Goal: Task Accomplishment & Management: Use online tool/utility

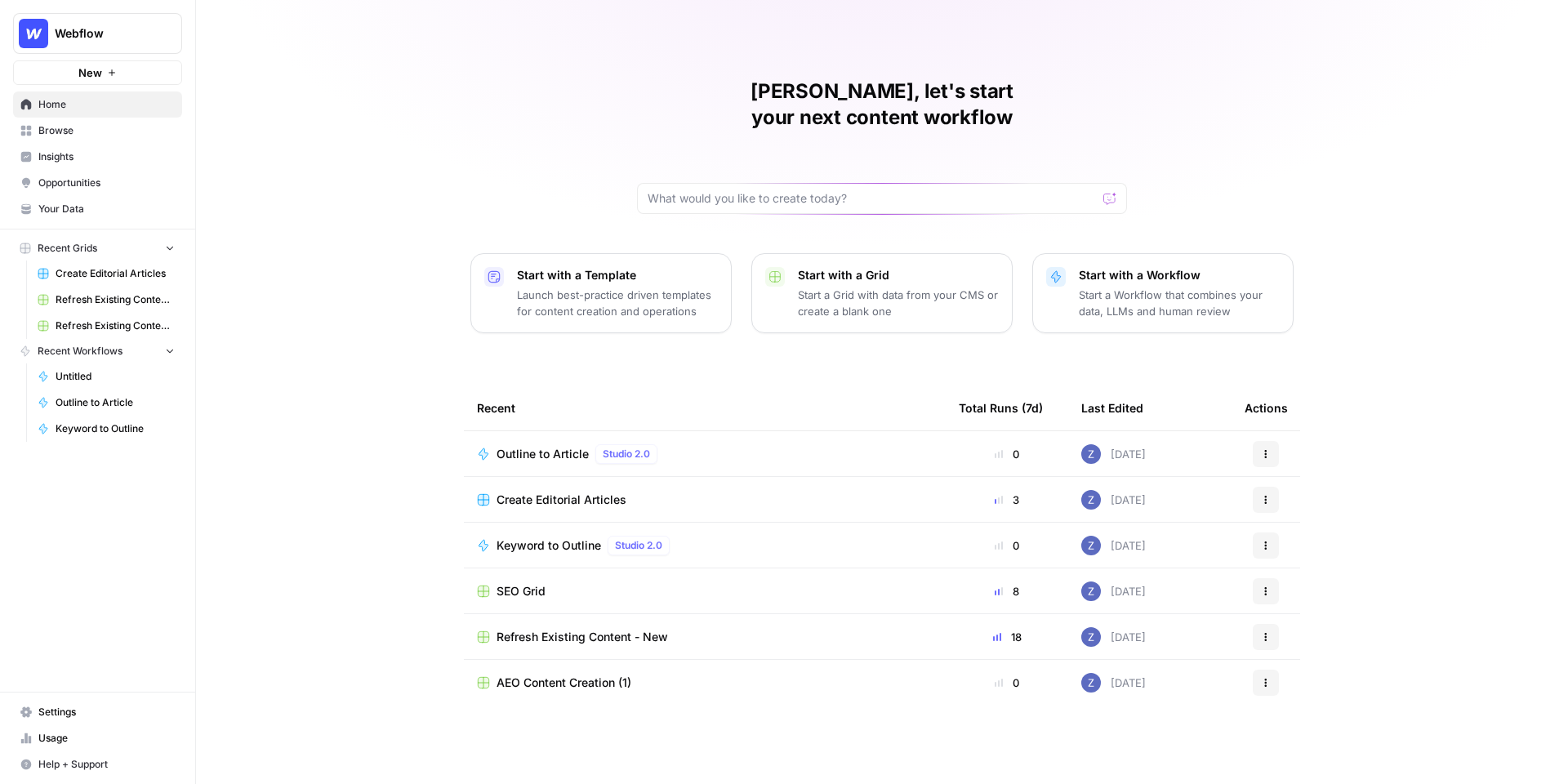
click at [79, 157] on span "Insights" at bounding box center [106, 156] width 136 height 15
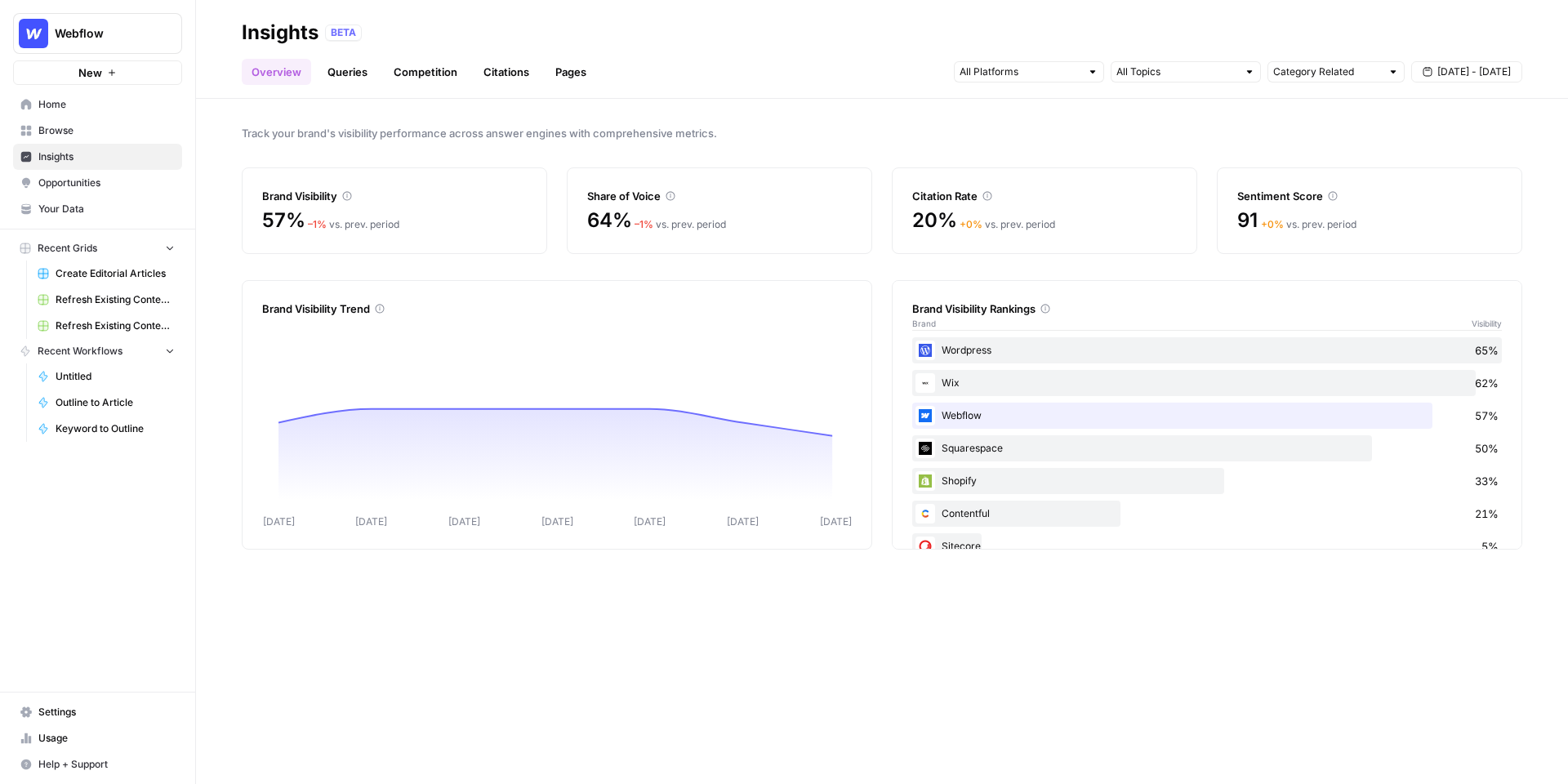
click at [172, 245] on icon "button" at bounding box center [169, 247] width 11 height 11
click at [172, 272] on icon "button" at bounding box center [169, 273] width 6 height 4
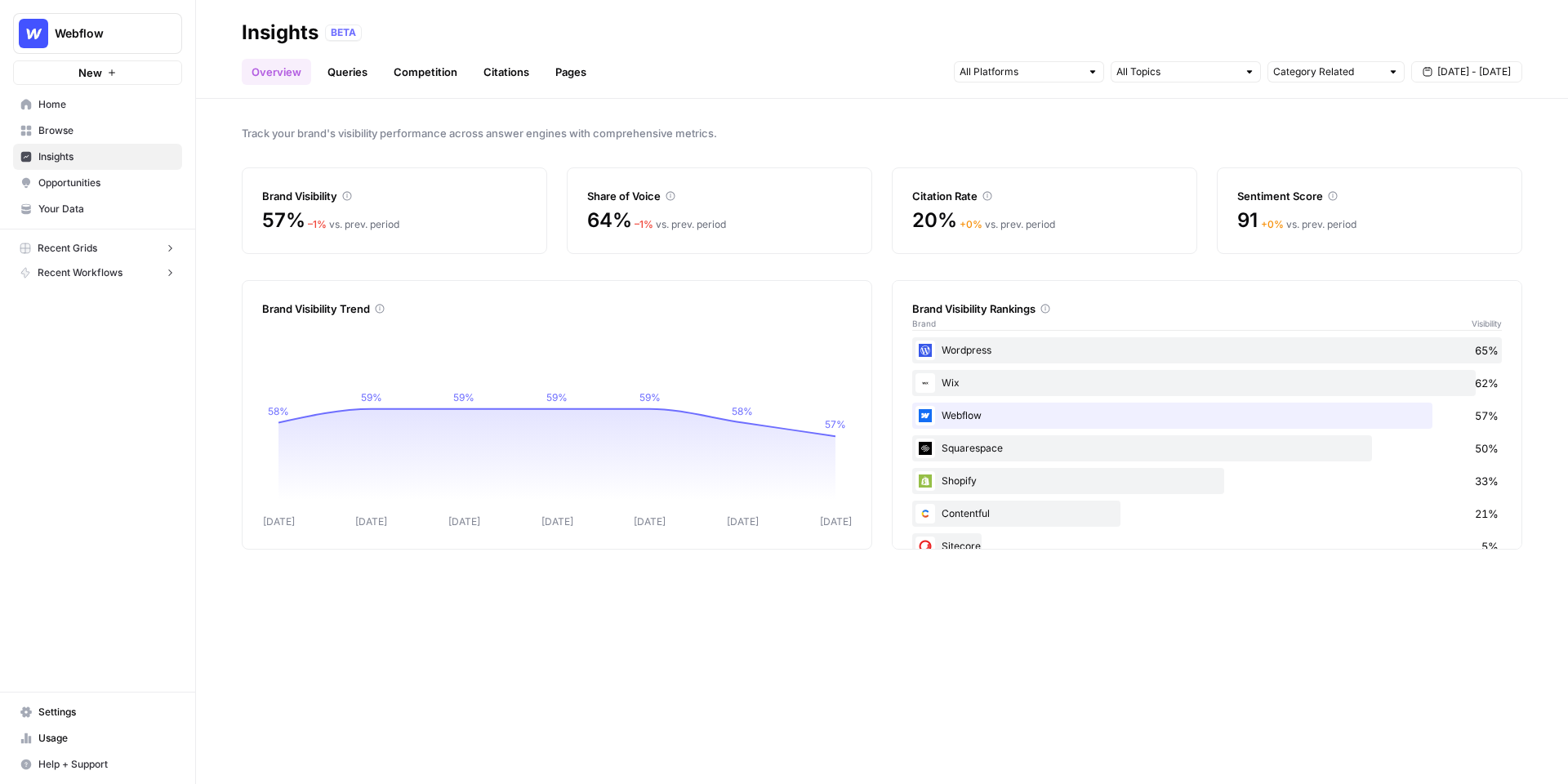
click at [352, 68] on link "Queries" at bounding box center [347, 72] width 59 height 26
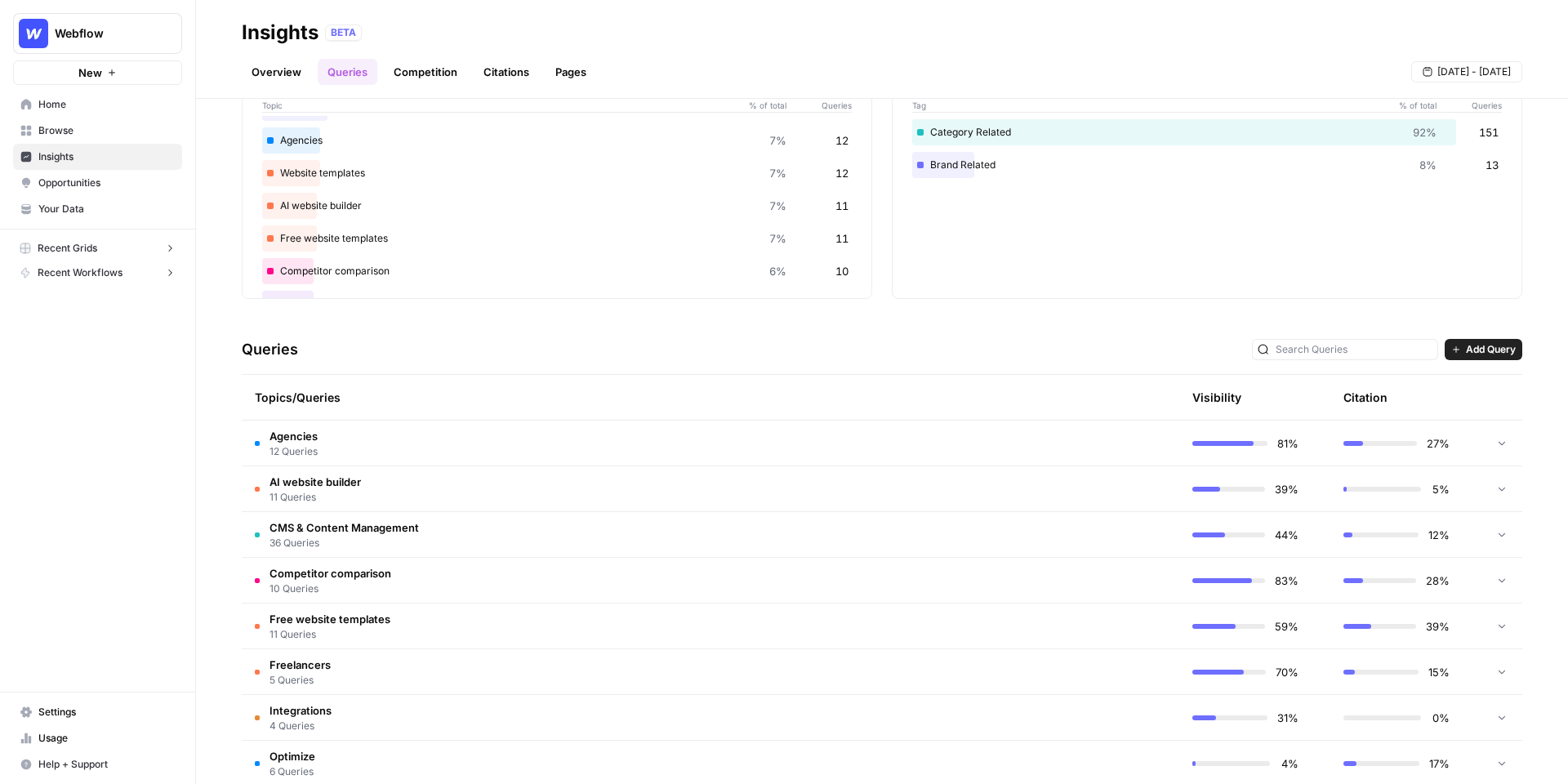
scroll to position [101, 0]
click at [757, 451] on td "Agencies 12 Queries" at bounding box center [632, 447] width 782 height 45
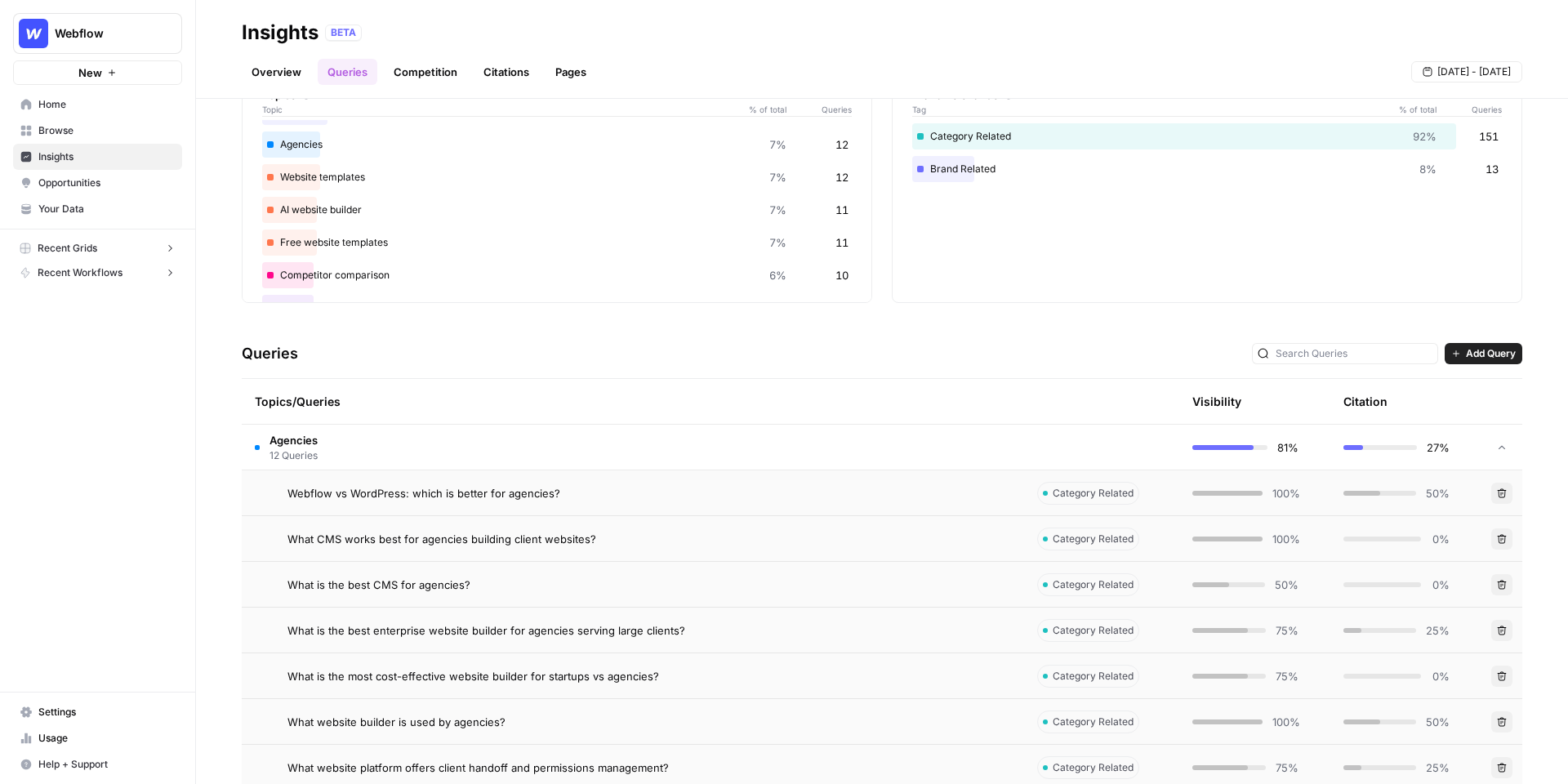
scroll to position [217, 0]
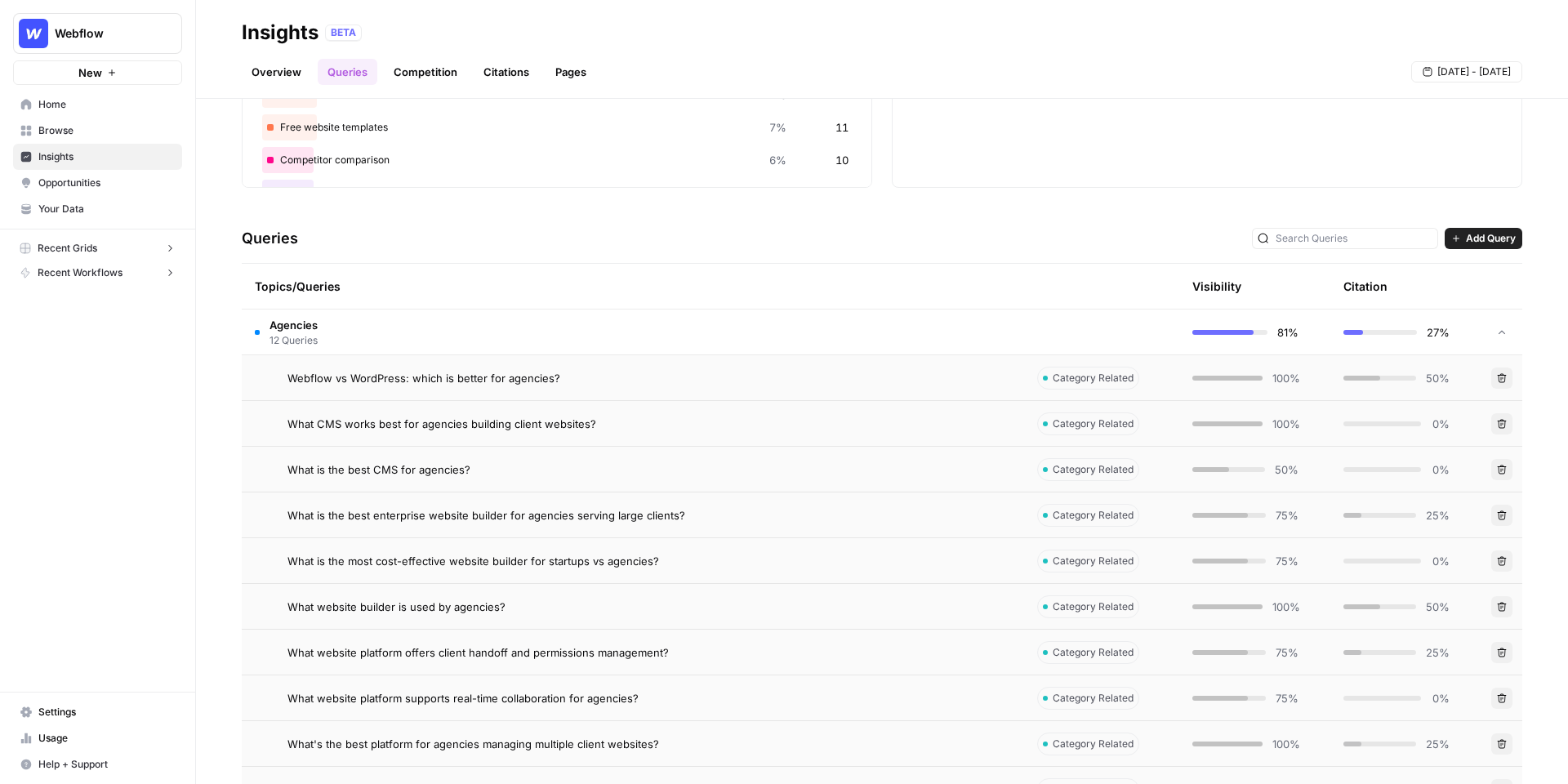
click at [869, 430] on div "What CMS works best for agencies building client websites?" at bounding box center [650, 424] width 724 height 17
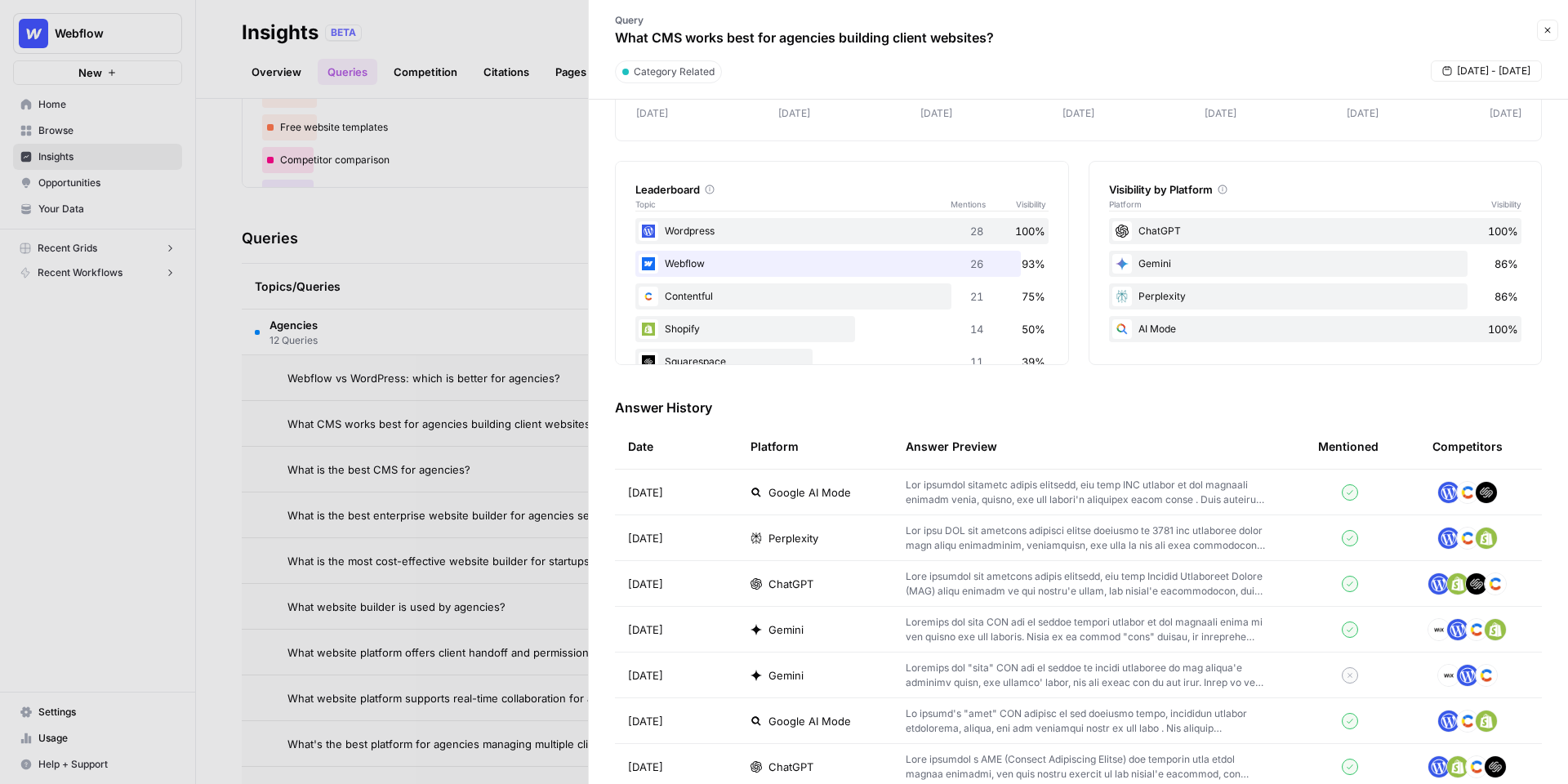
scroll to position [225, 0]
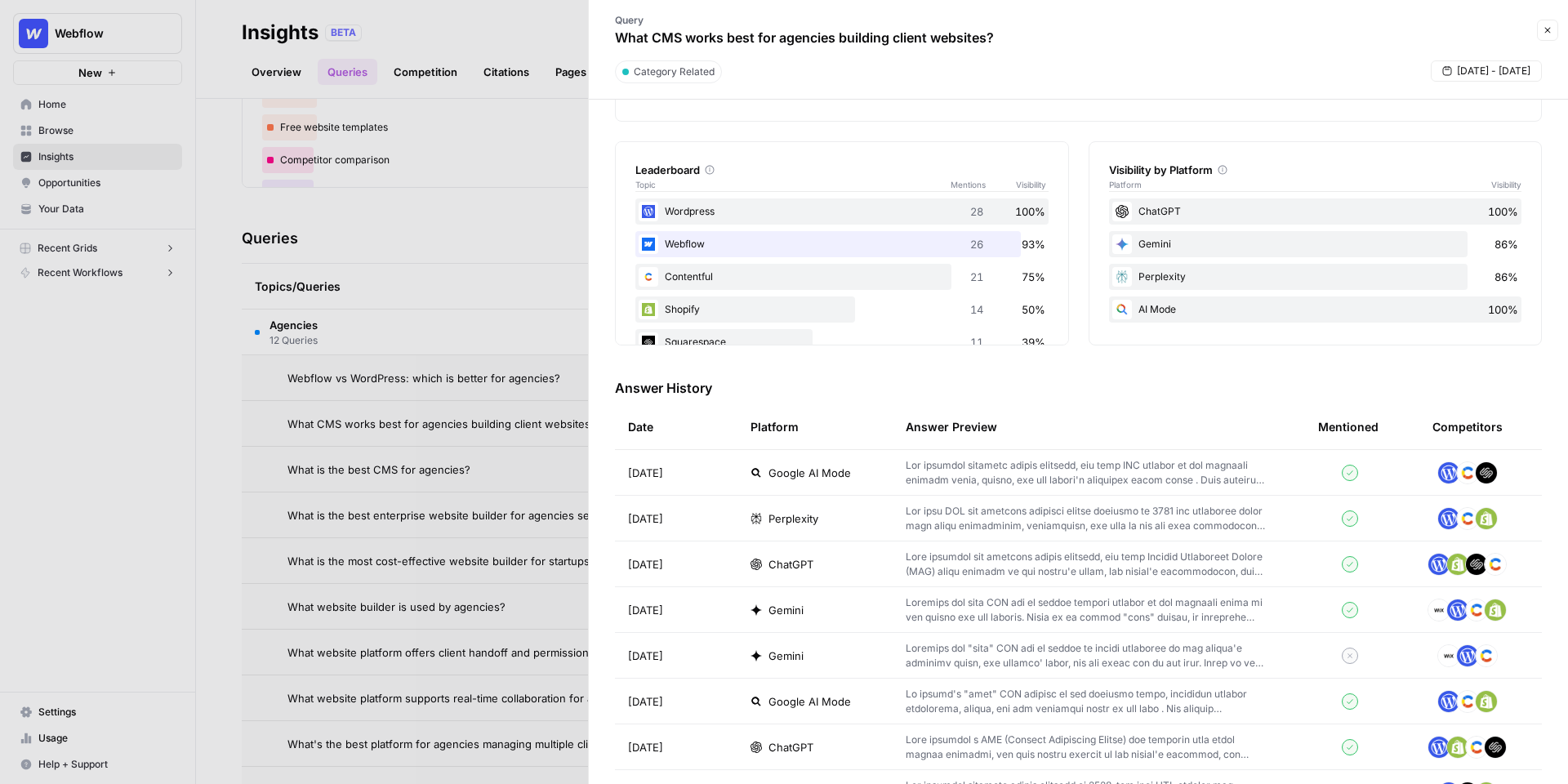
click at [804, 474] on span "Google AI Mode" at bounding box center [809, 473] width 82 height 17
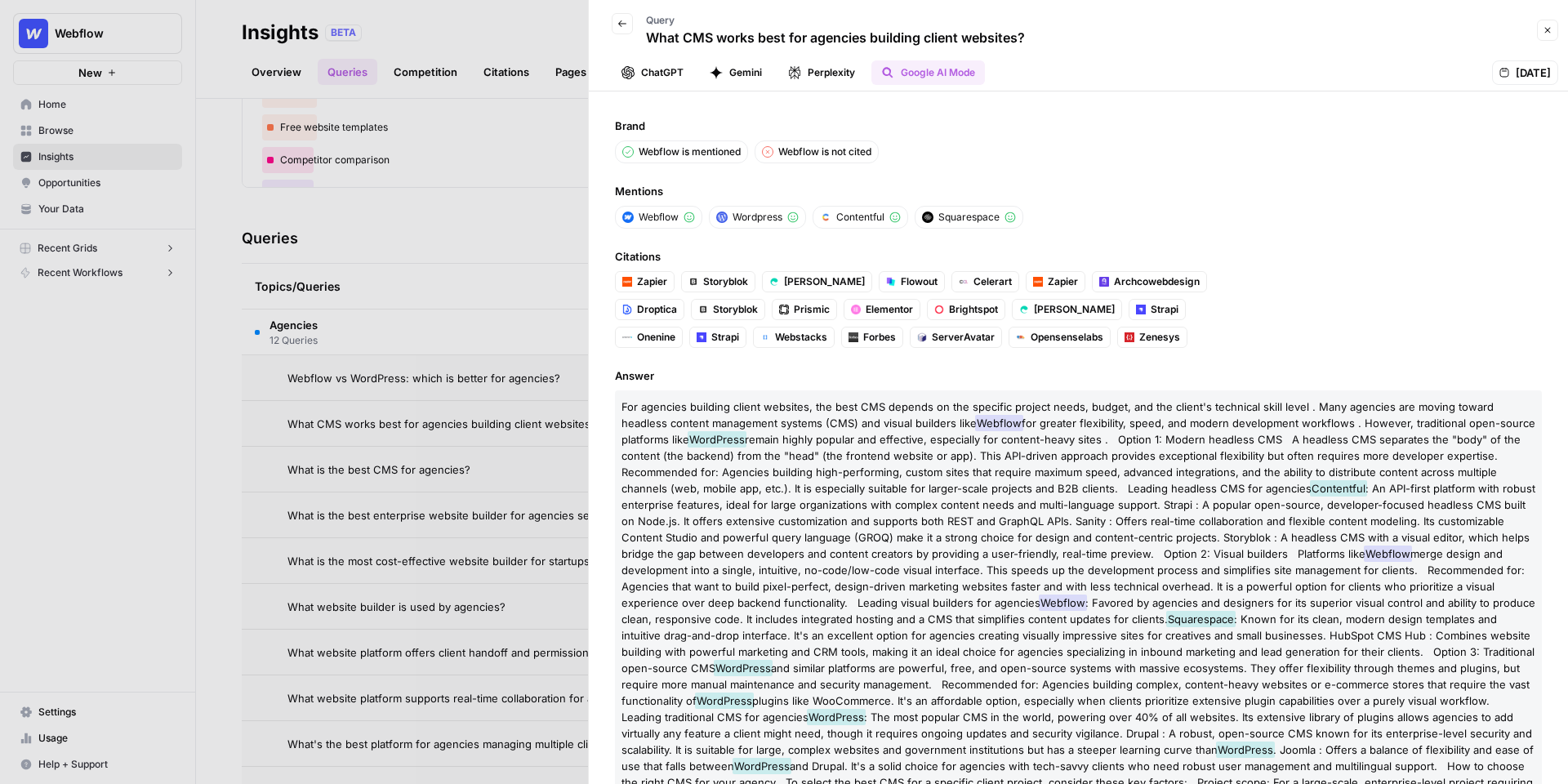
click at [824, 87] on header "Back Query What CMS works best for agencies building client websites? Close Cha…" at bounding box center [1078, 45] width 979 height 92
click at [824, 76] on button "Perplexity" at bounding box center [822, 72] width 87 height 24
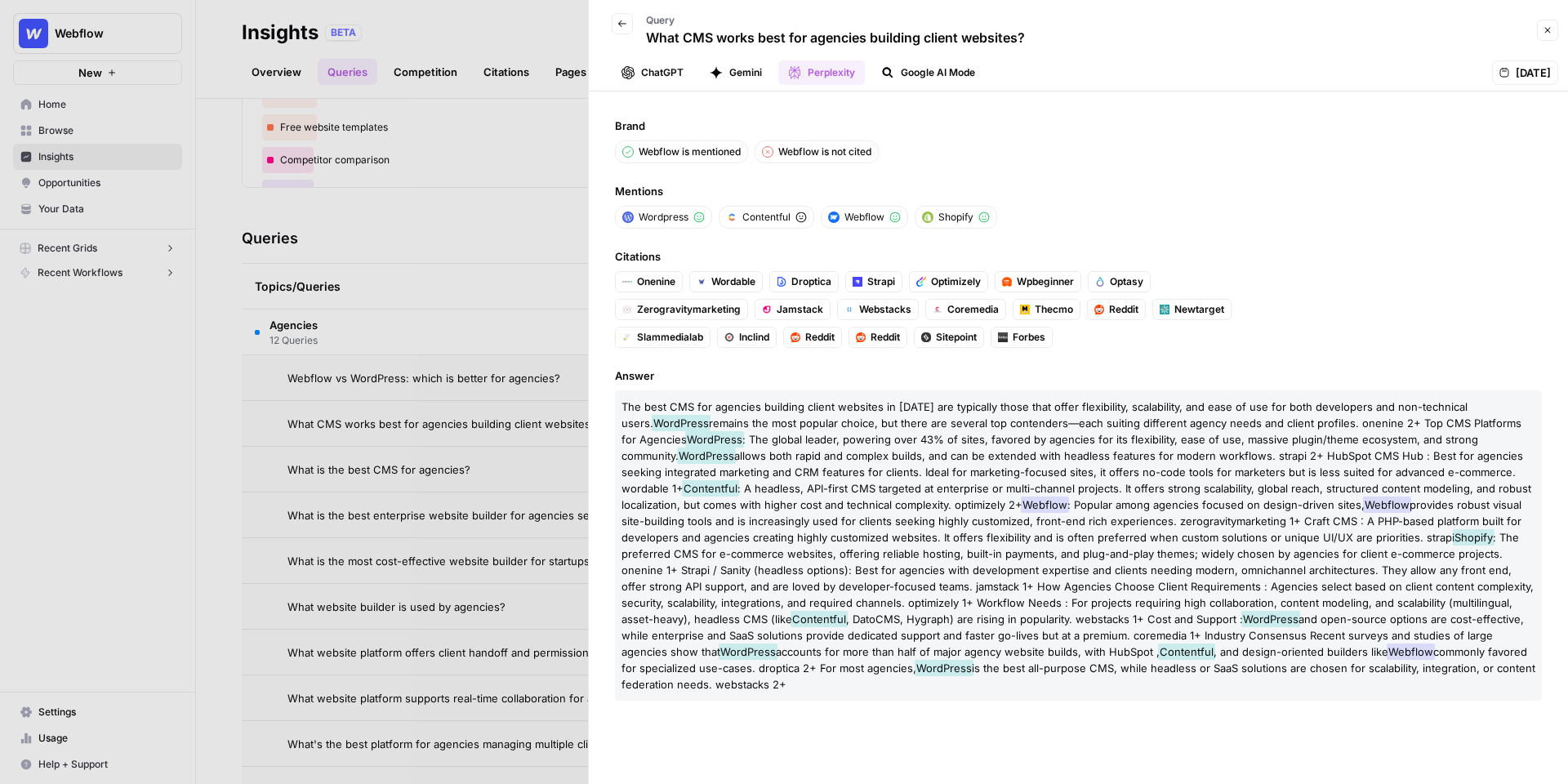
click at [736, 73] on button "Gemini" at bounding box center [736, 72] width 72 height 24
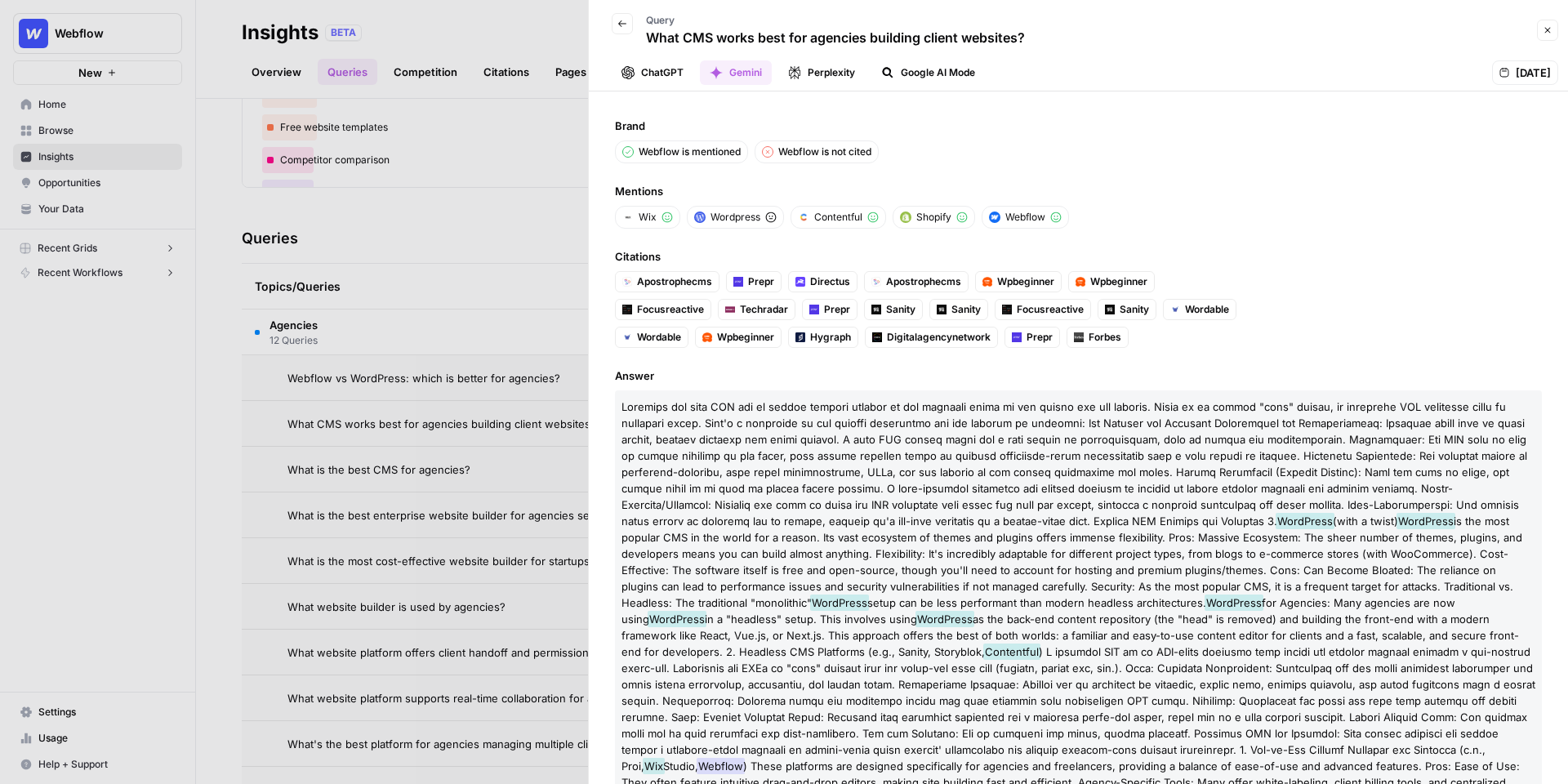
click at [659, 72] on button "ChatGPT" at bounding box center [653, 72] width 81 height 24
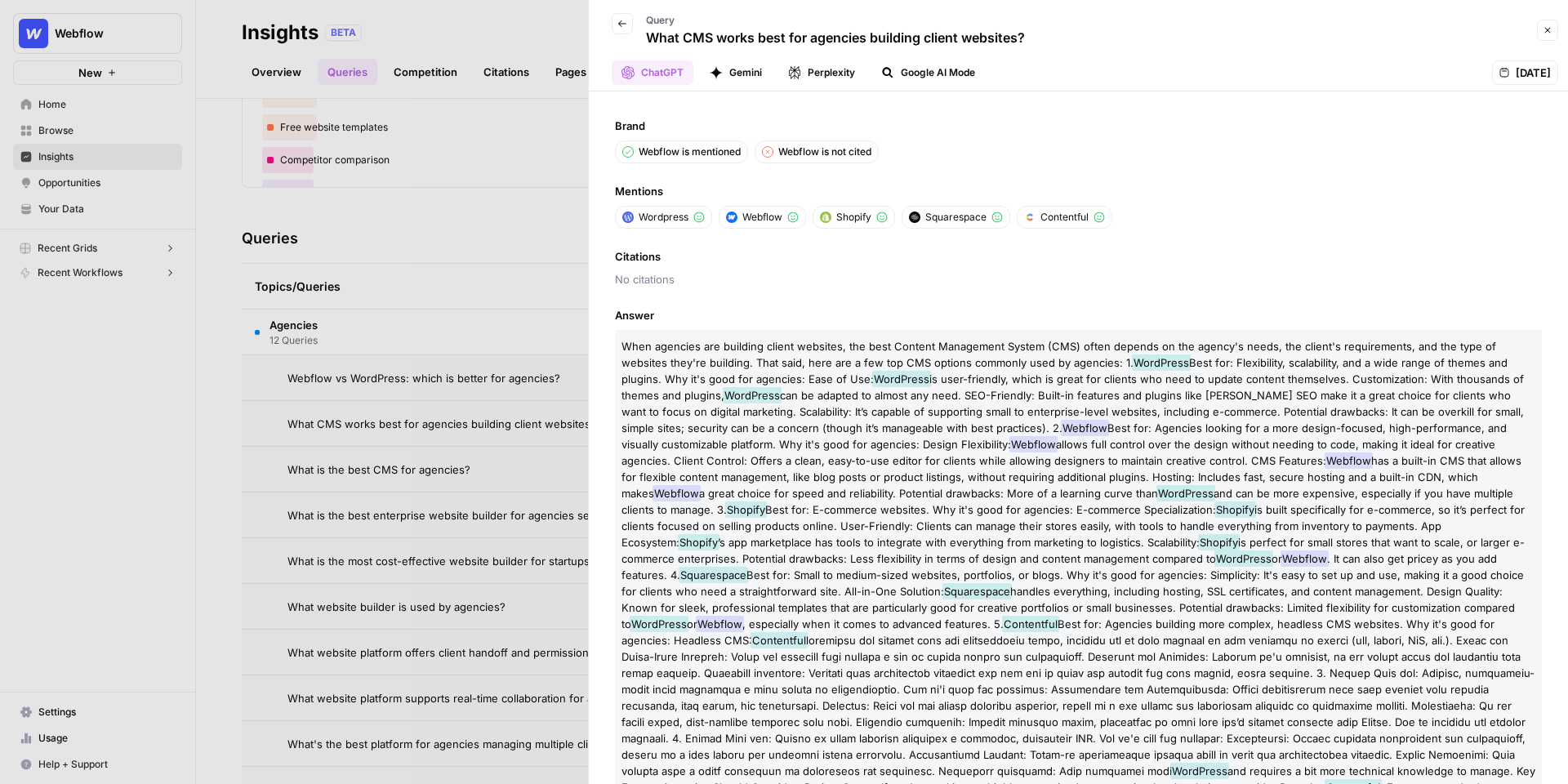
click at [461, 182] on div at bounding box center [784, 392] width 1568 height 784
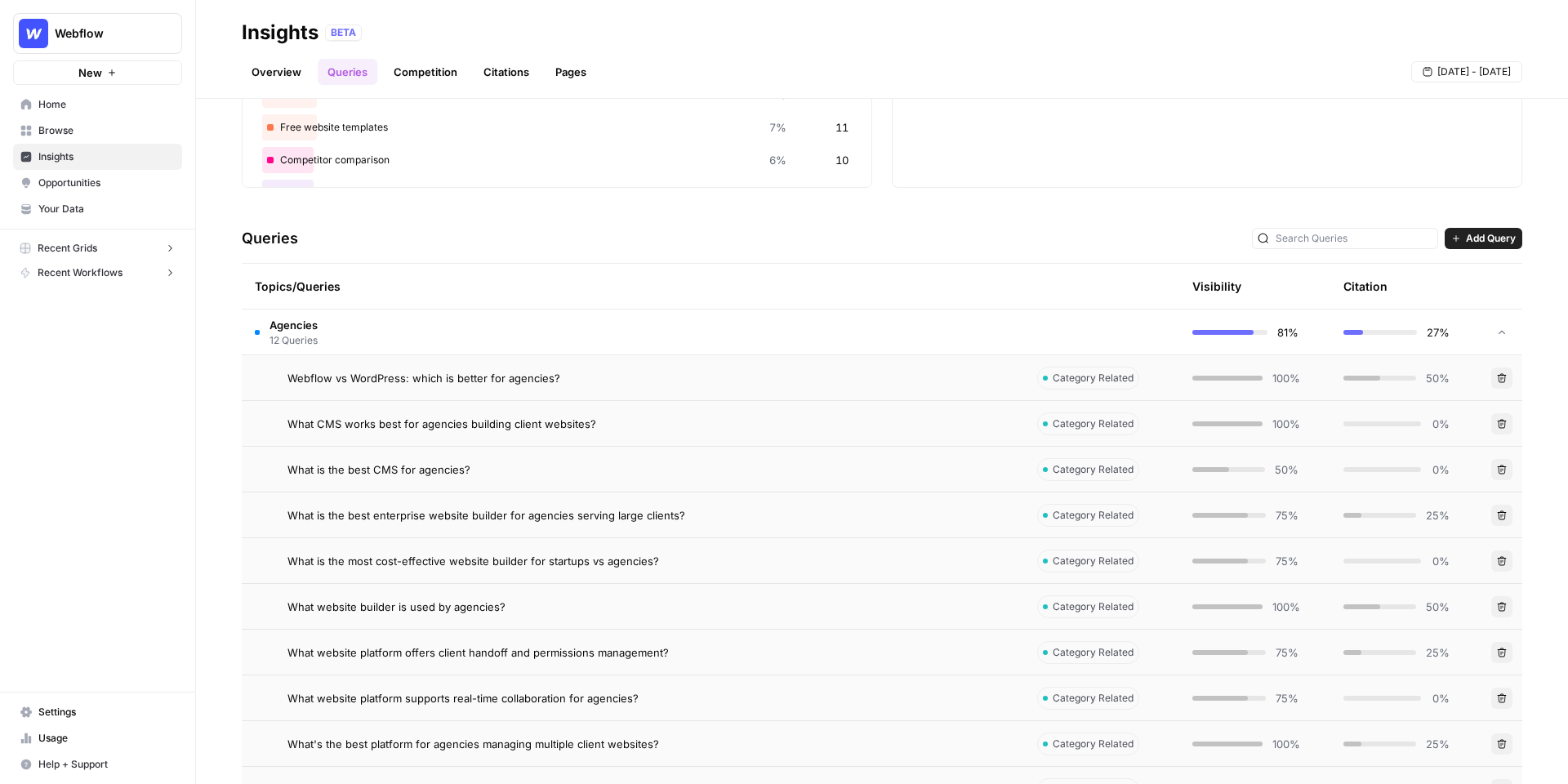
click at [511, 68] on link "Citations" at bounding box center [506, 72] width 66 height 26
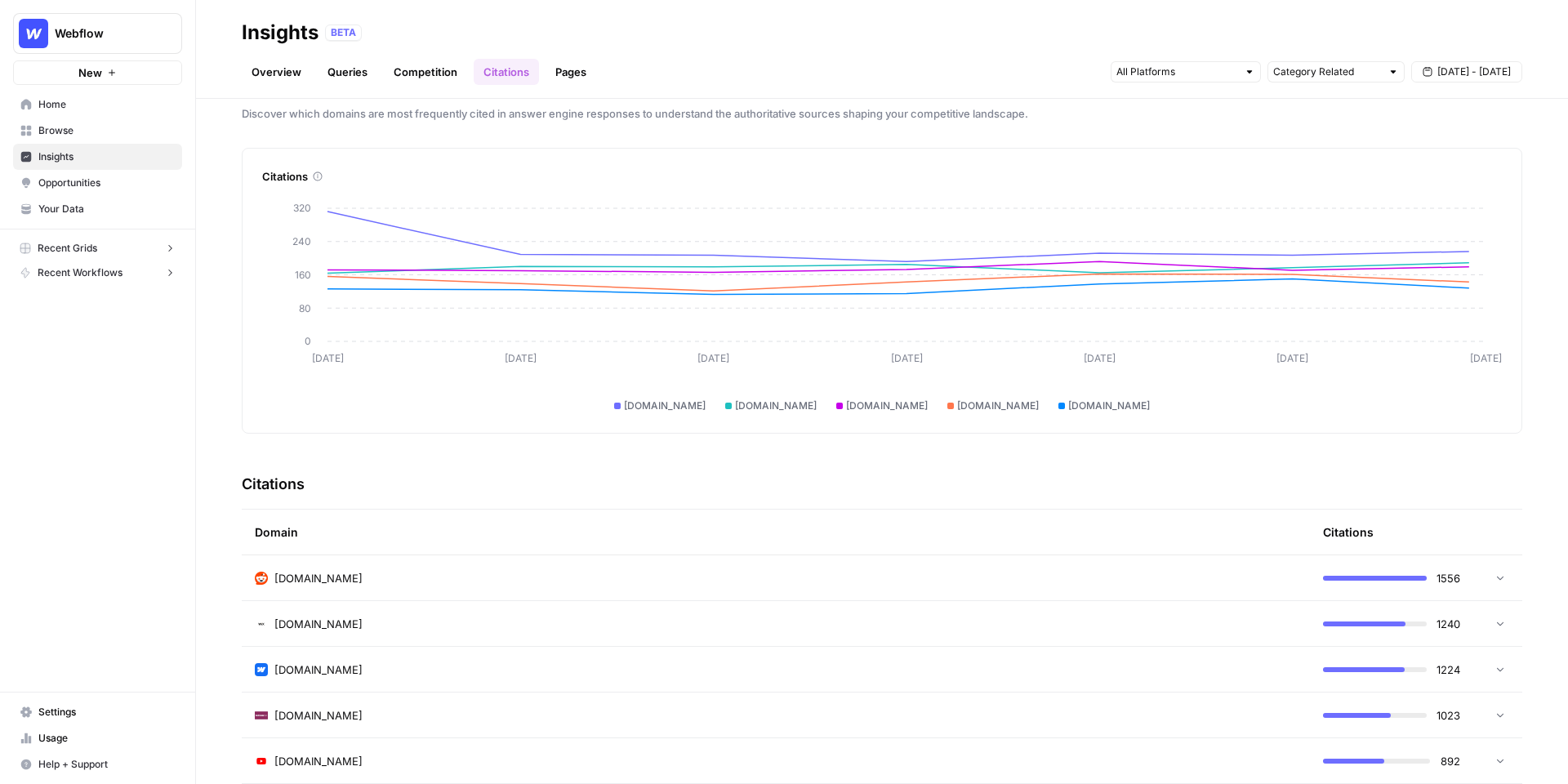
scroll to position [19, 0]
click at [1200, 72] on input "text" at bounding box center [1176, 72] width 121 height 17
click at [1172, 145] on span "Perplexity" at bounding box center [1185, 154] width 83 height 17
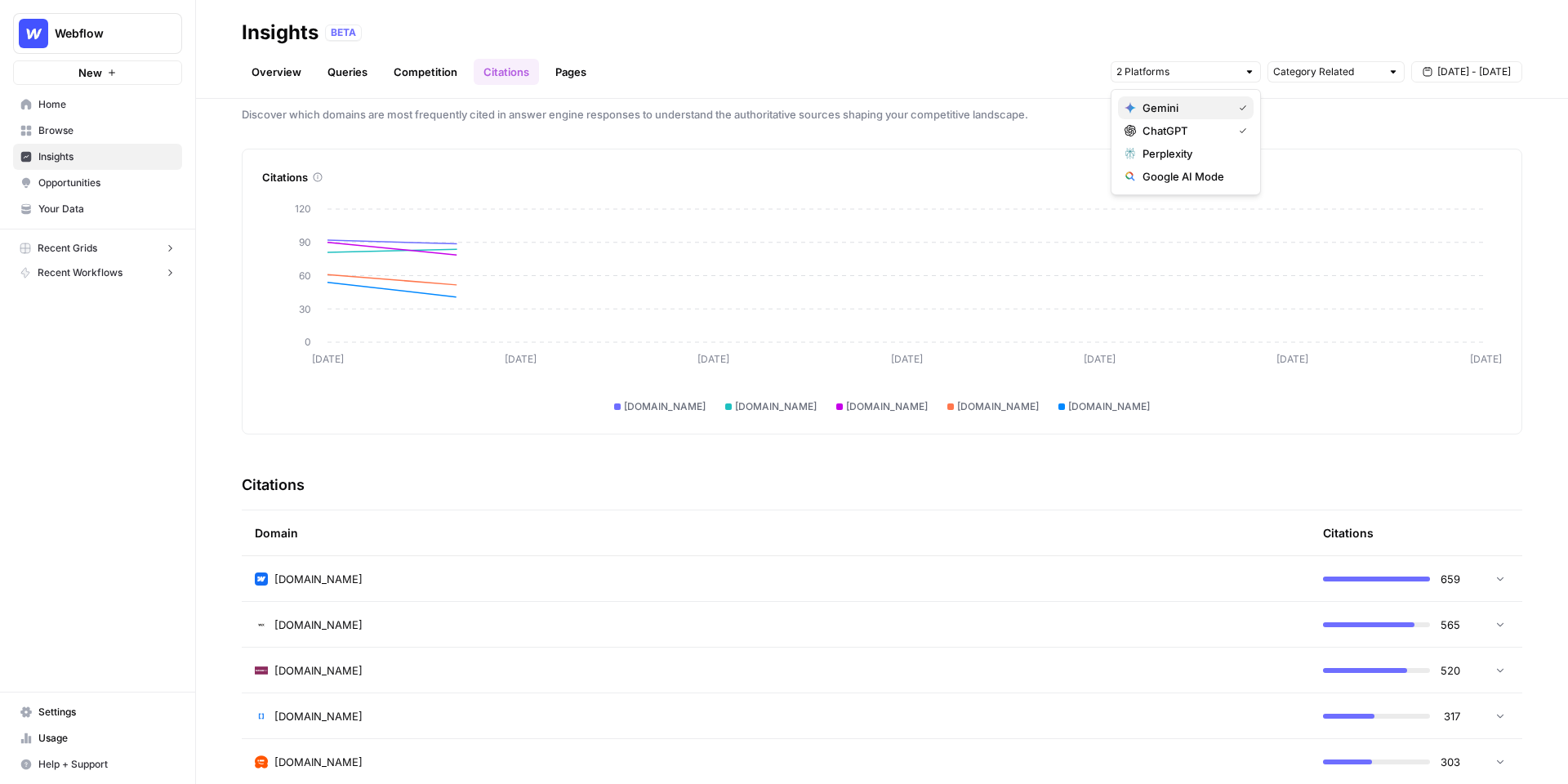
click at [1176, 101] on span "Gemini" at bounding box center [1185, 108] width 83 height 17
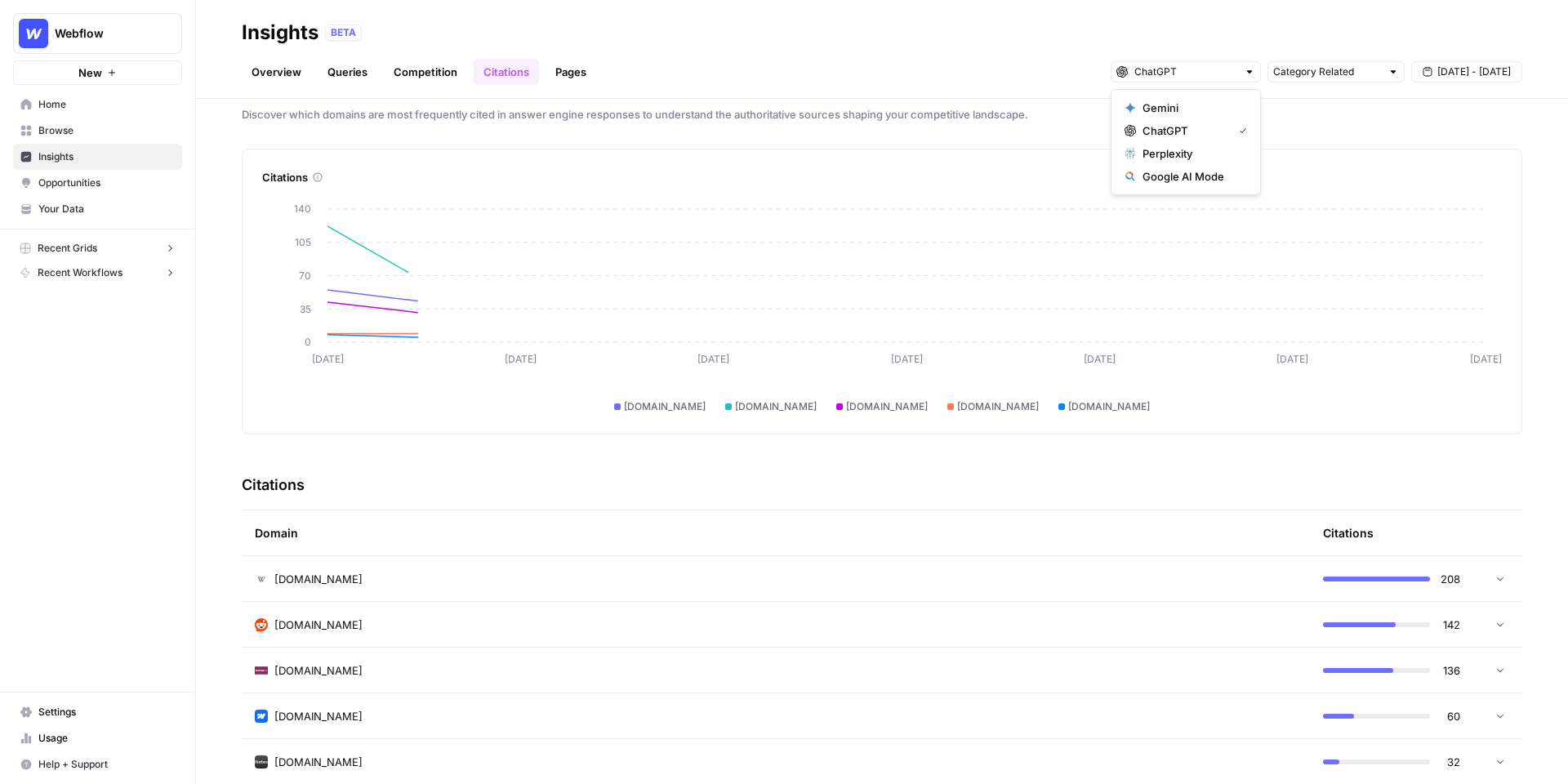
click at [1016, 51] on div "Overview Queries Competition Citations Pages Category Related [DATE] - [DATE]" at bounding box center [882, 65] width 1281 height 39
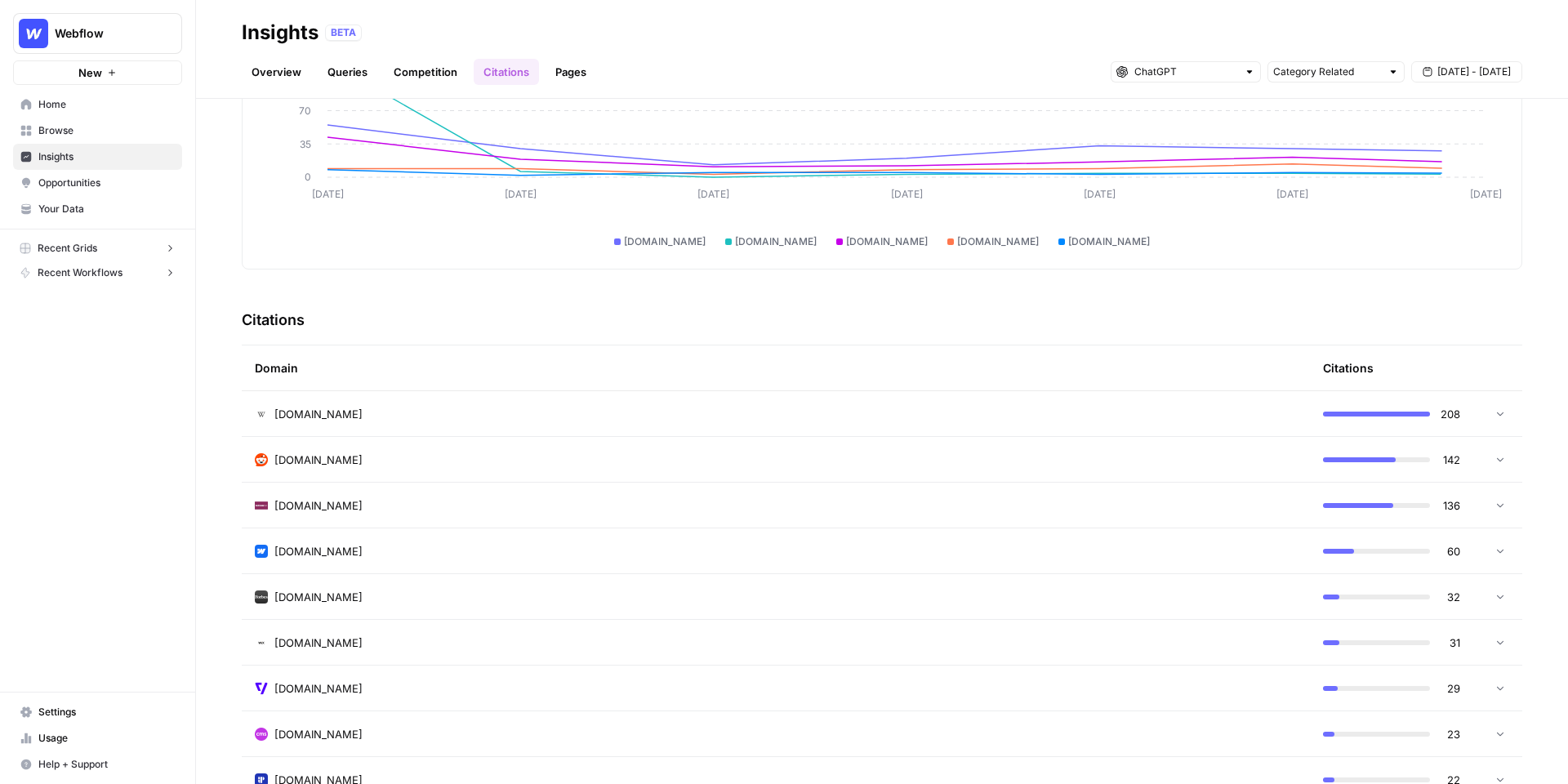
scroll to position [210, 0]
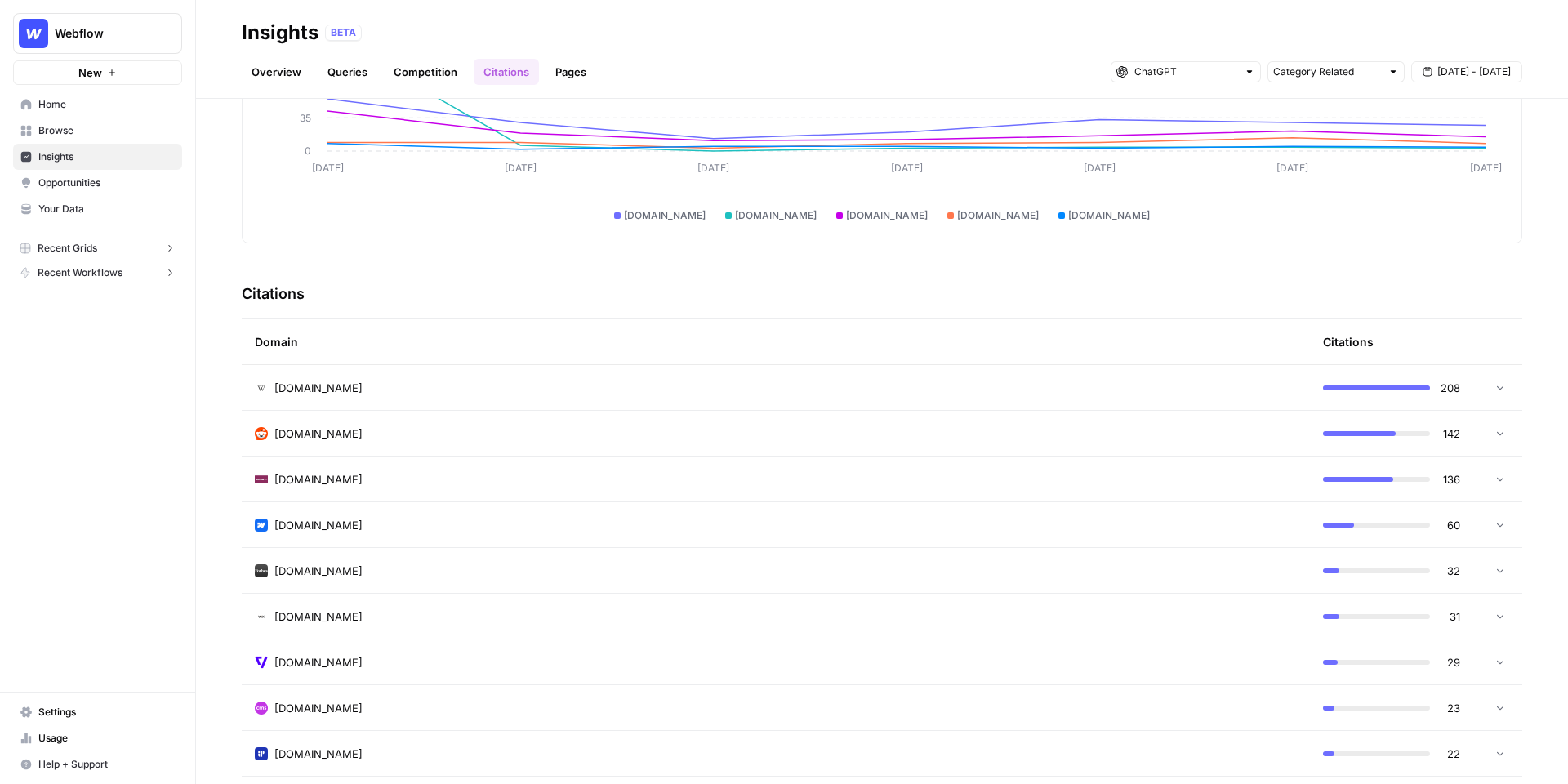
click at [707, 400] on td "[DOMAIN_NAME]" at bounding box center [776, 387] width 1068 height 45
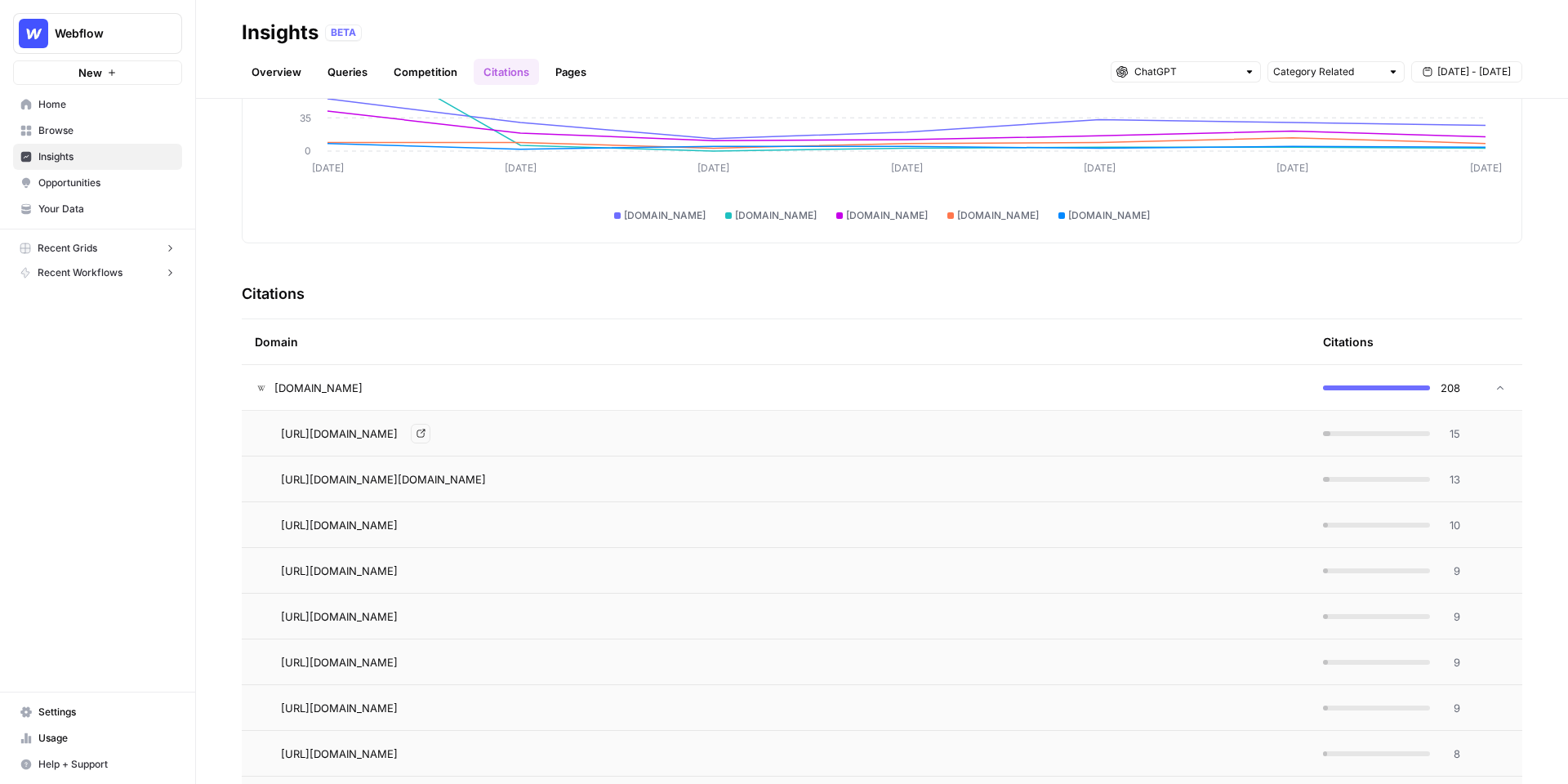
click at [629, 383] on div "[DOMAIN_NAME]" at bounding box center [776, 388] width 1042 height 17
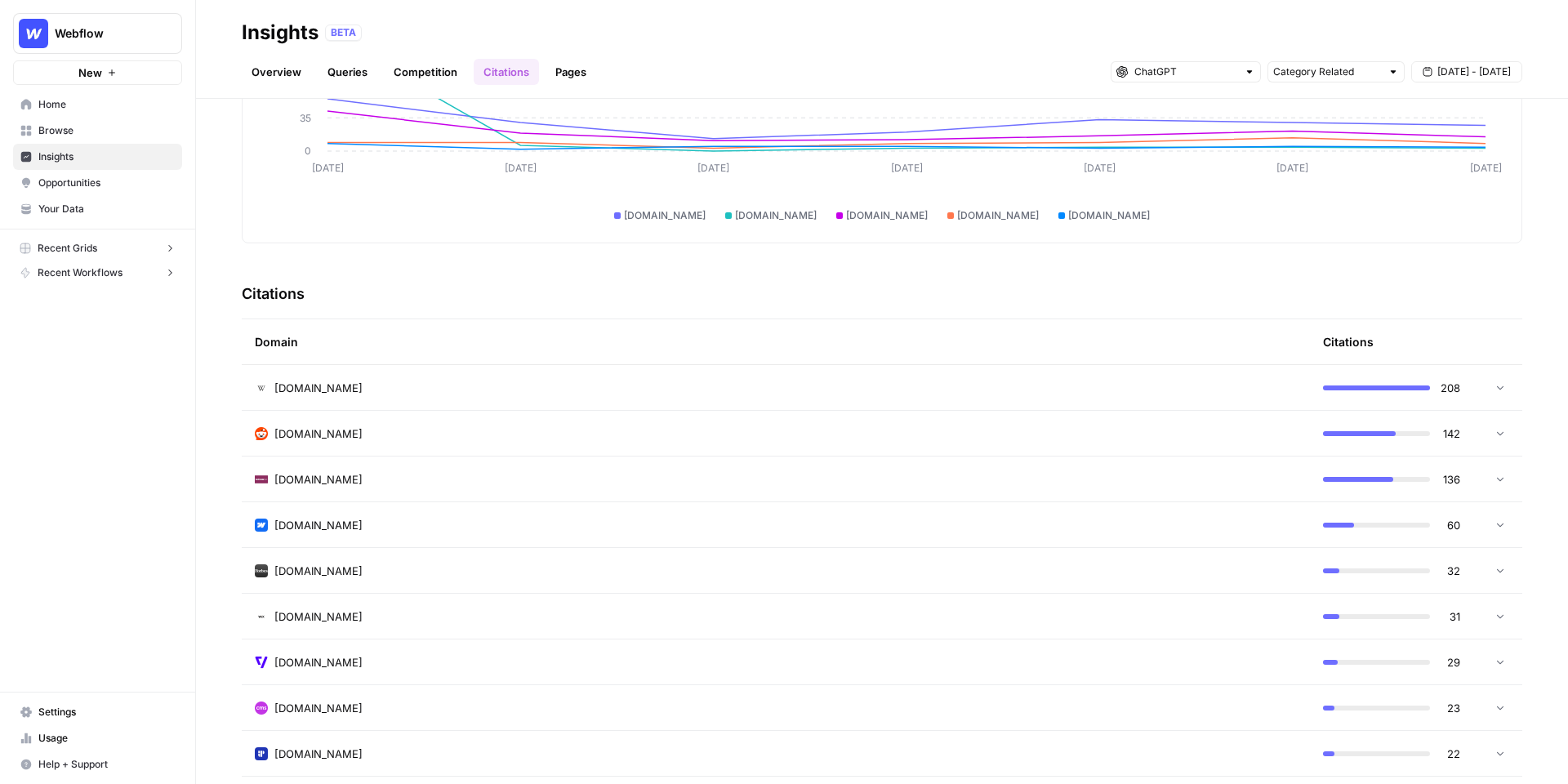
click at [529, 421] on td "[DOMAIN_NAME]" at bounding box center [776, 433] width 1068 height 45
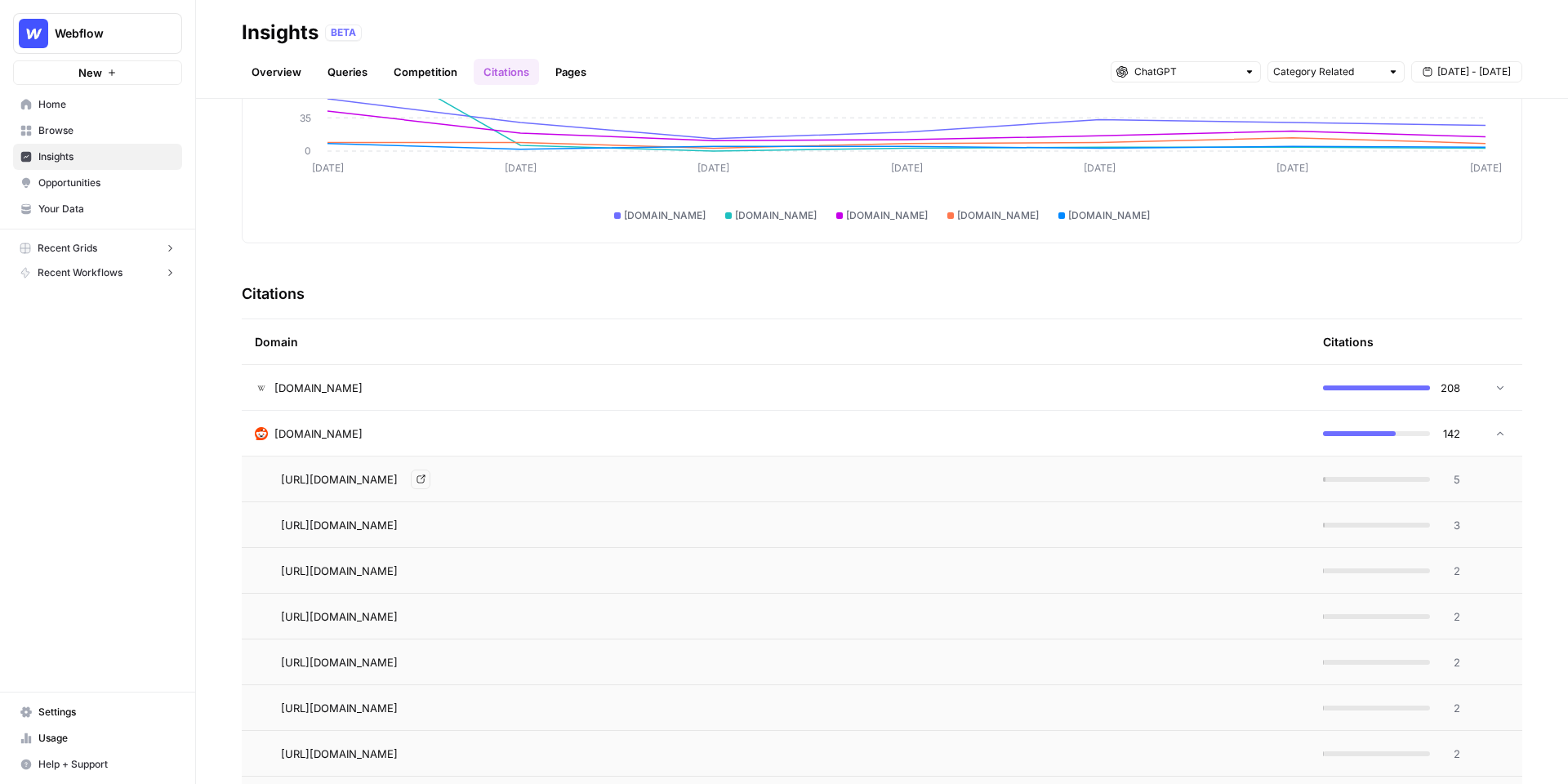
click at [425, 477] on icon "Go to page https://www.reddit.com/r/cms/comments/1e3qbz9" at bounding box center [420, 479] width 8 height 8
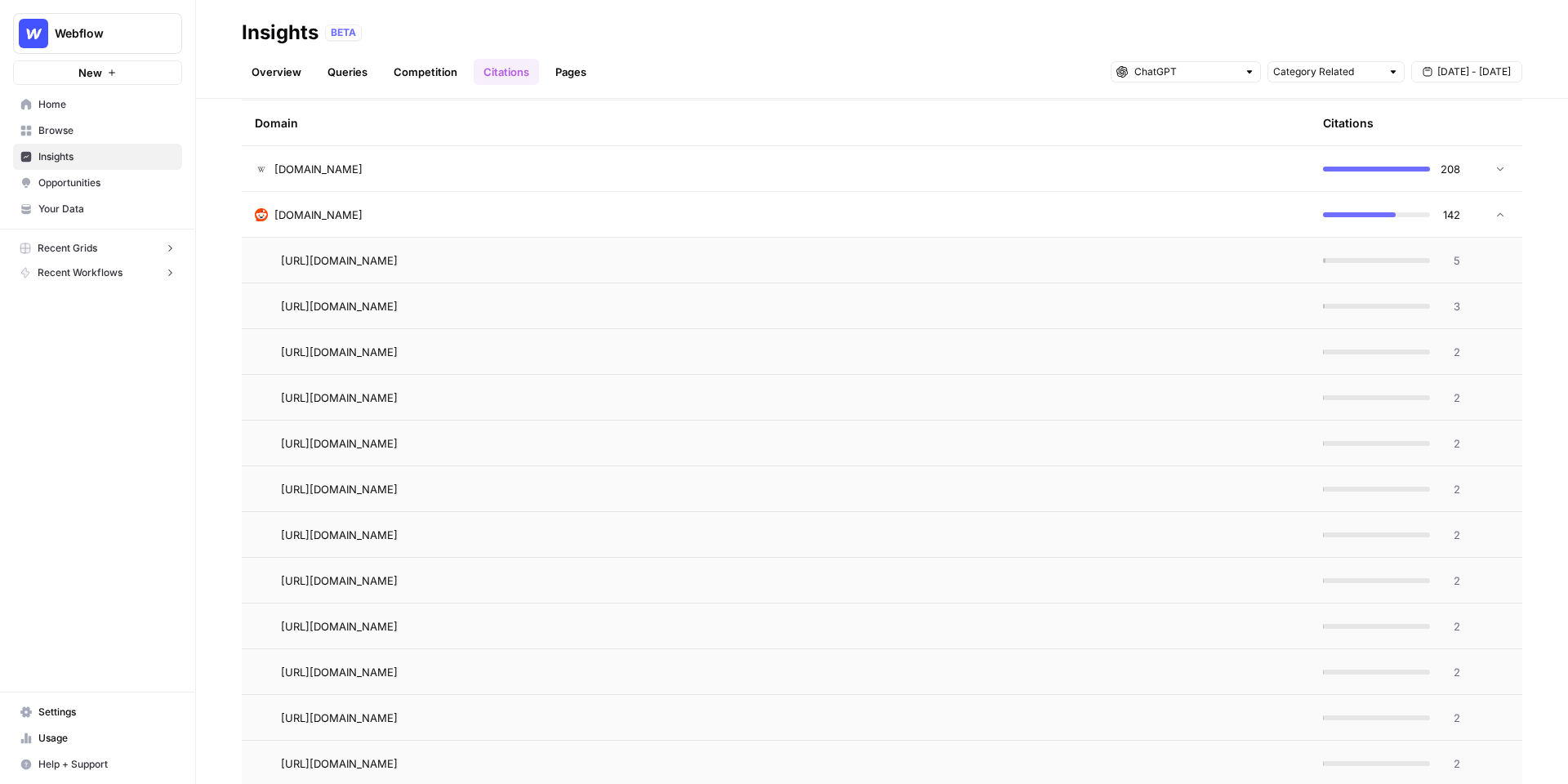
scroll to position [431, 0]
click at [492, 210] on div "[DOMAIN_NAME]" at bounding box center [776, 213] width 1042 height 17
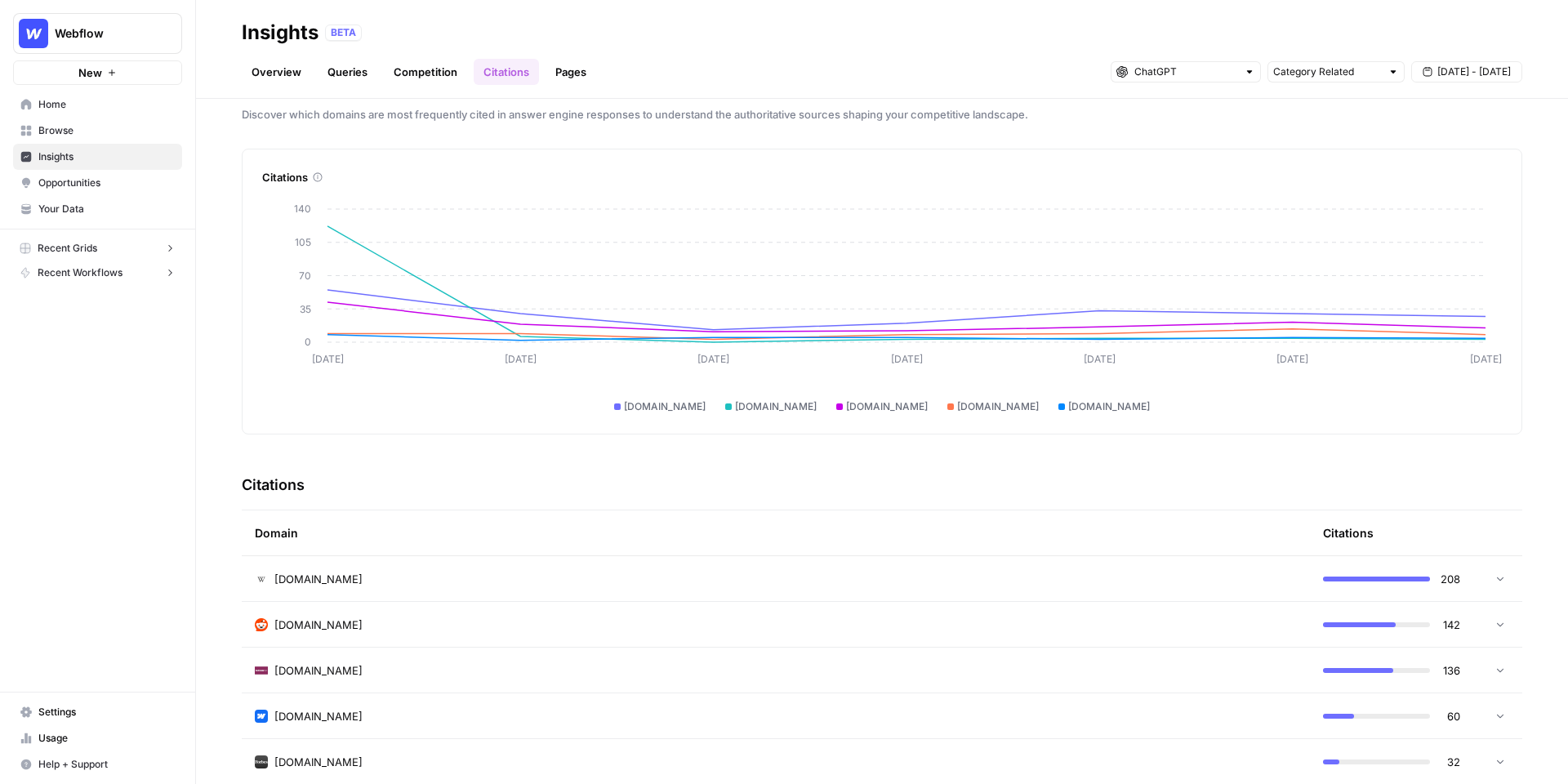
scroll to position [0, 0]
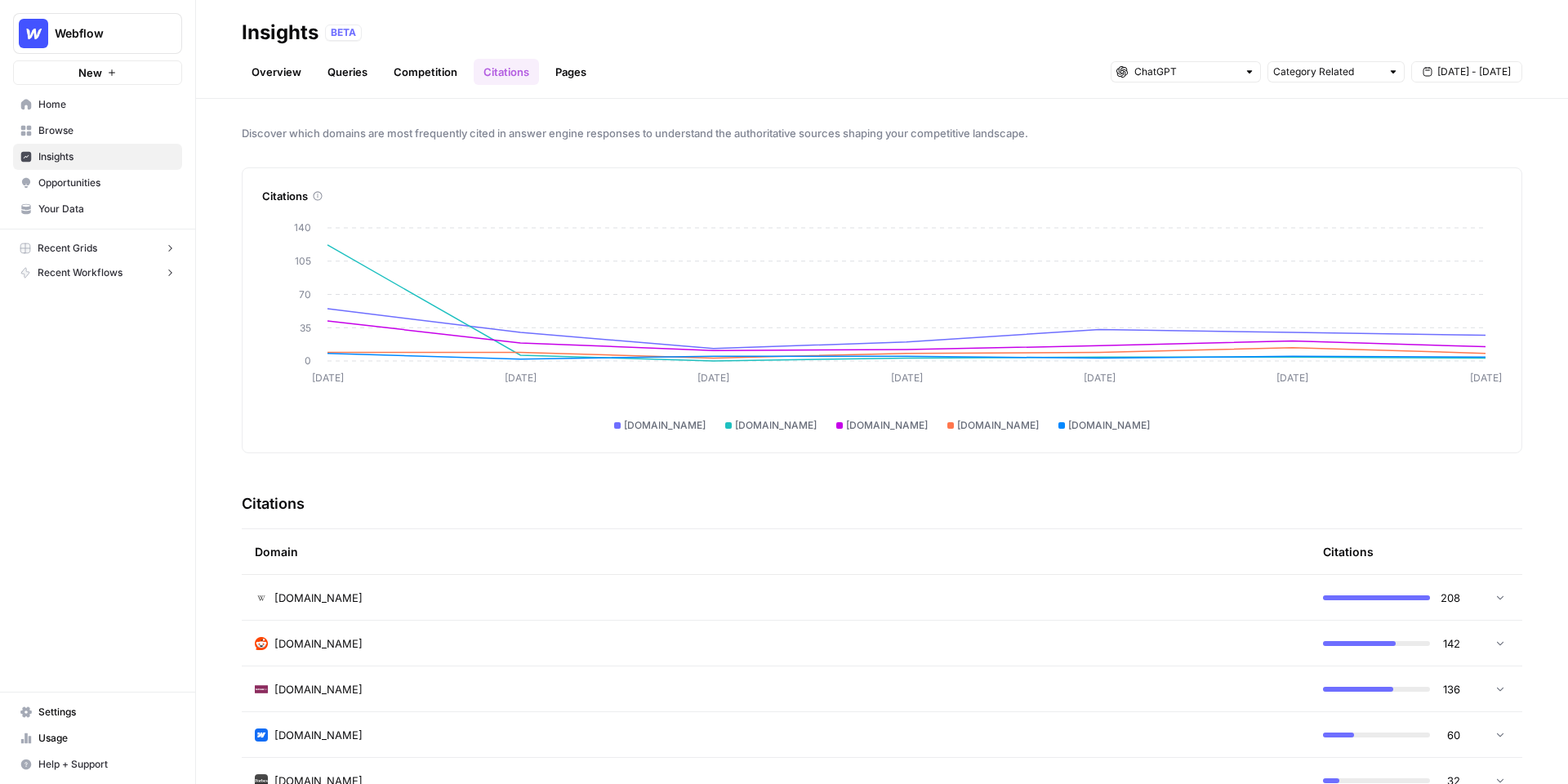
click at [582, 70] on link "Pages" at bounding box center [571, 72] width 51 height 26
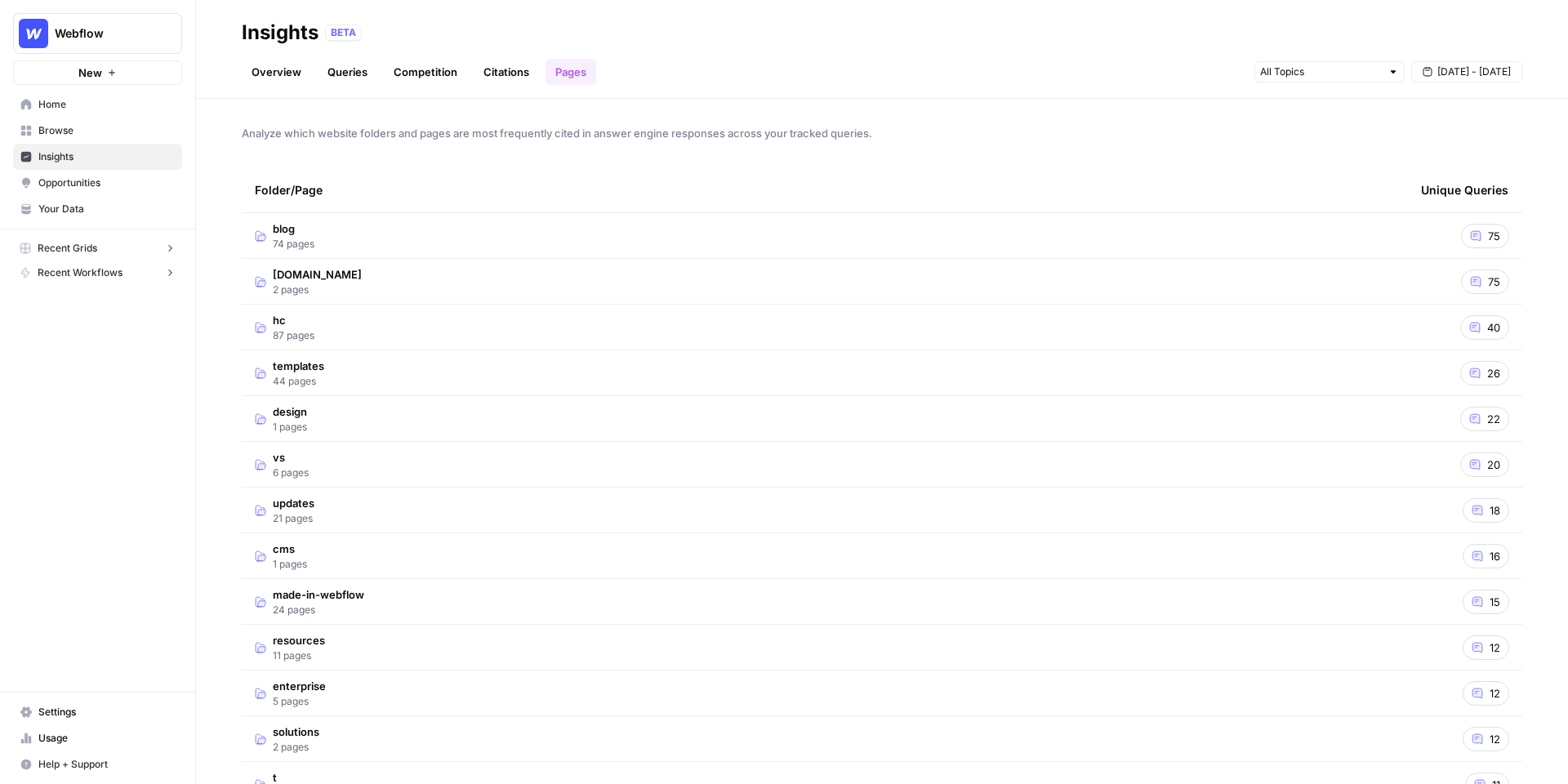
click at [572, 240] on td "blog 74 pages" at bounding box center [825, 235] width 1166 height 45
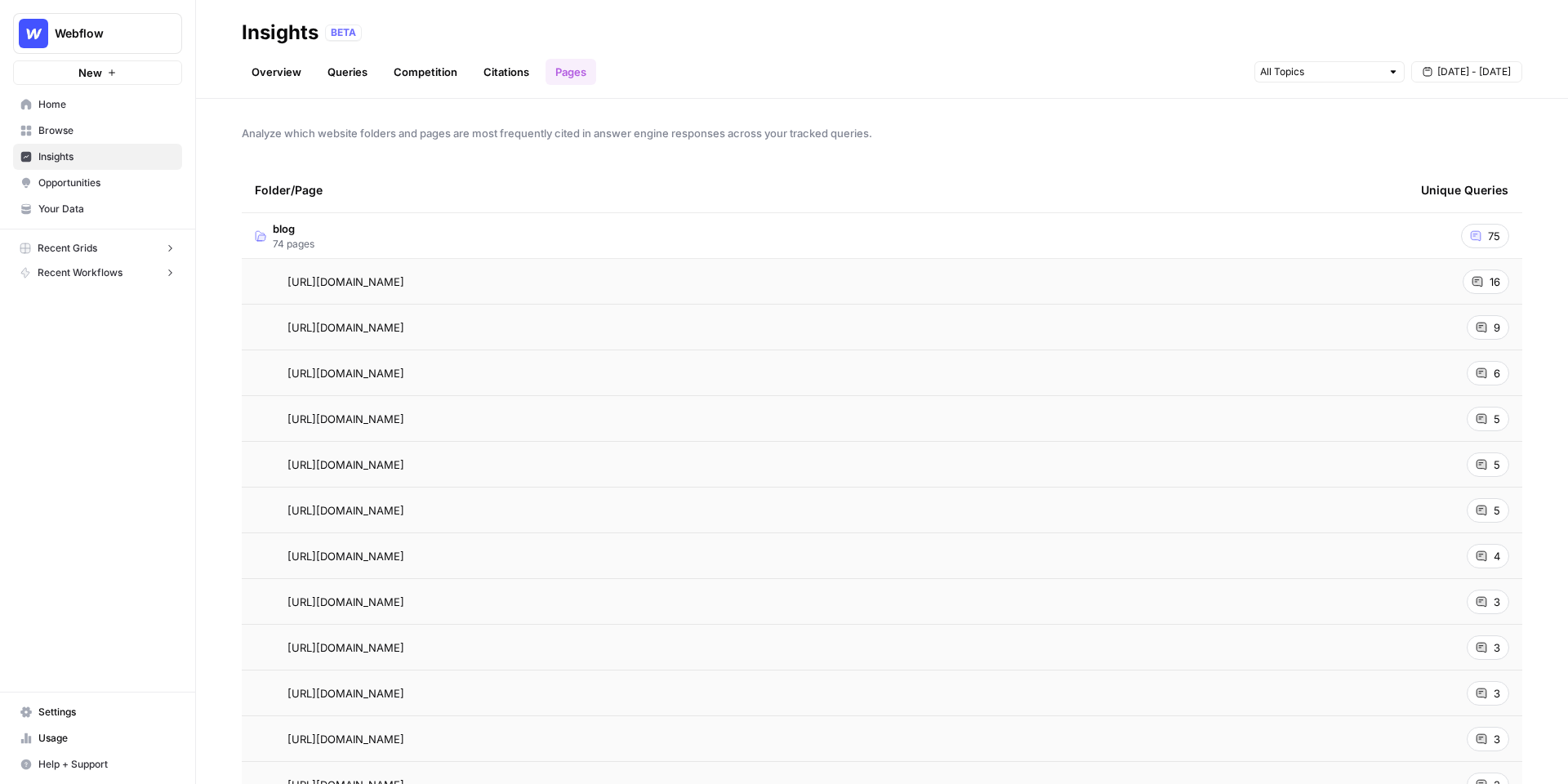
click at [1483, 280] on icon at bounding box center [1477, 281] width 11 height 11
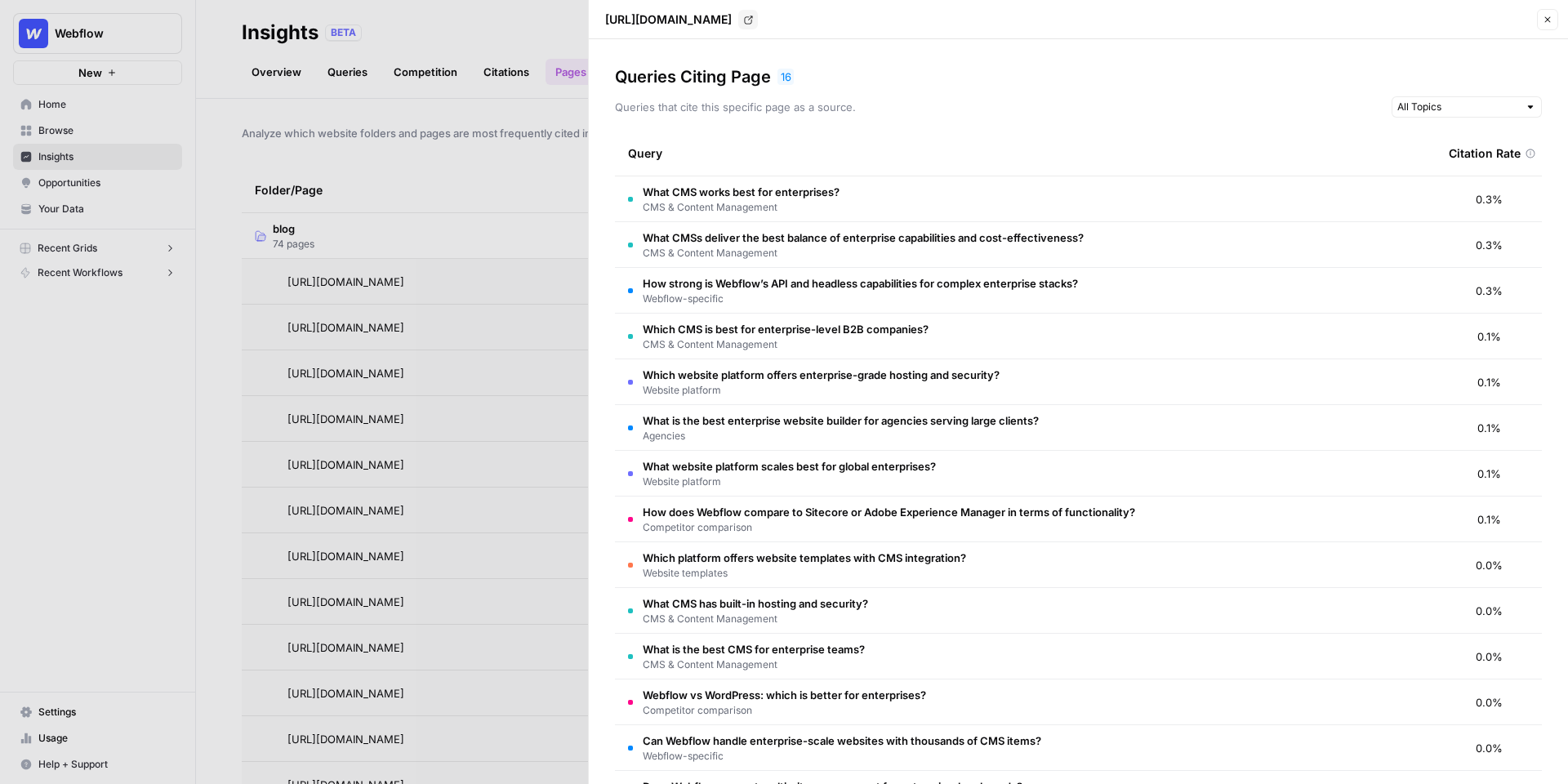
click at [1543, 26] on button "Close" at bounding box center [1548, 19] width 21 height 21
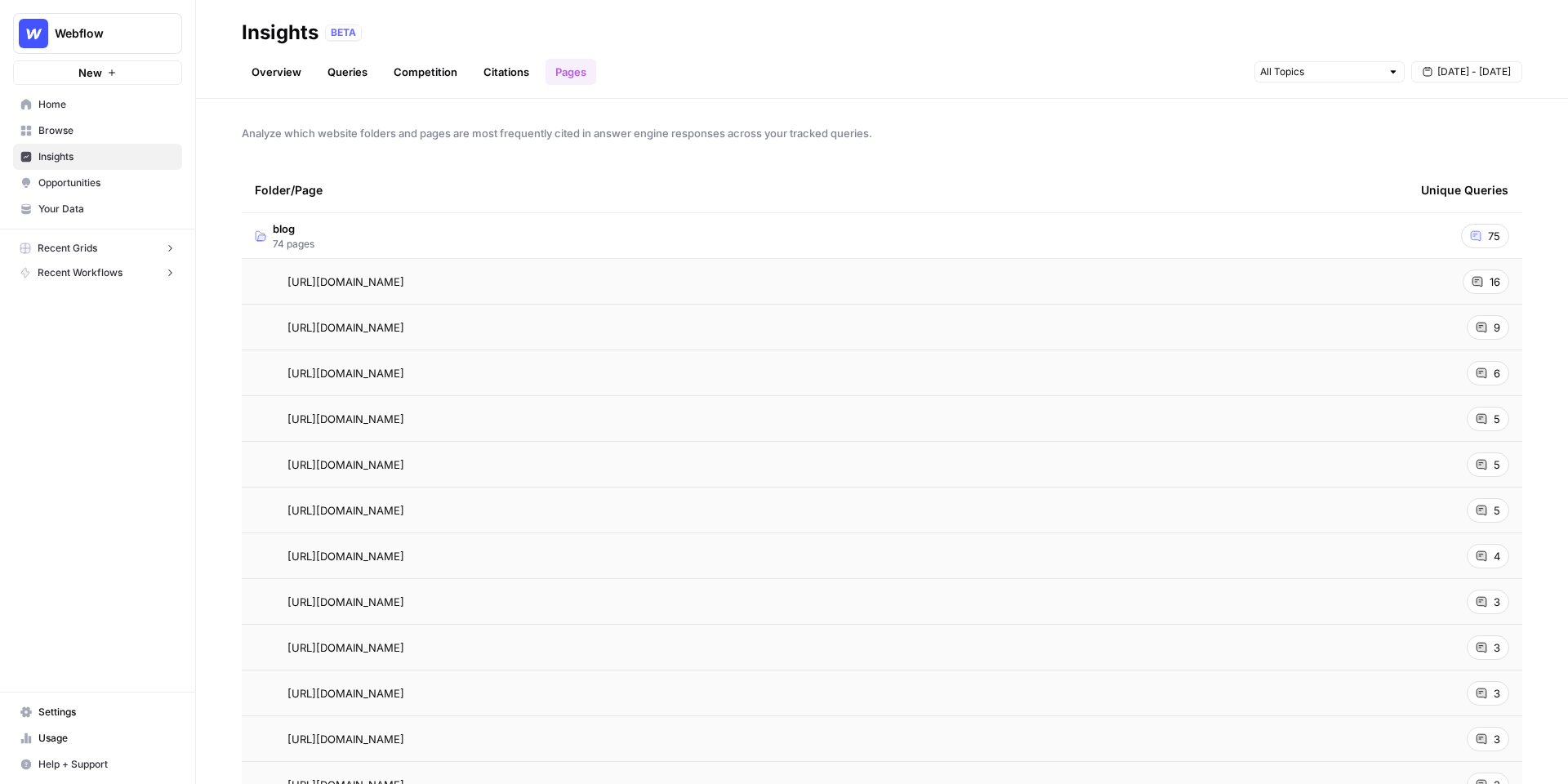
click at [964, 225] on td "blog 74 pages" at bounding box center [825, 235] width 1166 height 45
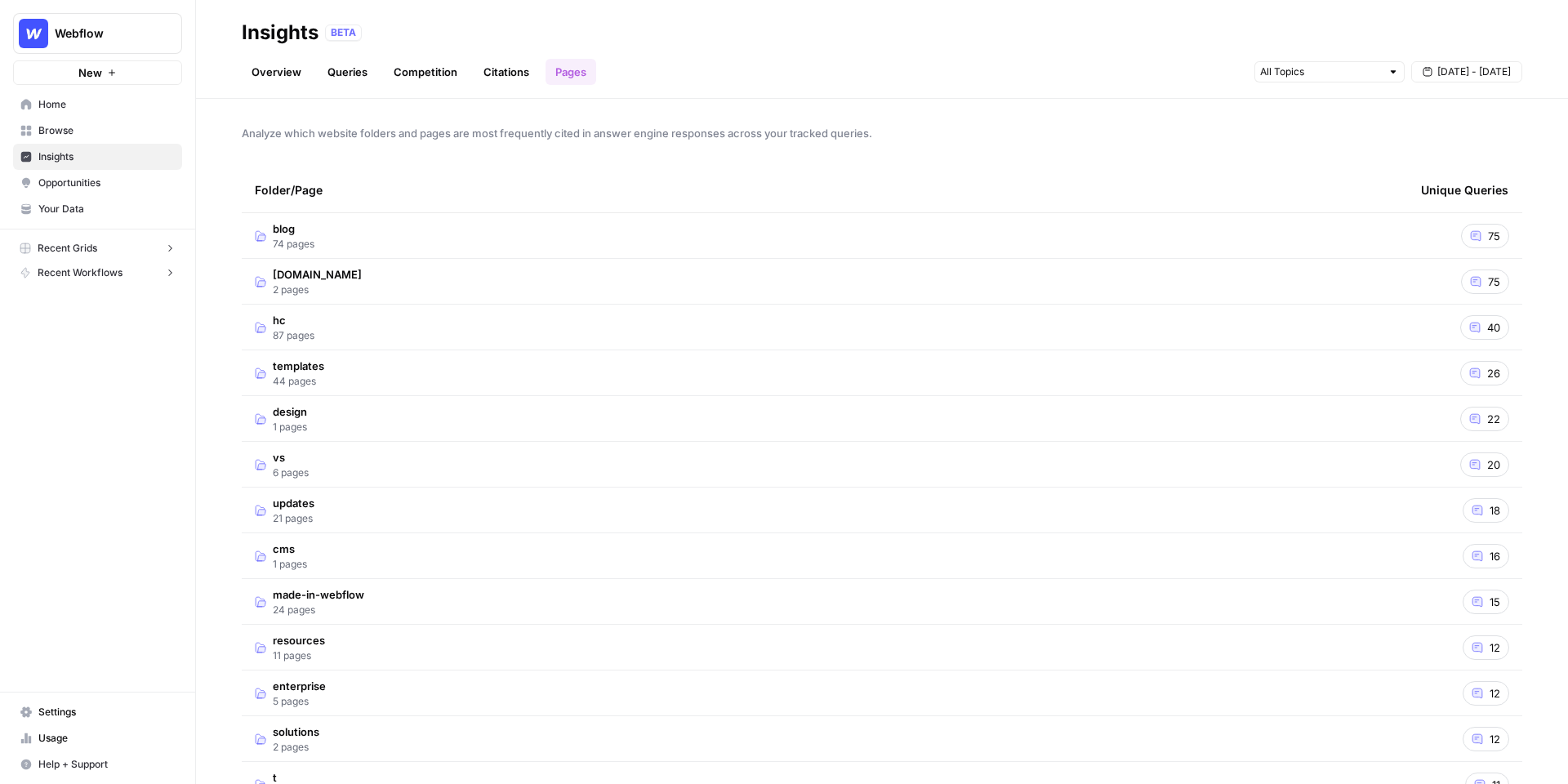
click at [261, 70] on link "Overview" at bounding box center [276, 72] width 69 height 26
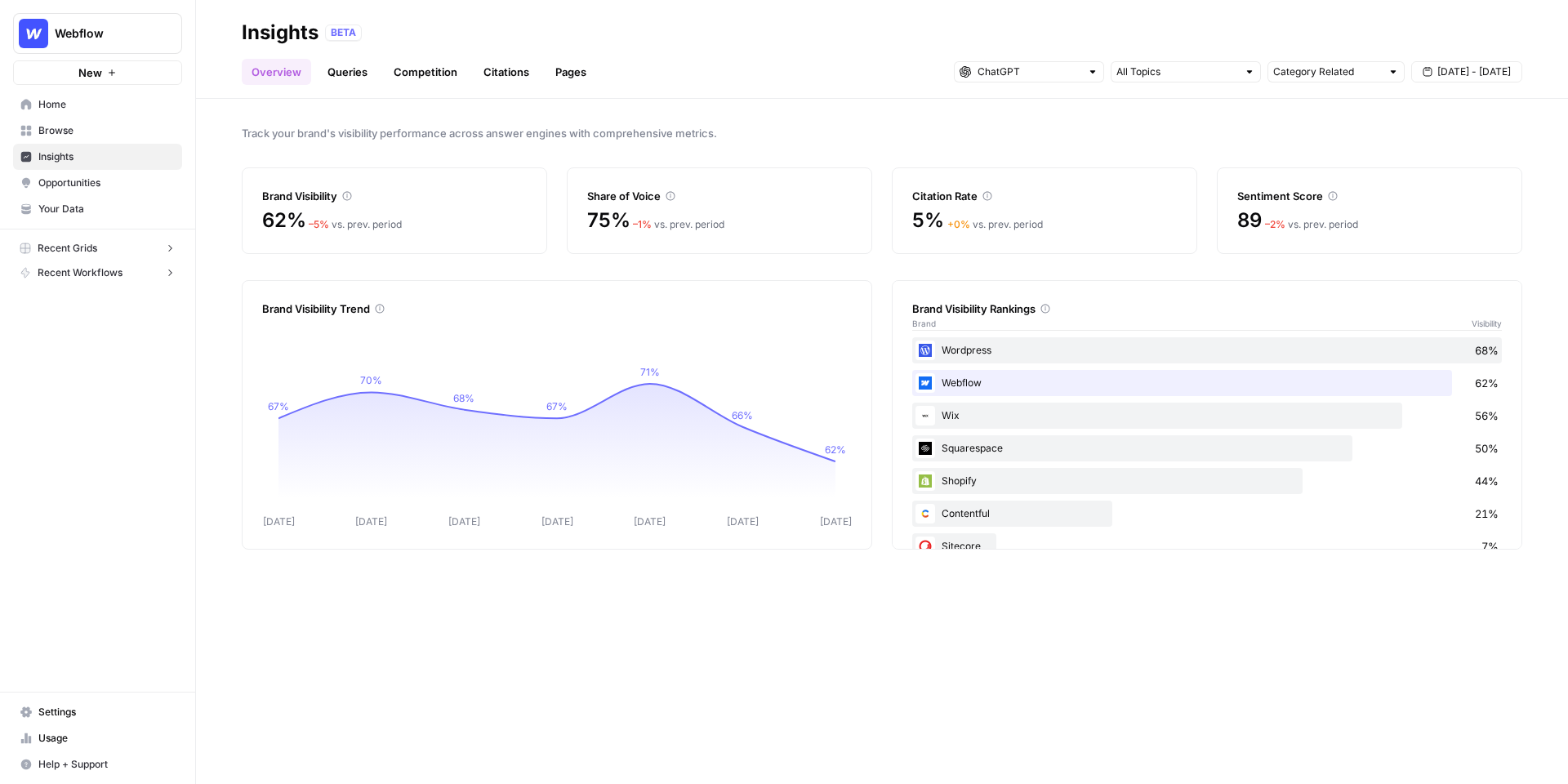
click at [132, 176] on span "Opportunities" at bounding box center [106, 183] width 136 height 15
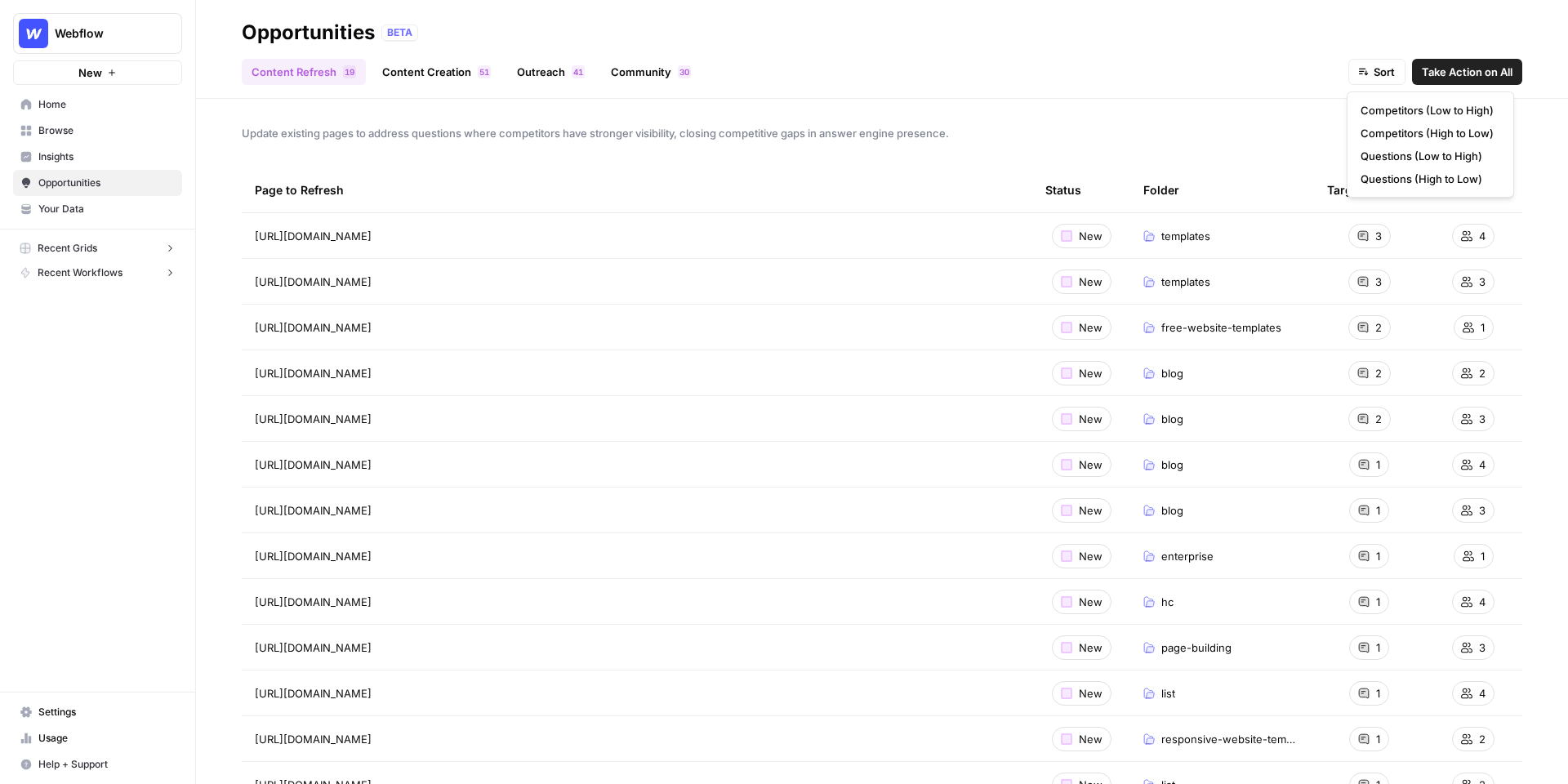
click at [1387, 68] on span "Sort" at bounding box center [1384, 72] width 21 height 17
click at [1383, 125] on span "Competitors (High to Low)" at bounding box center [1427, 133] width 133 height 17
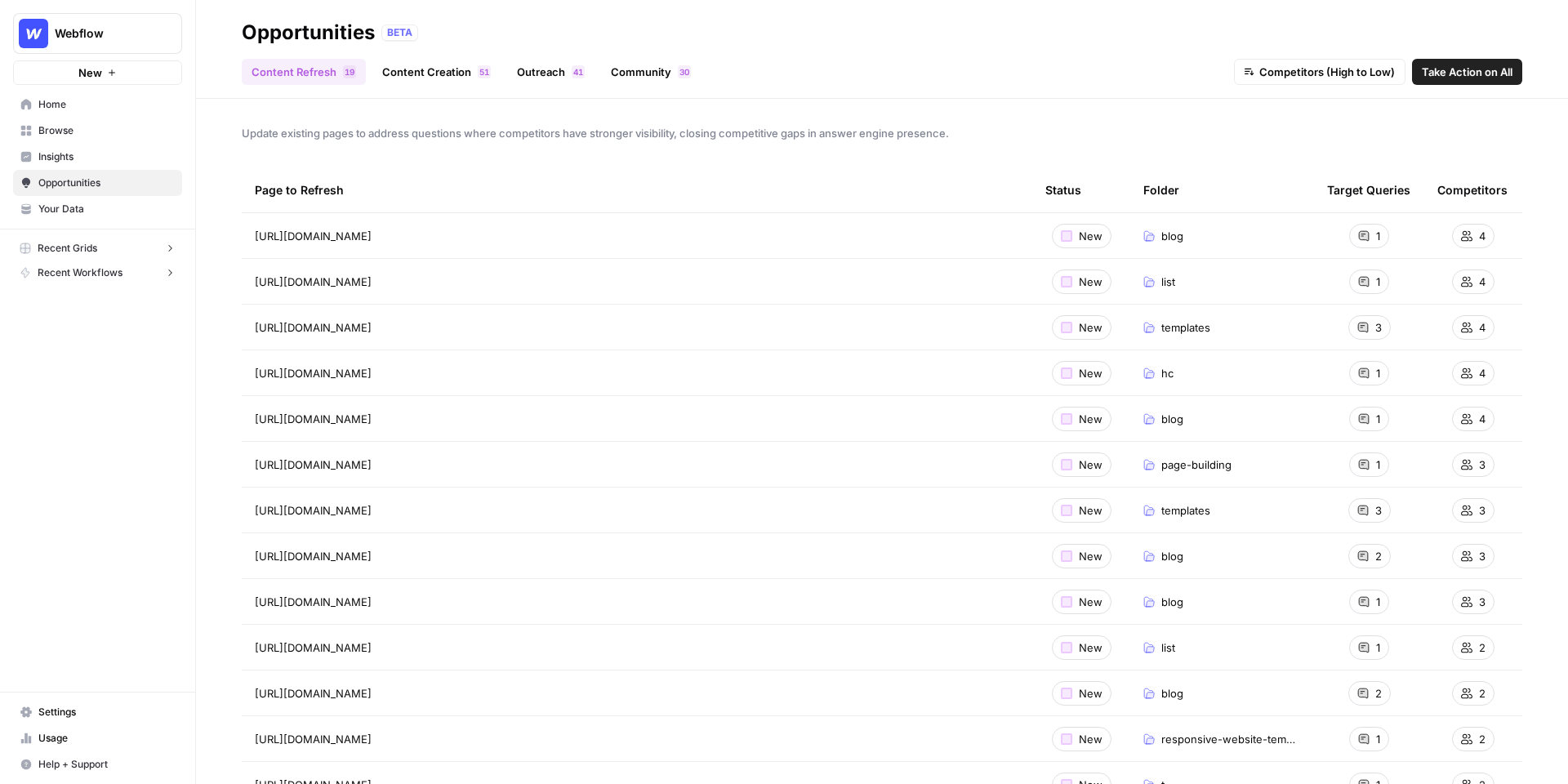
click at [447, 74] on link "Content Creation 1 5" at bounding box center [436, 72] width 129 height 26
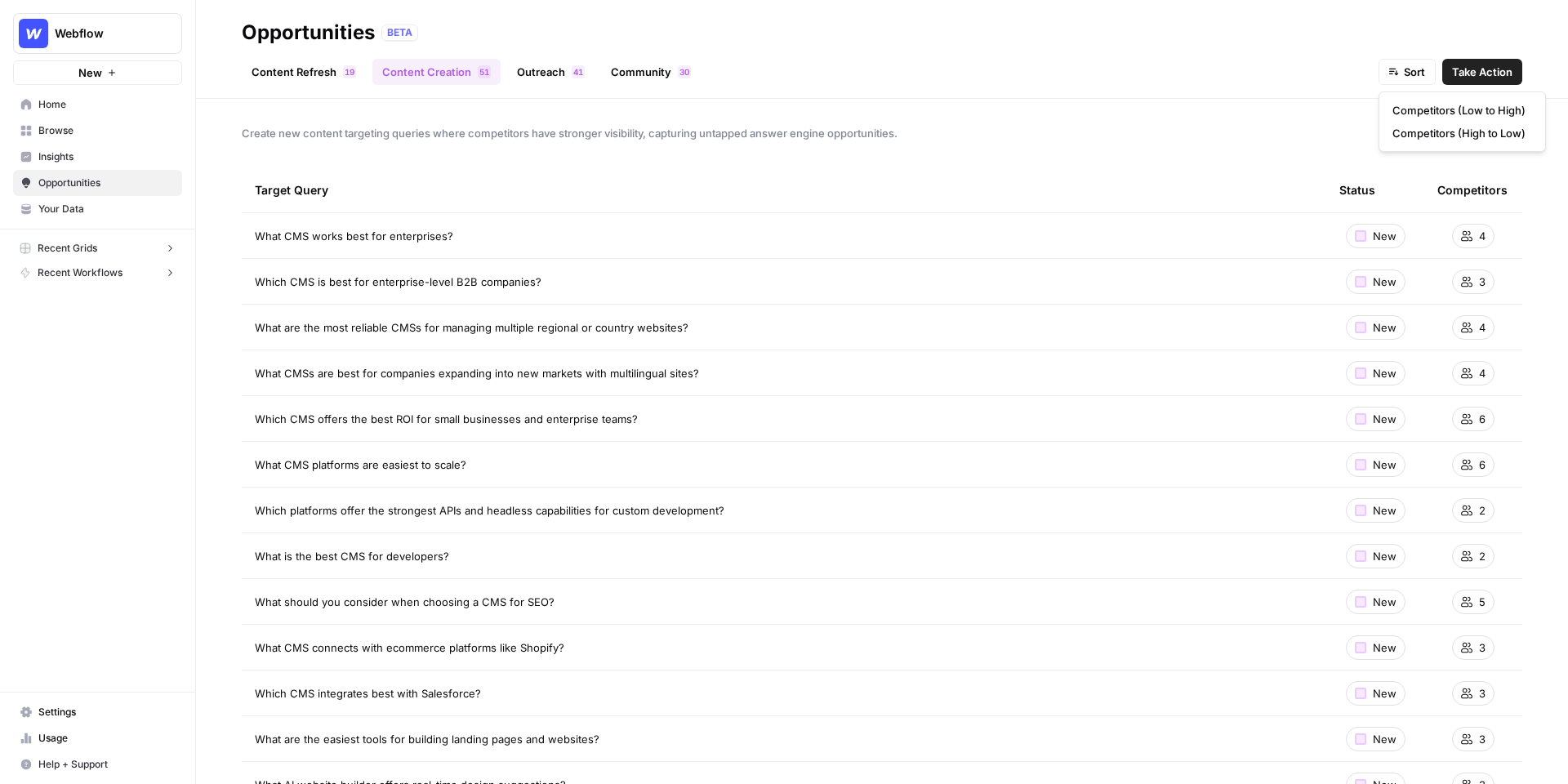
click at [1417, 77] on span "Sort" at bounding box center [1414, 72] width 21 height 17
click at [1435, 134] on span "Competitors (High to Low)" at bounding box center [1460, 133] width 133 height 17
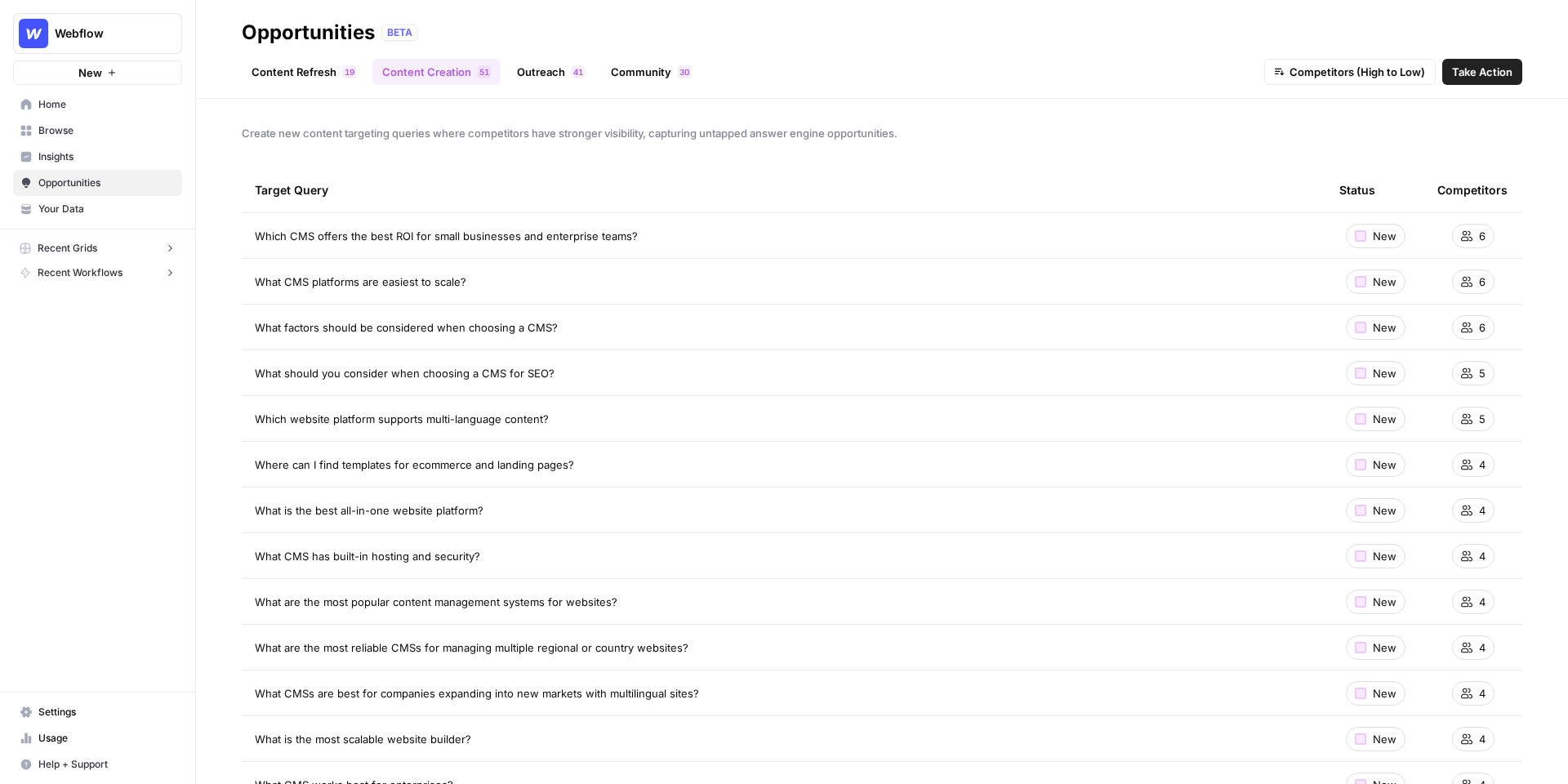
click at [636, 65] on link "Community 0 3" at bounding box center [652, 72] width 100 height 26
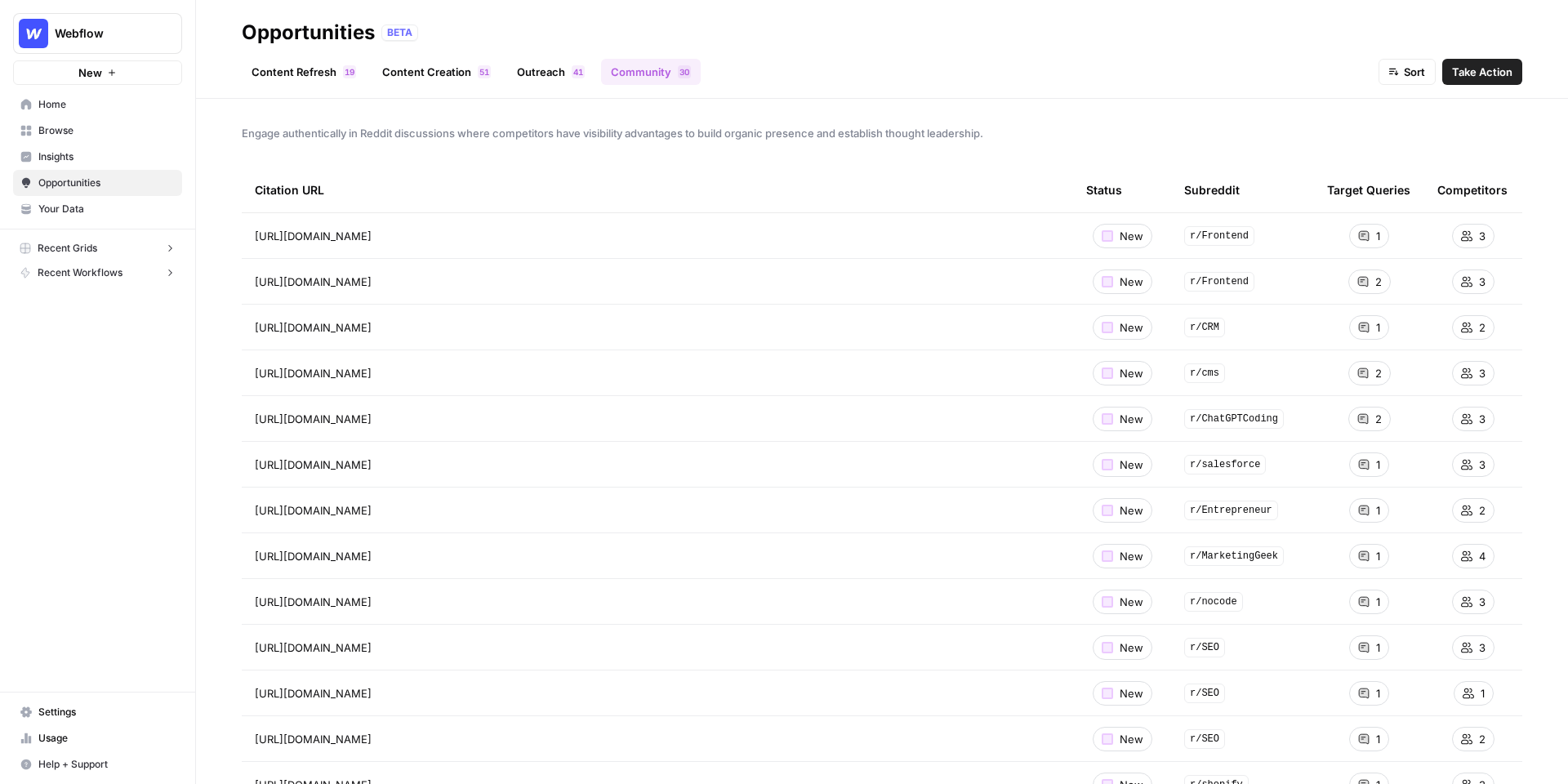
click at [372, 233] on span "[URL][DOMAIN_NAME]" at bounding box center [313, 236] width 117 height 17
click at [404, 234] on link "Go to page" at bounding box center [394, 235] width 19 height 19
click at [579, 73] on span "1" at bounding box center [580, 72] width 5 height 13
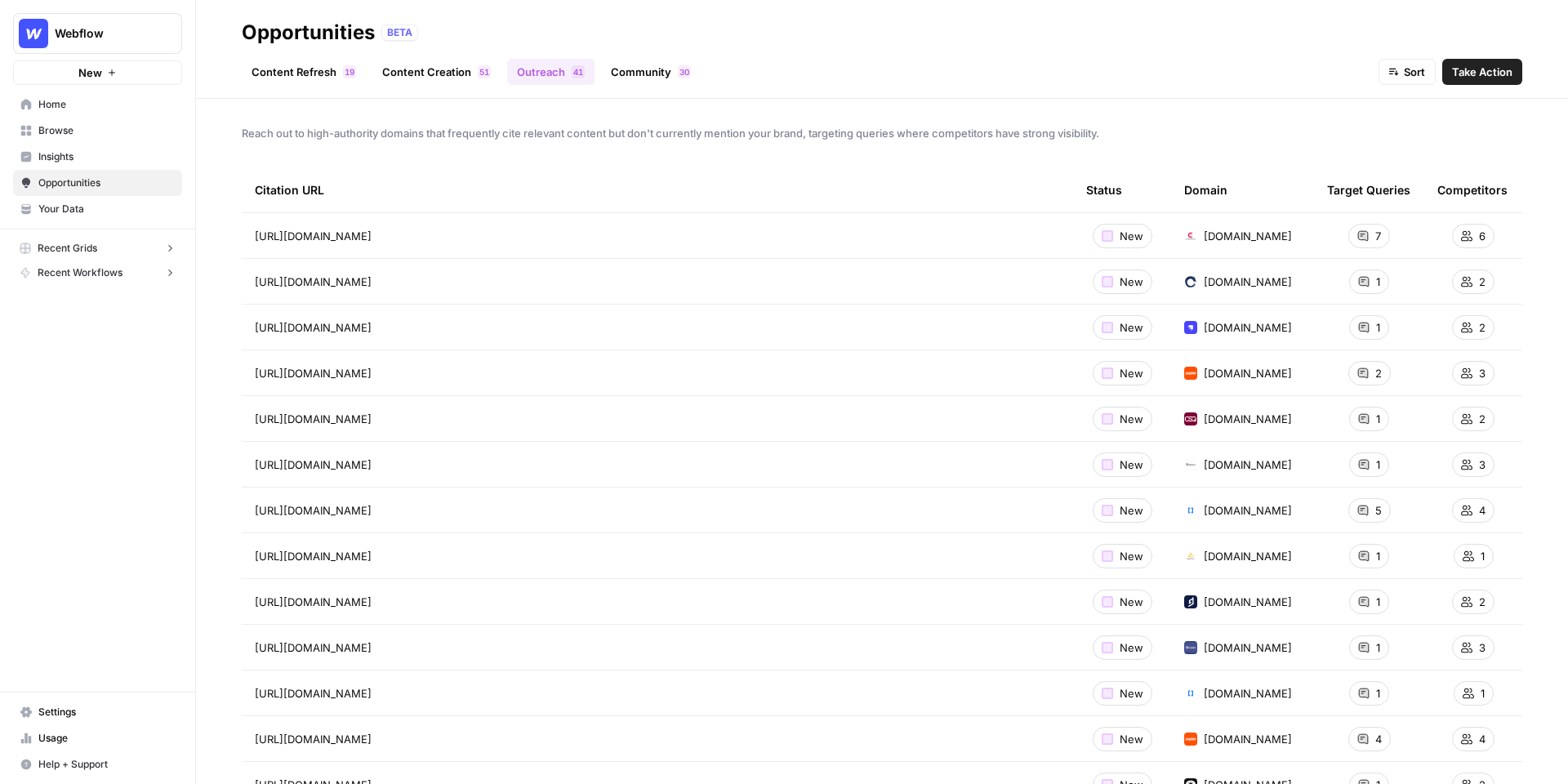
click at [332, 64] on link "Content Refresh 9 1" at bounding box center [304, 72] width 124 height 26
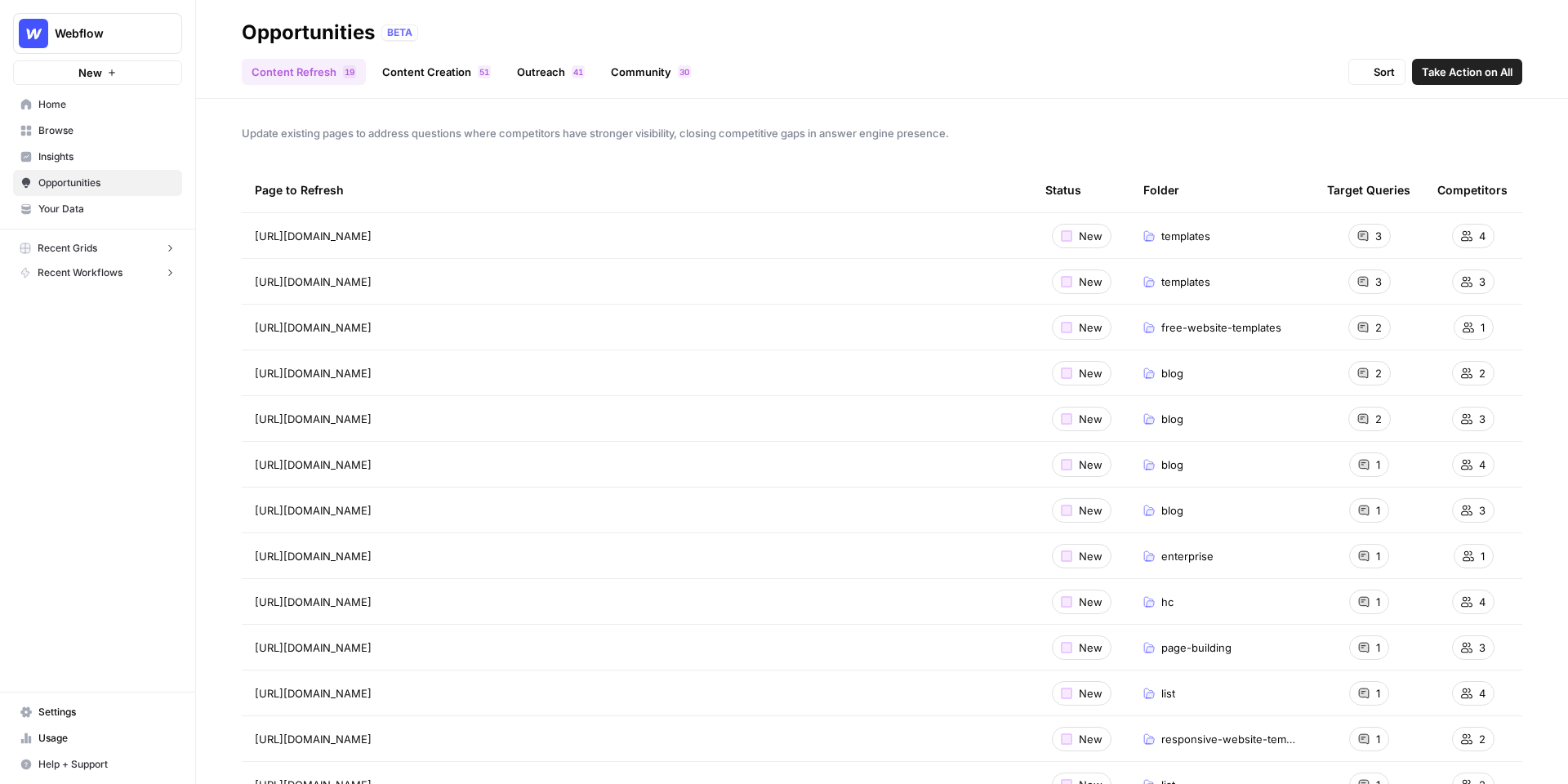
click at [424, 66] on link "Content Creation 1 5" at bounding box center [436, 72] width 129 height 26
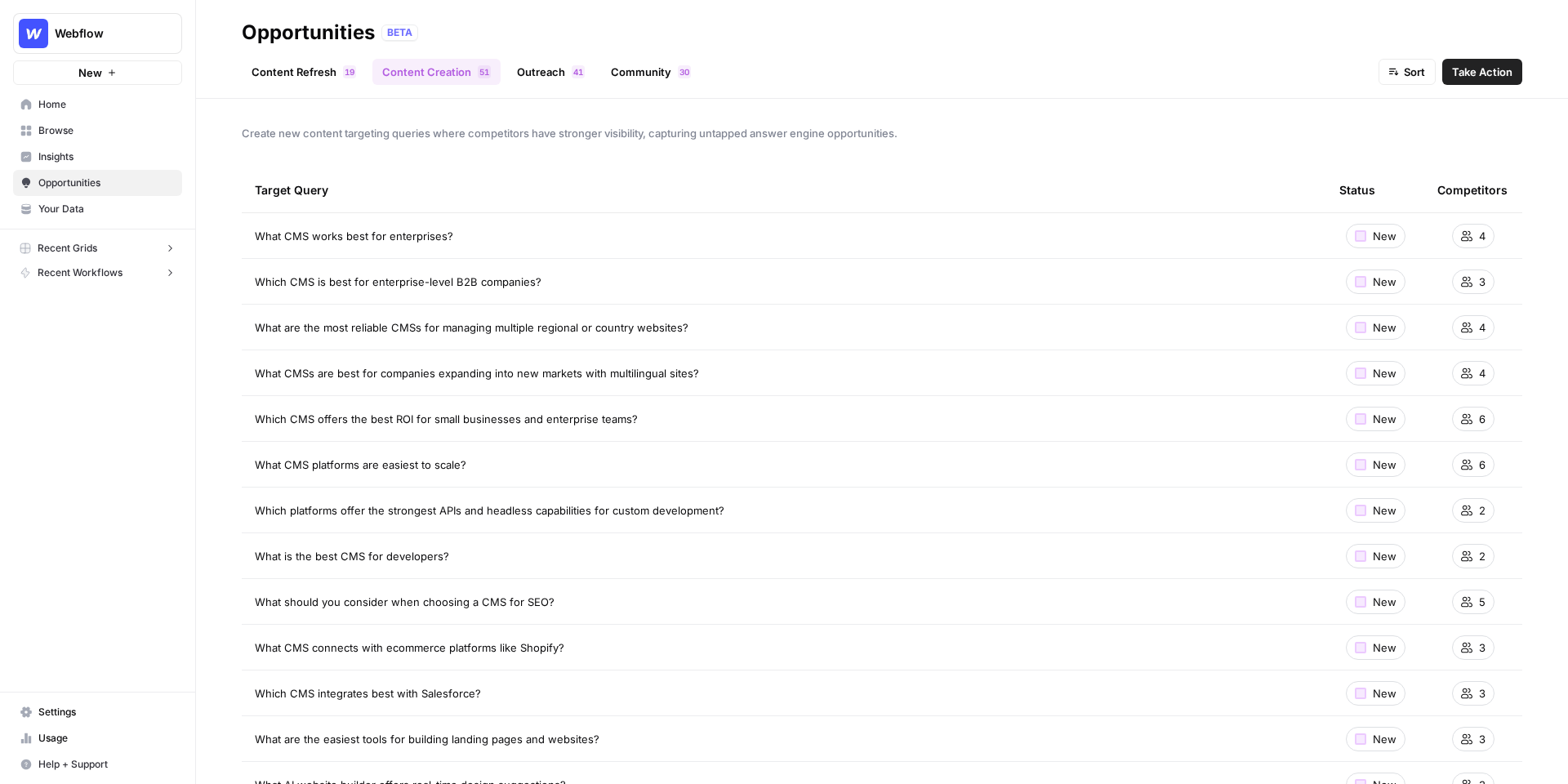
click at [550, 80] on link "Outreach 1 4" at bounding box center [551, 72] width 87 height 26
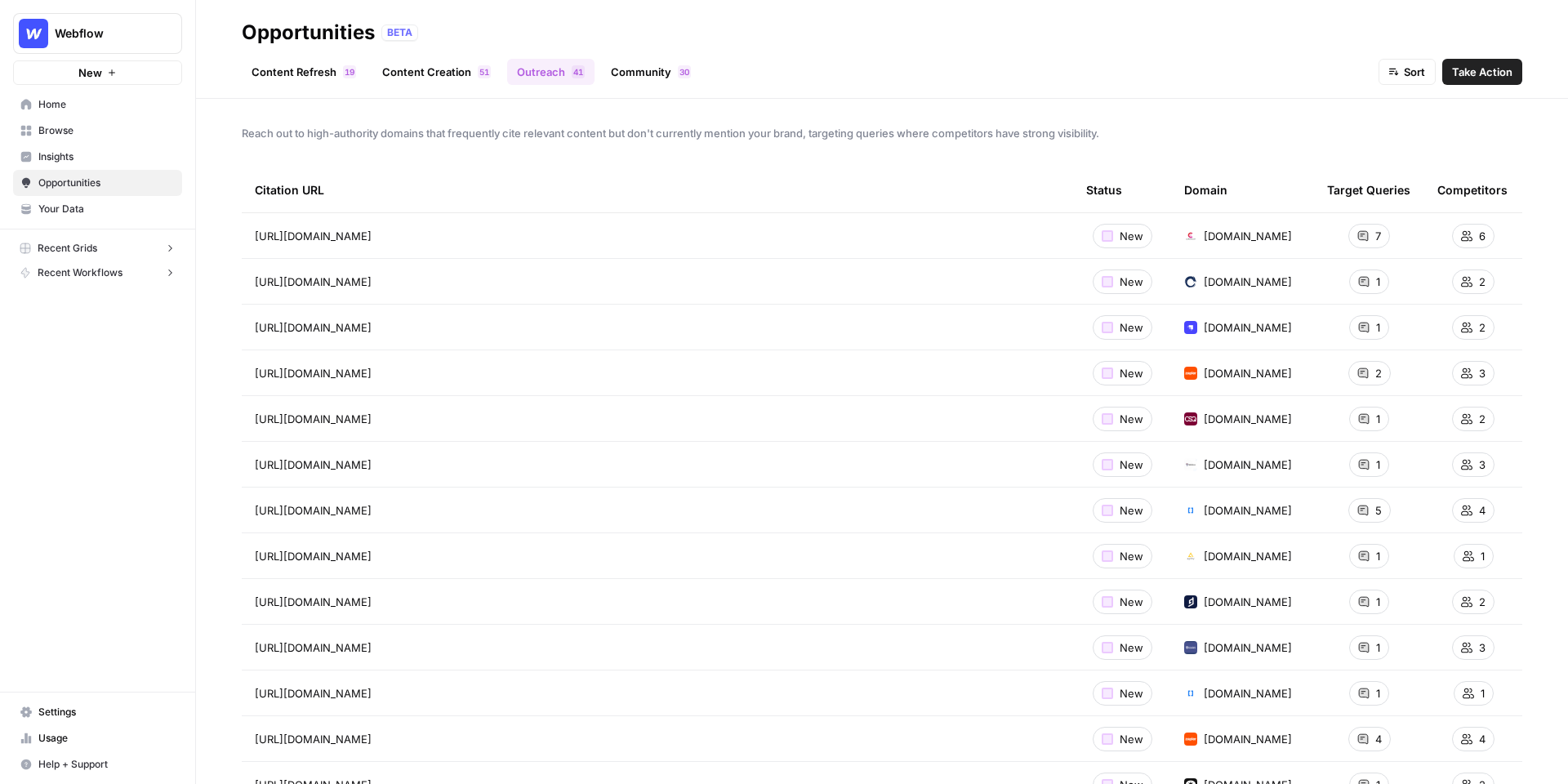
click at [1491, 76] on span "Take Action" at bounding box center [1482, 72] width 60 height 17
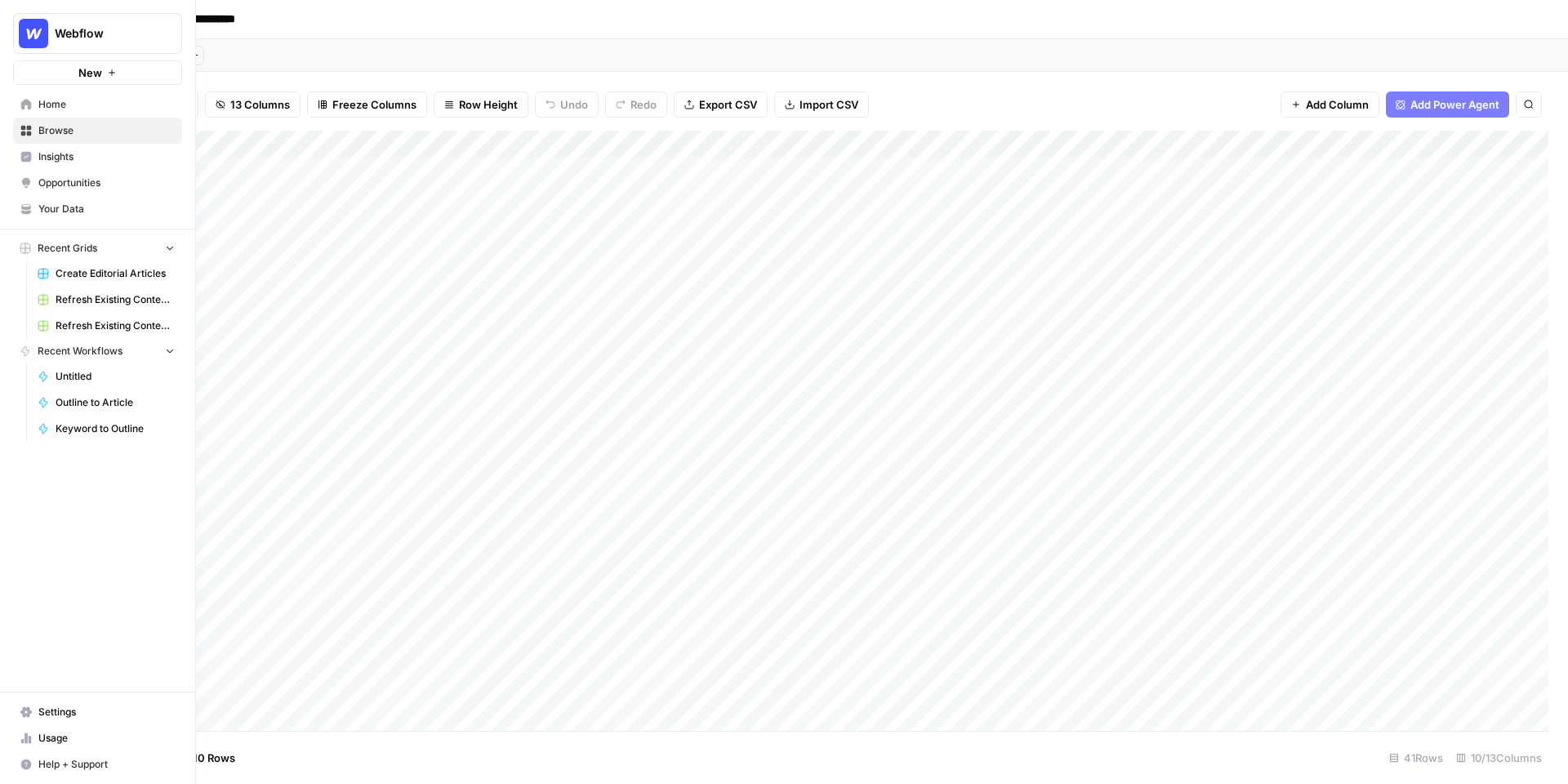
click at [43, 185] on span "Opportunities" at bounding box center [106, 183] width 136 height 15
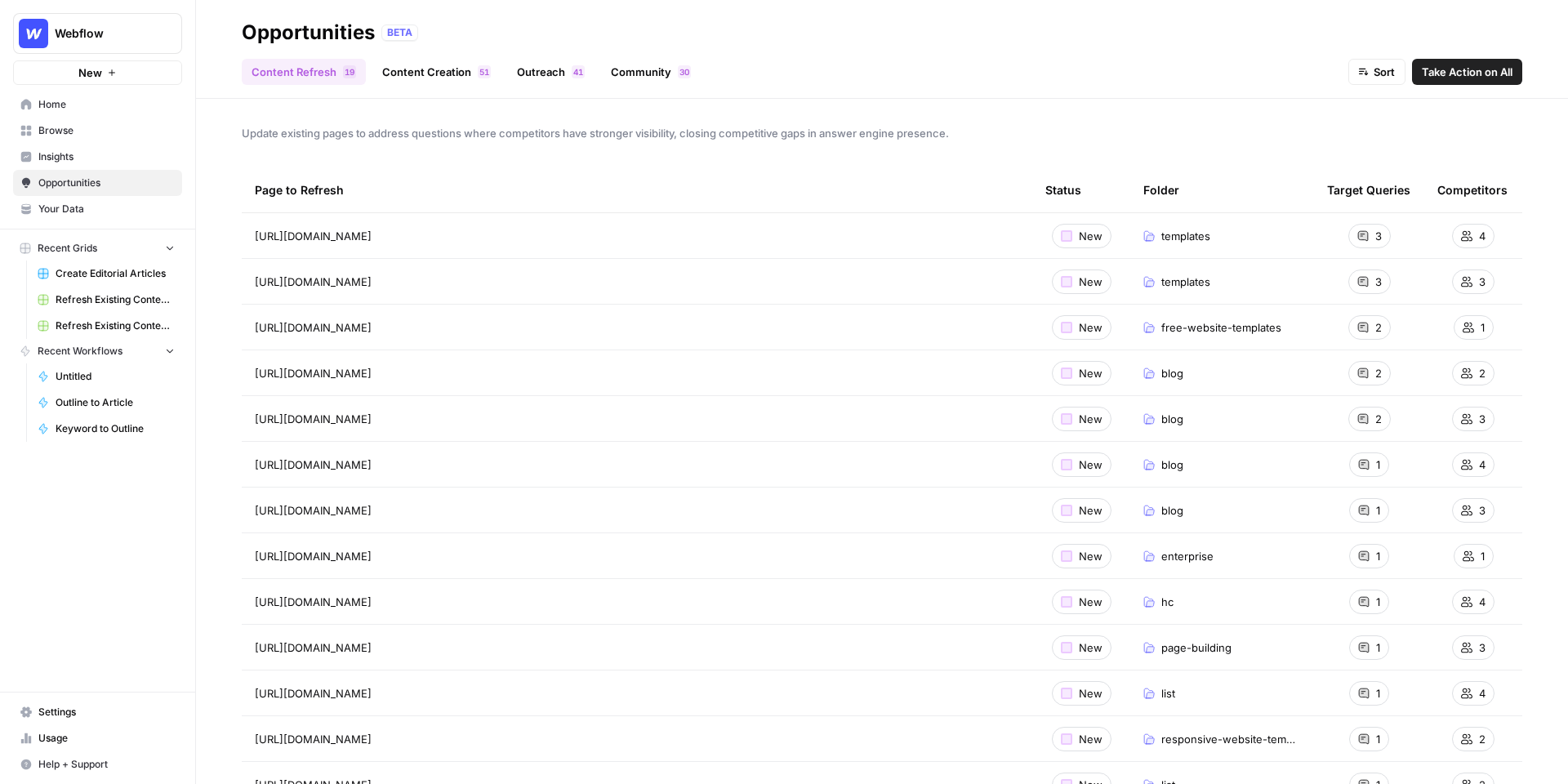
click at [73, 200] on link "Your Data" at bounding box center [97, 209] width 169 height 26
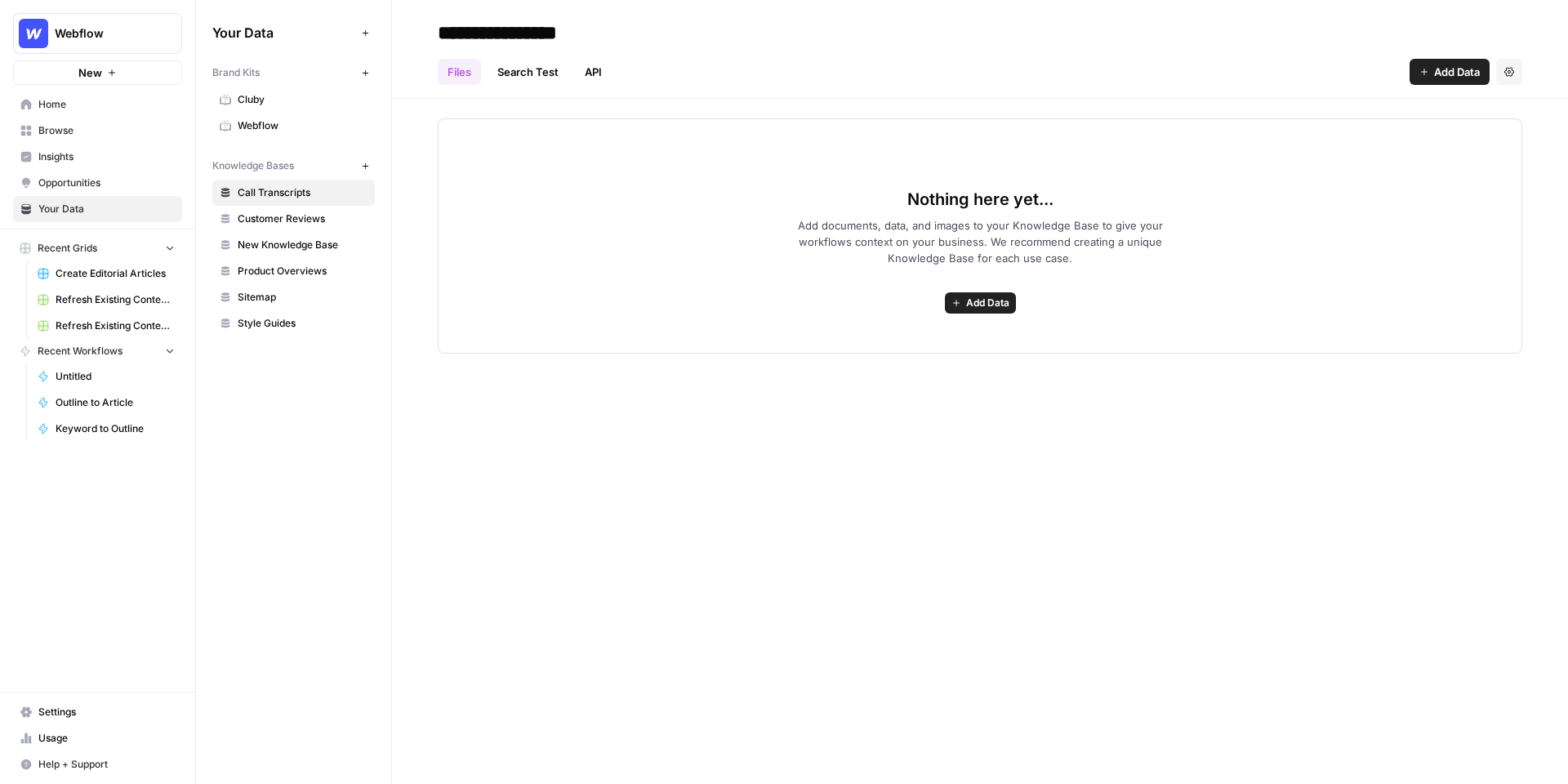
click at [261, 120] on span "Webflow" at bounding box center [303, 126] width 130 height 15
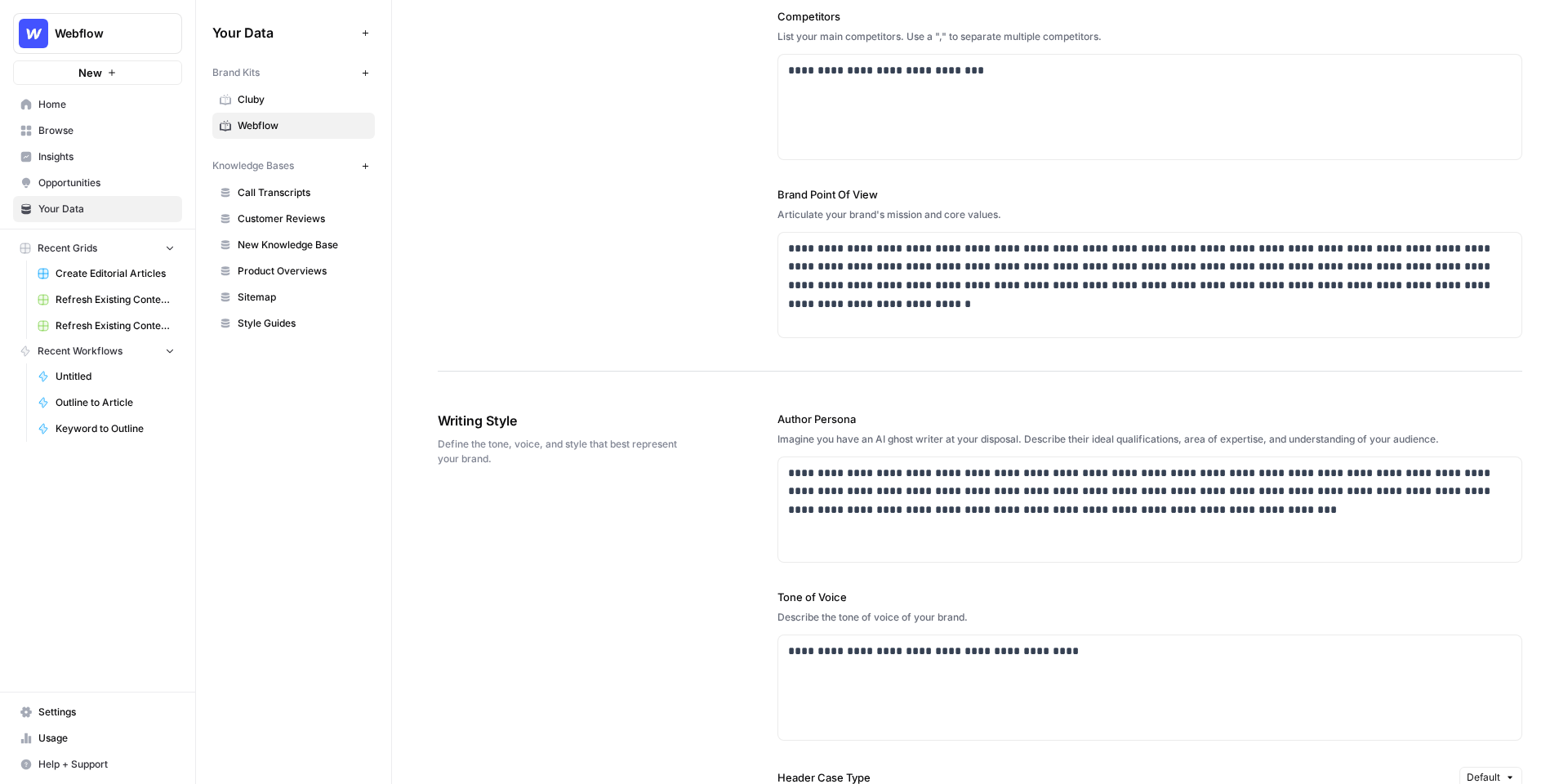
scroll to position [572, 0]
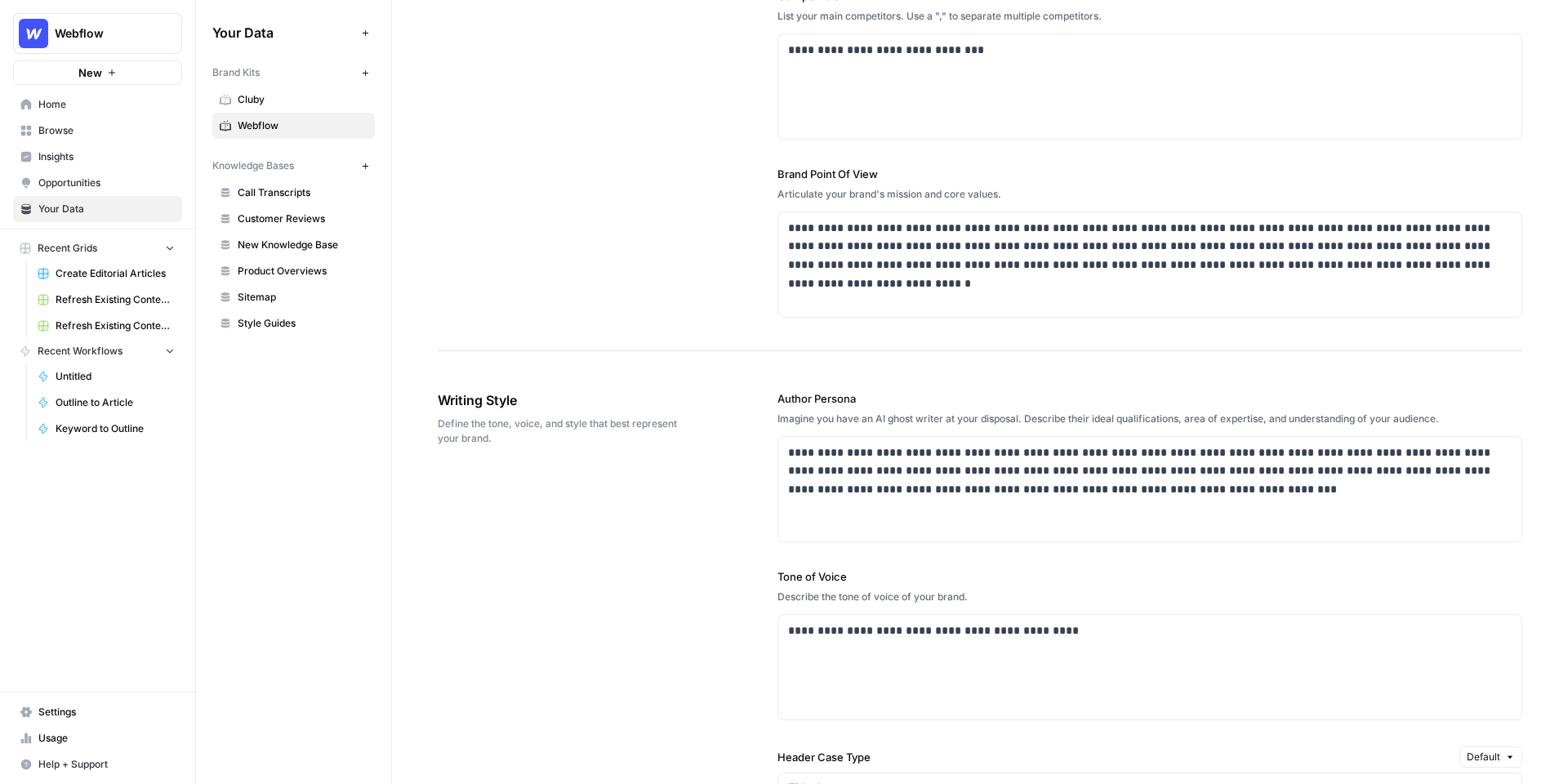
click at [327, 247] on span "New Knowledge Base" at bounding box center [303, 245] width 130 height 15
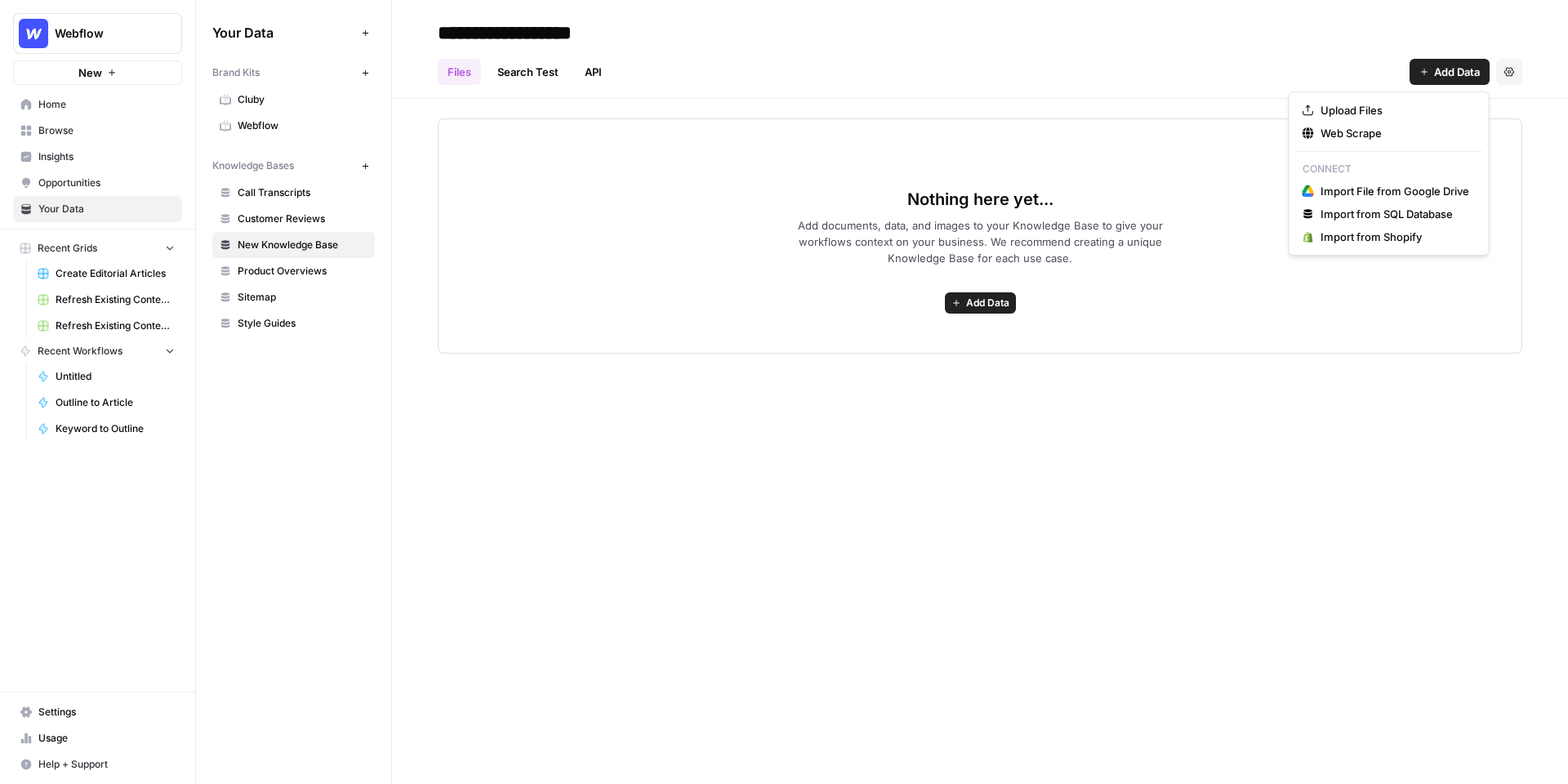
click at [1476, 72] on span "Add Data" at bounding box center [1457, 72] width 45 height 17
click at [91, 129] on span "Browse" at bounding box center [106, 131] width 136 height 15
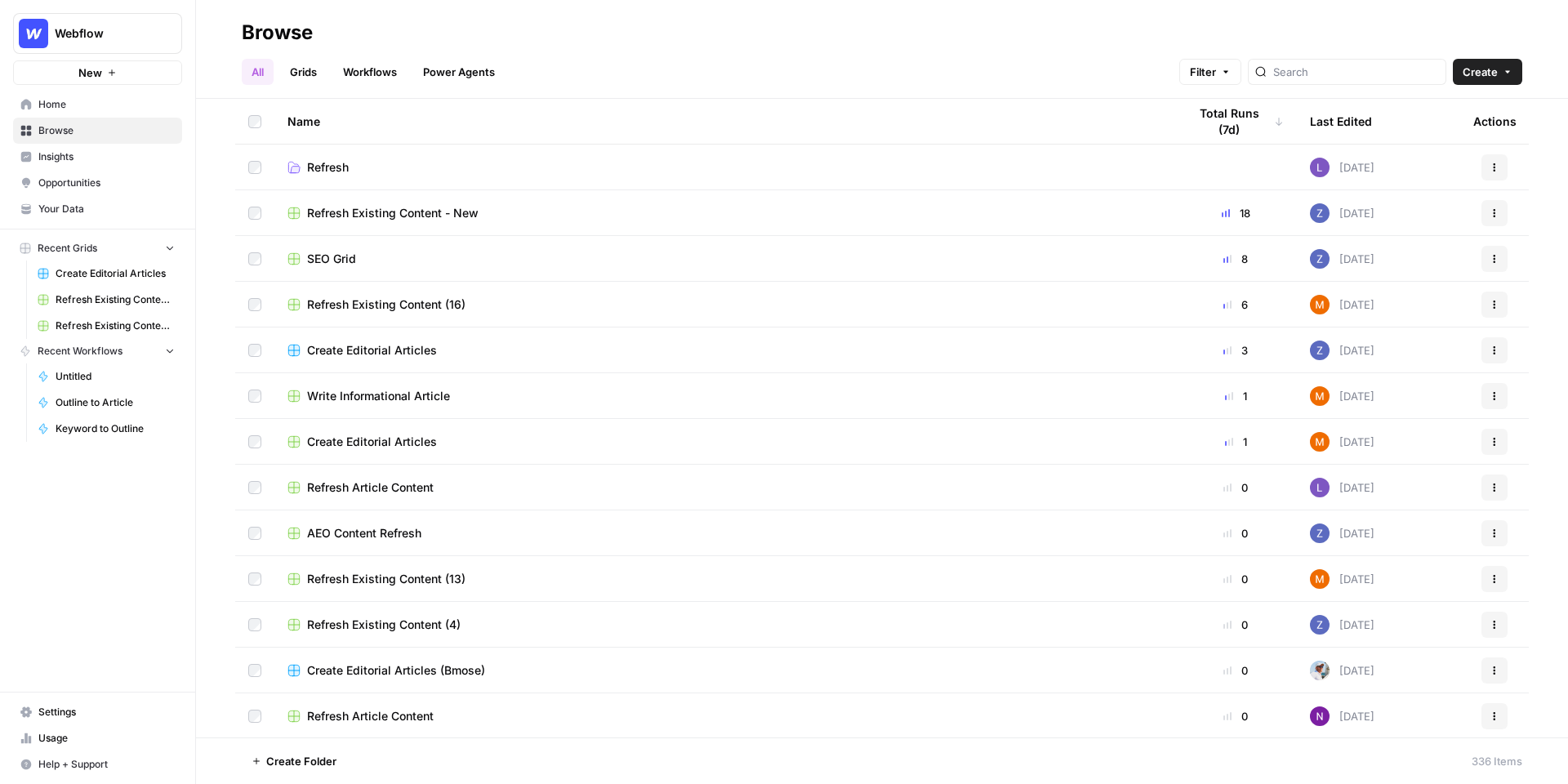
click at [80, 156] on span "Insights" at bounding box center [106, 156] width 136 height 15
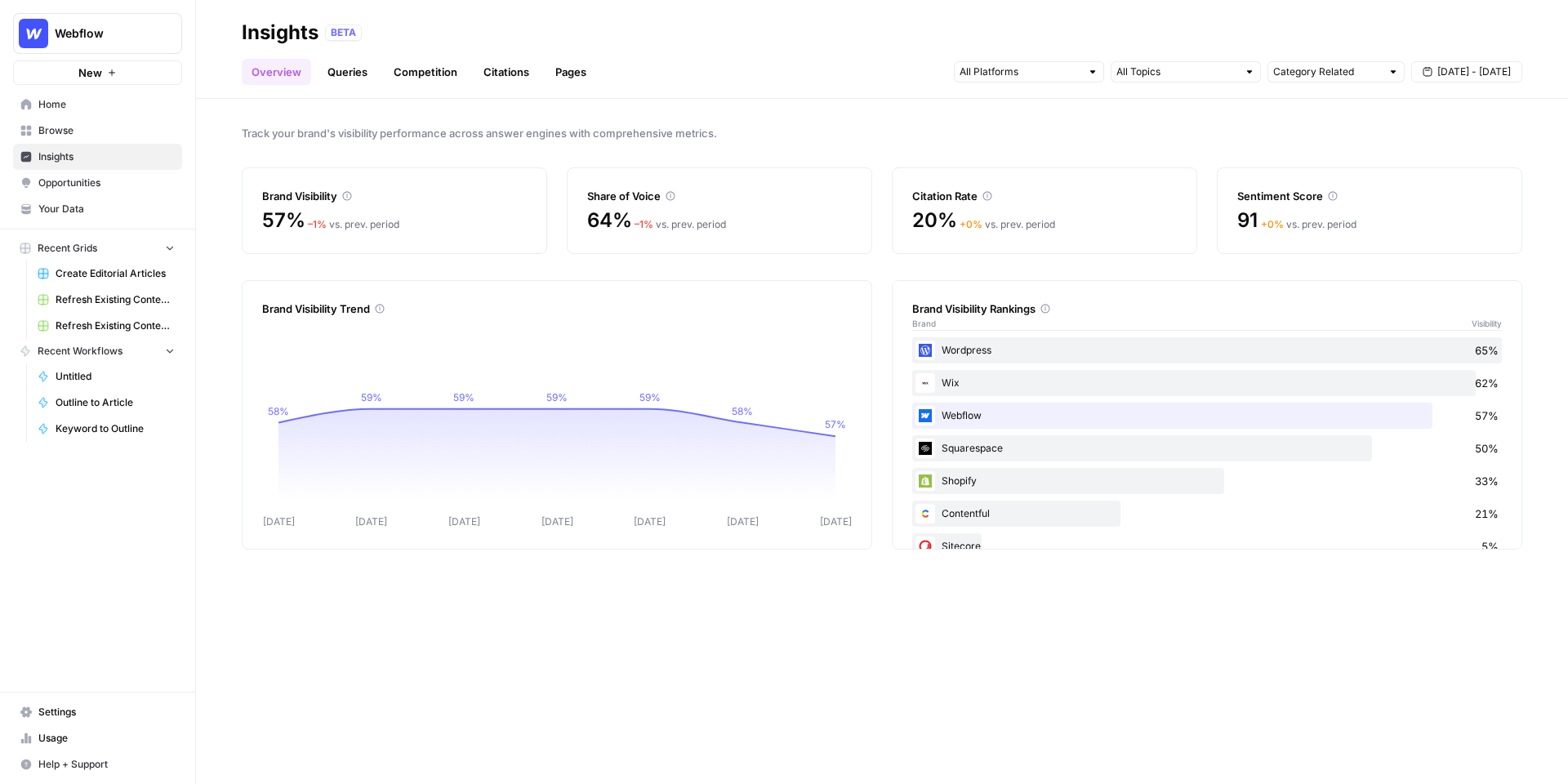
click at [98, 183] on span "Opportunities" at bounding box center [106, 183] width 136 height 15
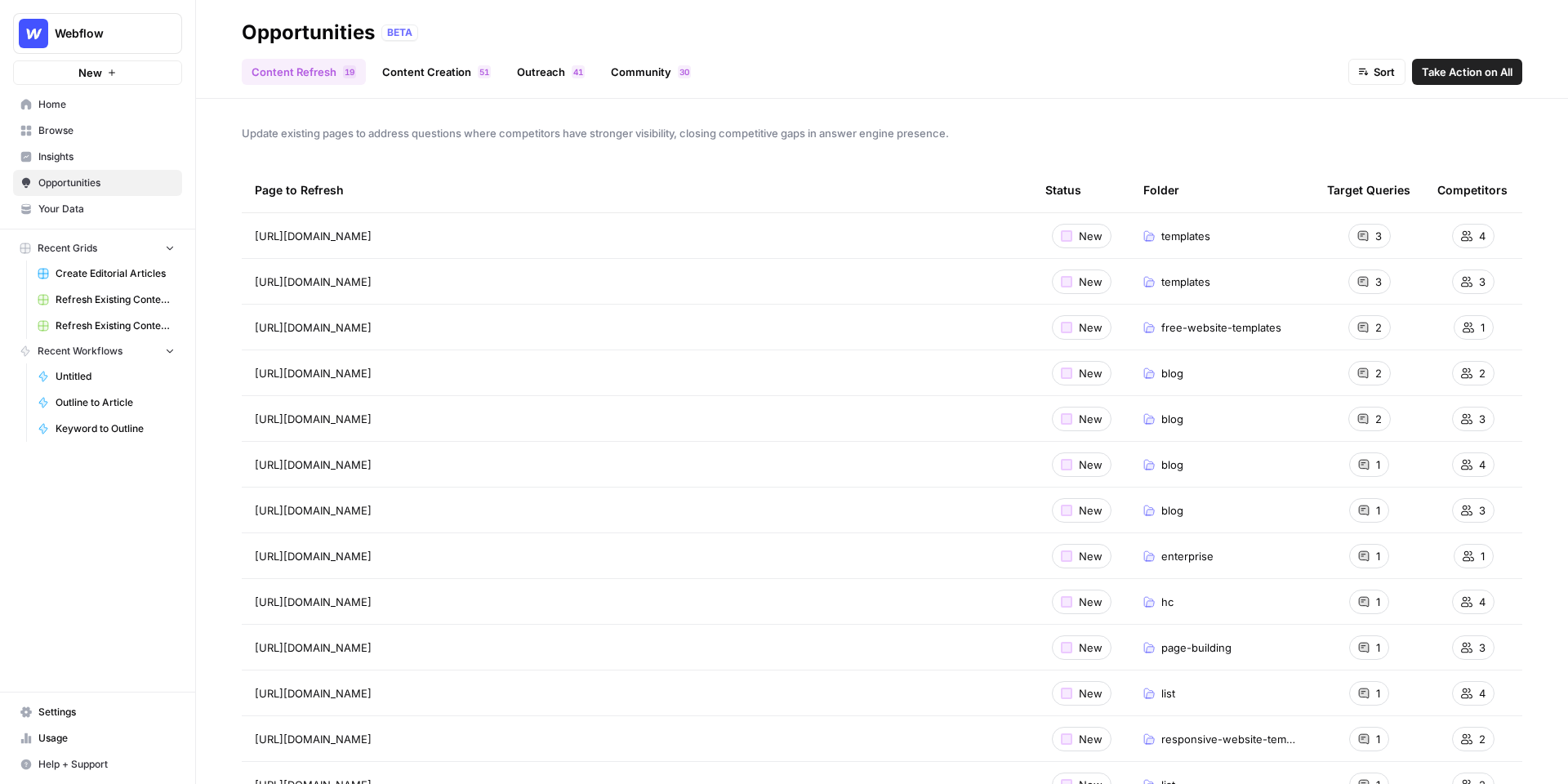
click at [102, 78] on button "New" at bounding box center [97, 72] width 169 height 24
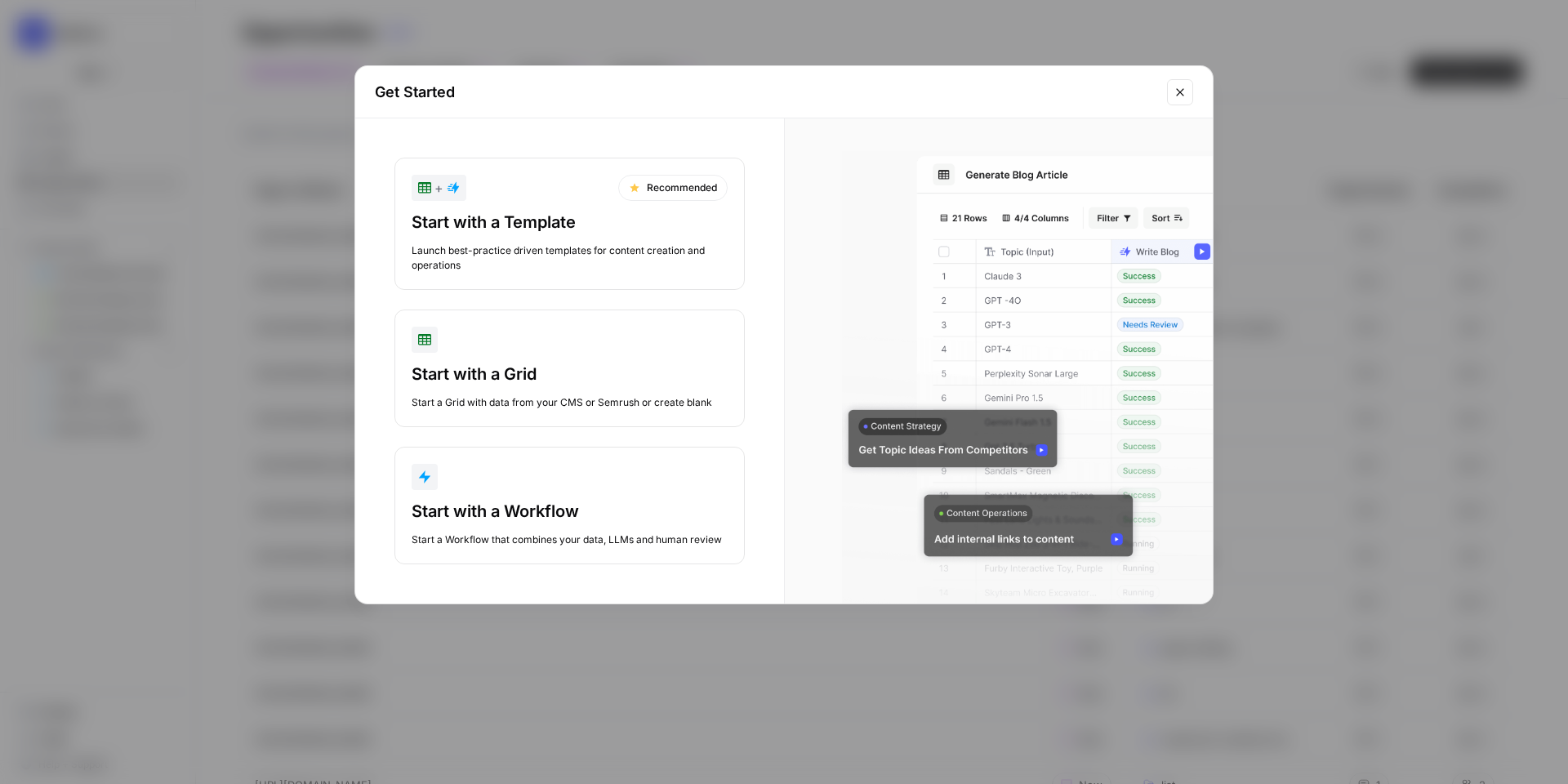
click at [587, 208] on button "+ Recommended Start with a Template Launch best-practice driven templates for c…" at bounding box center [569, 223] width 351 height 132
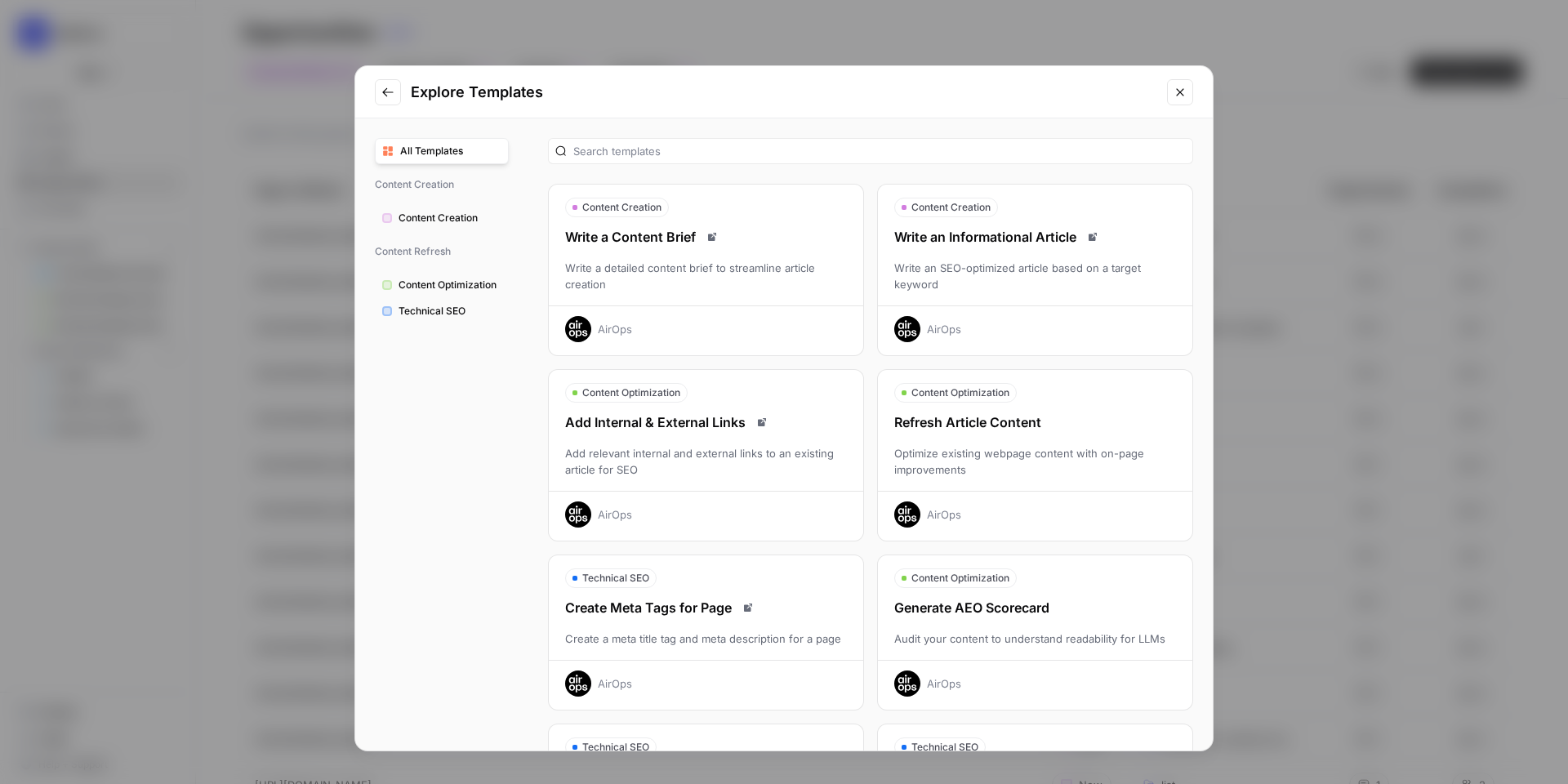
click at [743, 239] on div "Write a Content Brief" at bounding box center [706, 236] width 315 height 19
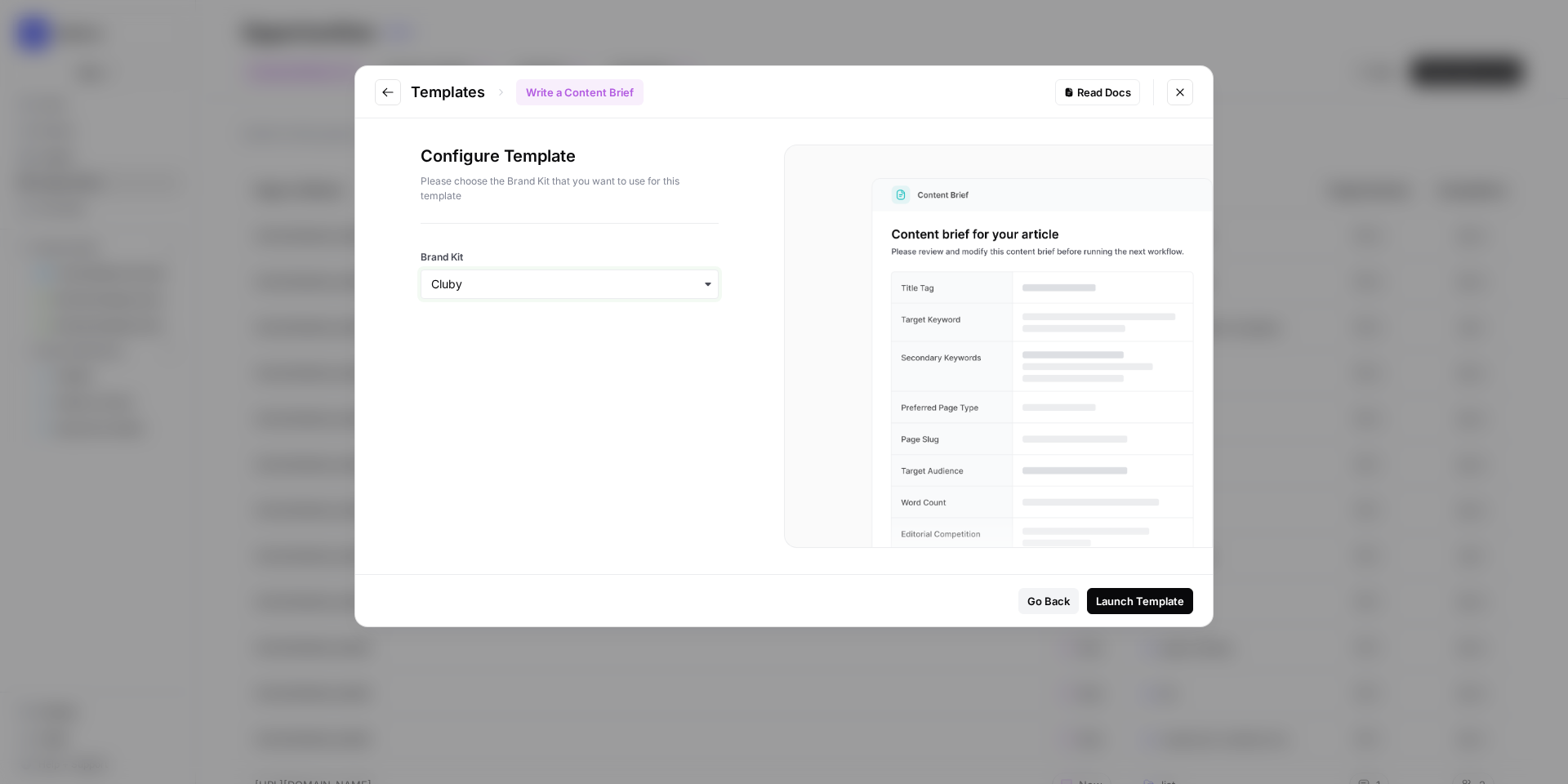
click at [608, 291] on input "Brand Kit" at bounding box center [569, 284] width 277 height 17
click at [586, 360] on div "Webflow" at bounding box center [569, 360] width 296 height 31
click at [1181, 90] on icon "Close modal" at bounding box center [1180, 92] width 7 height 7
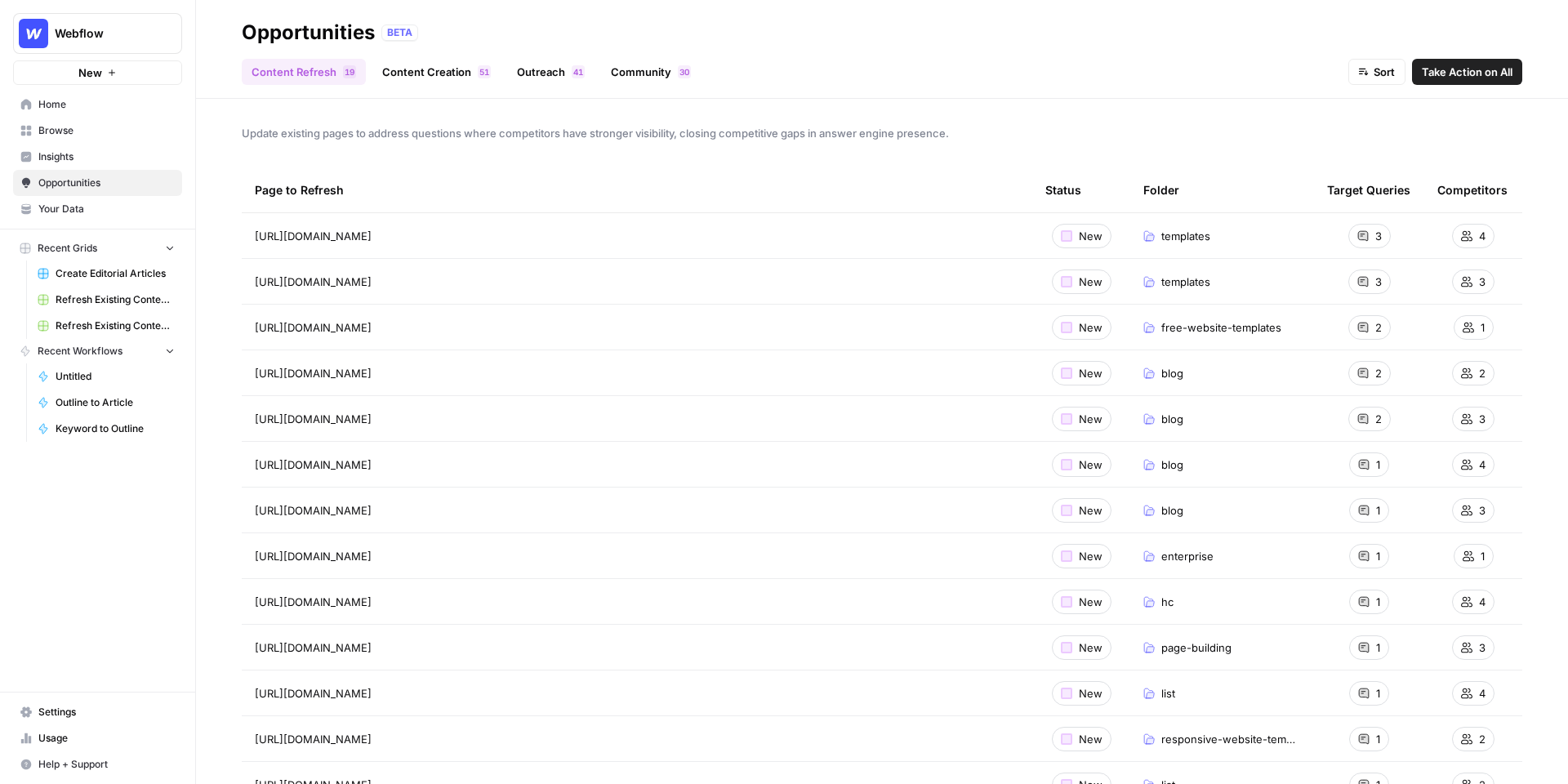
click at [133, 156] on span "Insights" at bounding box center [106, 156] width 136 height 15
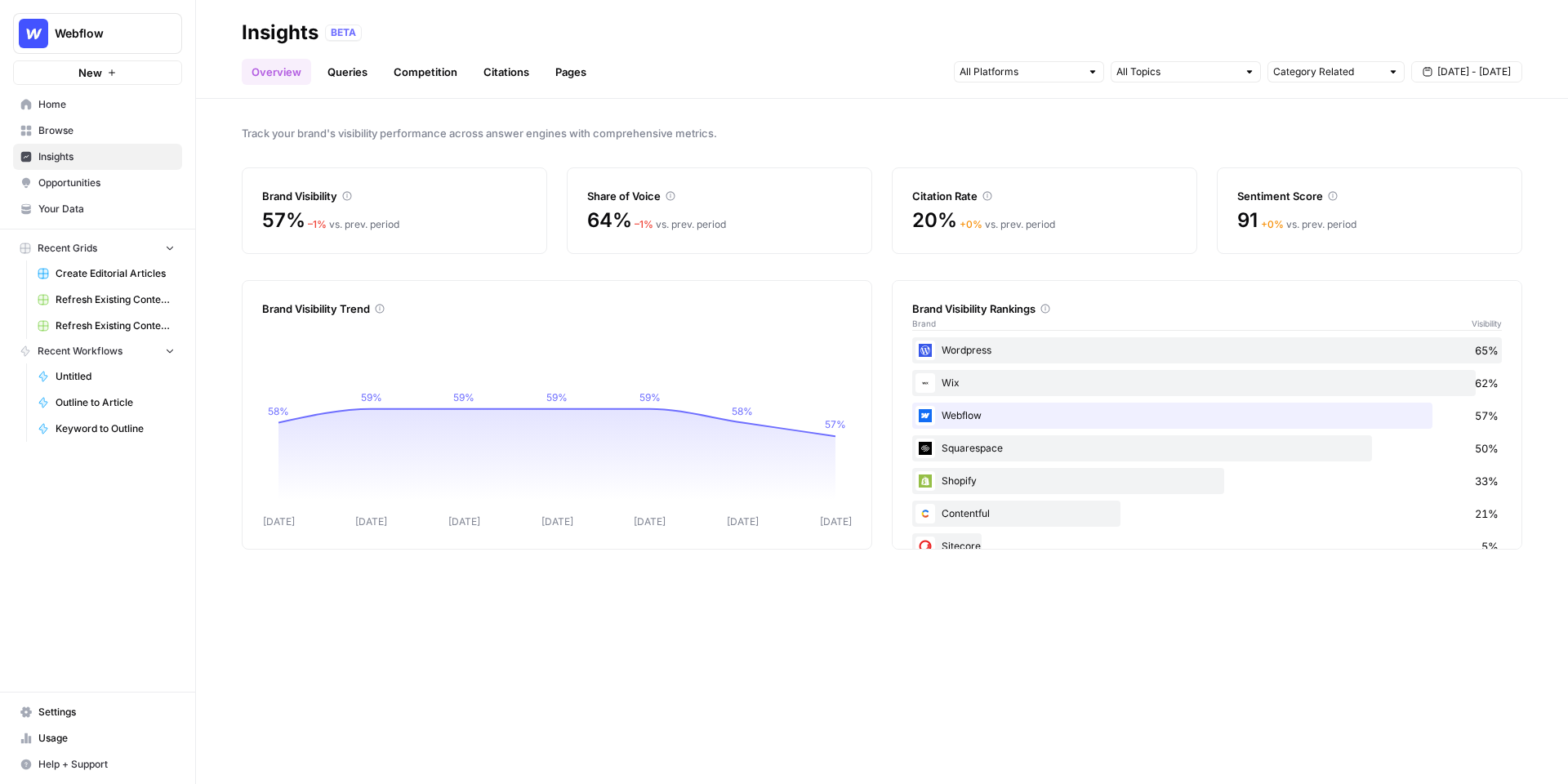
click at [349, 74] on link "Queries" at bounding box center [347, 72] width 59 height 26
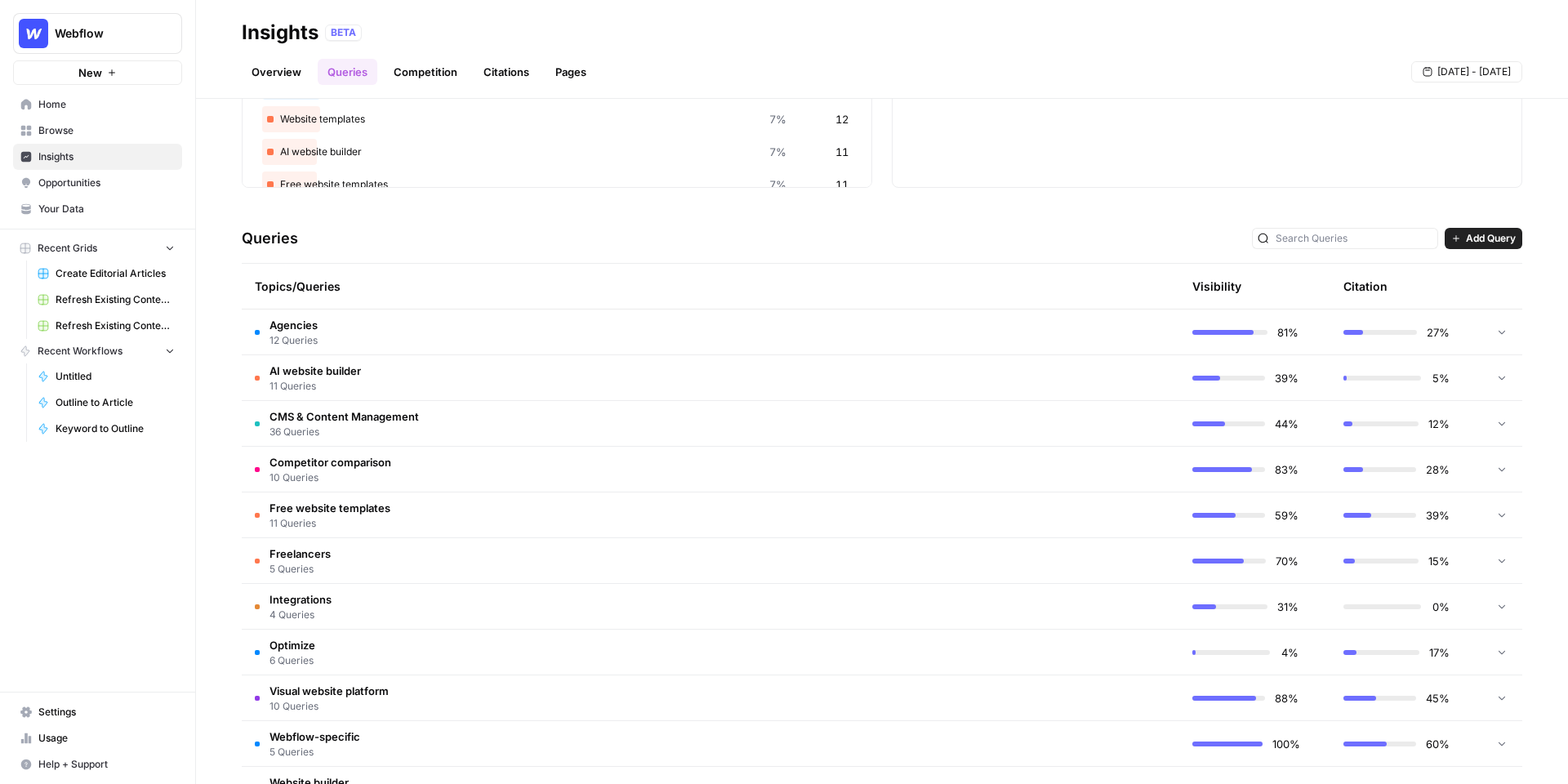
scroll to position [239, 0]
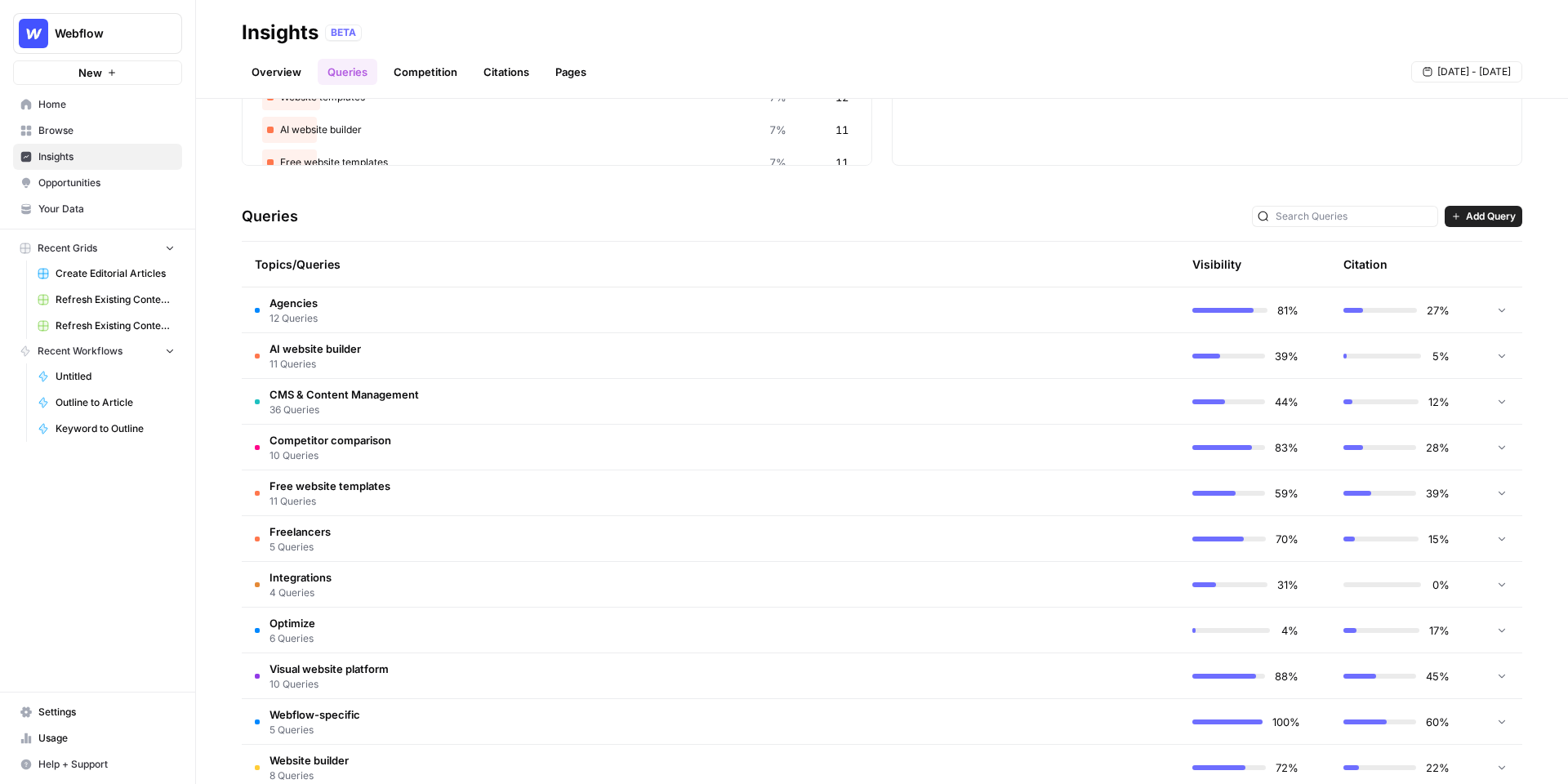
click at [634, 313] on td "Agencies 12 Queries" at bounding box center [632, 310] width 782 height 45
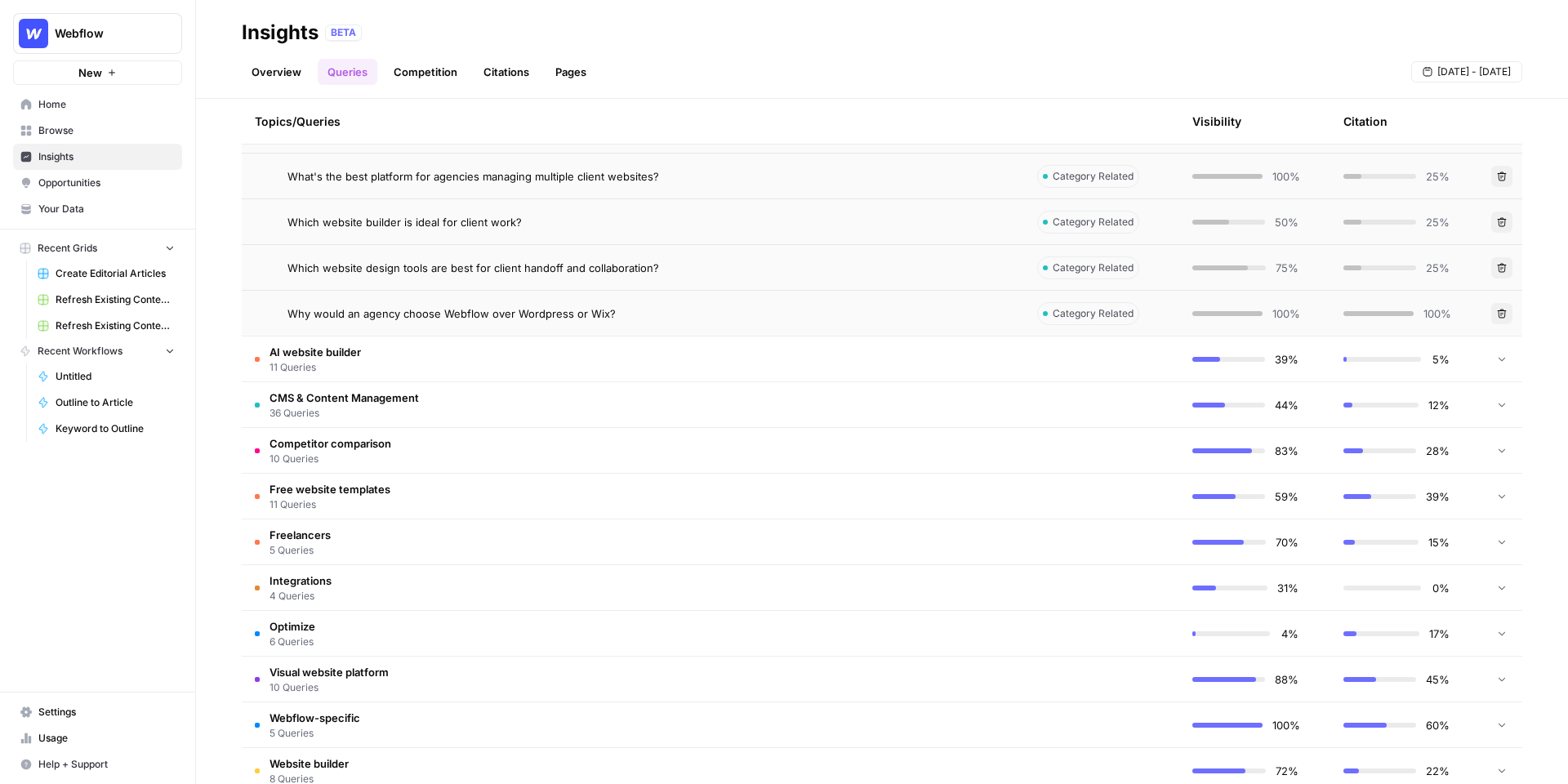
scroll to position [803, 0]
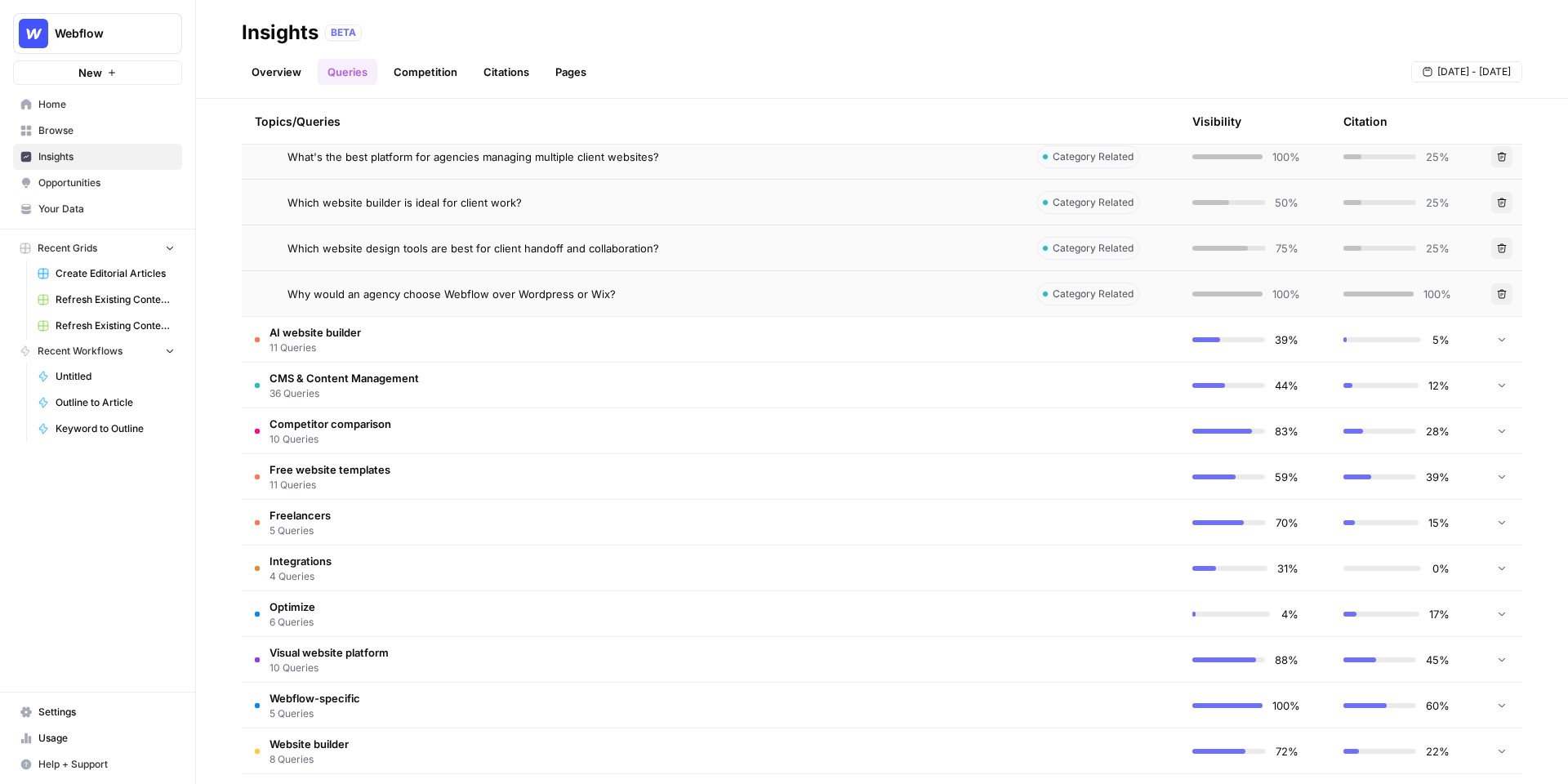
click at [570, 390] on td "CMS & Content Management 36 Queries" at bounding box center [632, 385] width 782 height 45
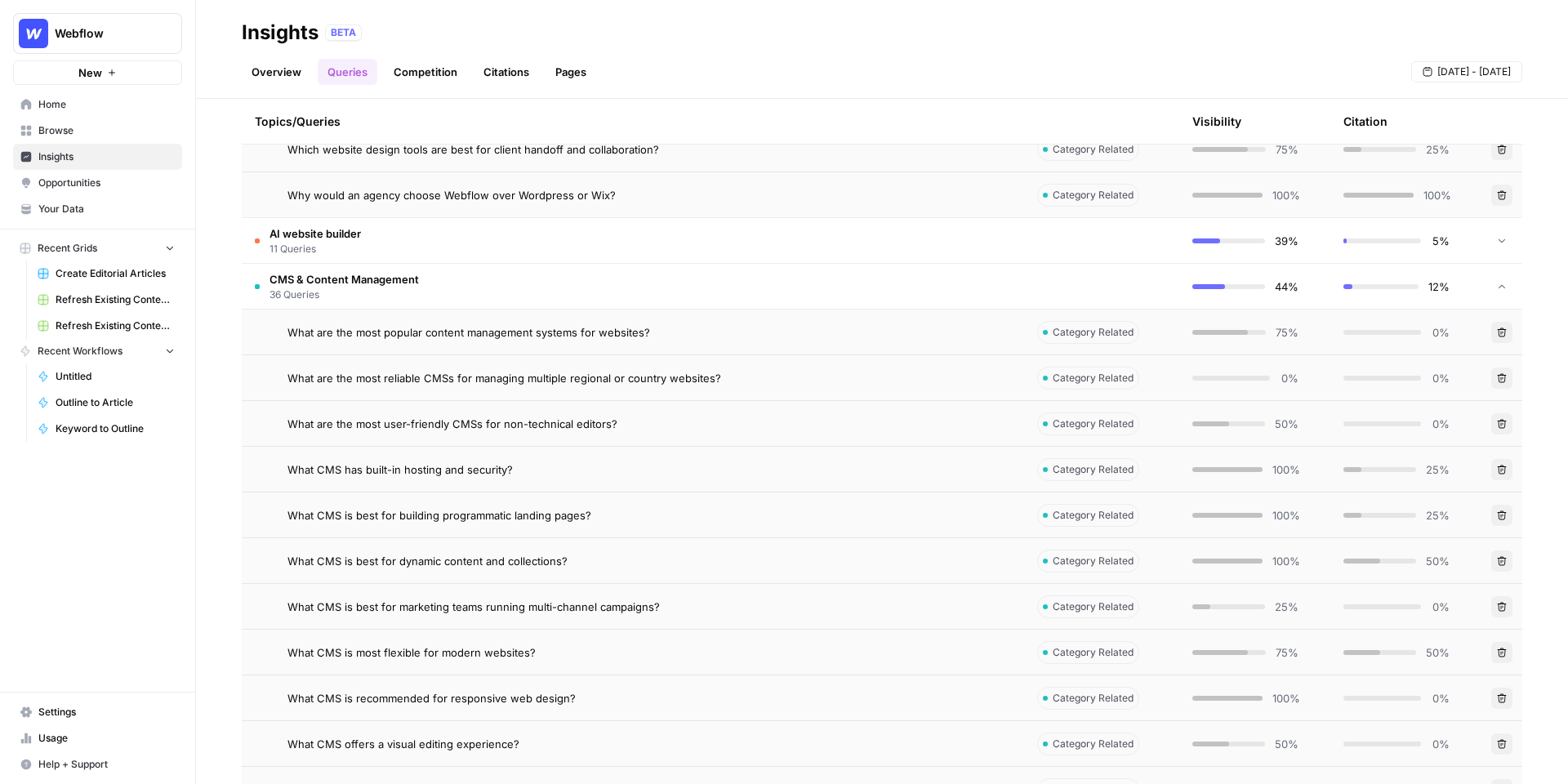
scroll to position [904, 0]
click at [128, 189] on span "Opportunities" at bounding box center [106, 183] width 136 height 15
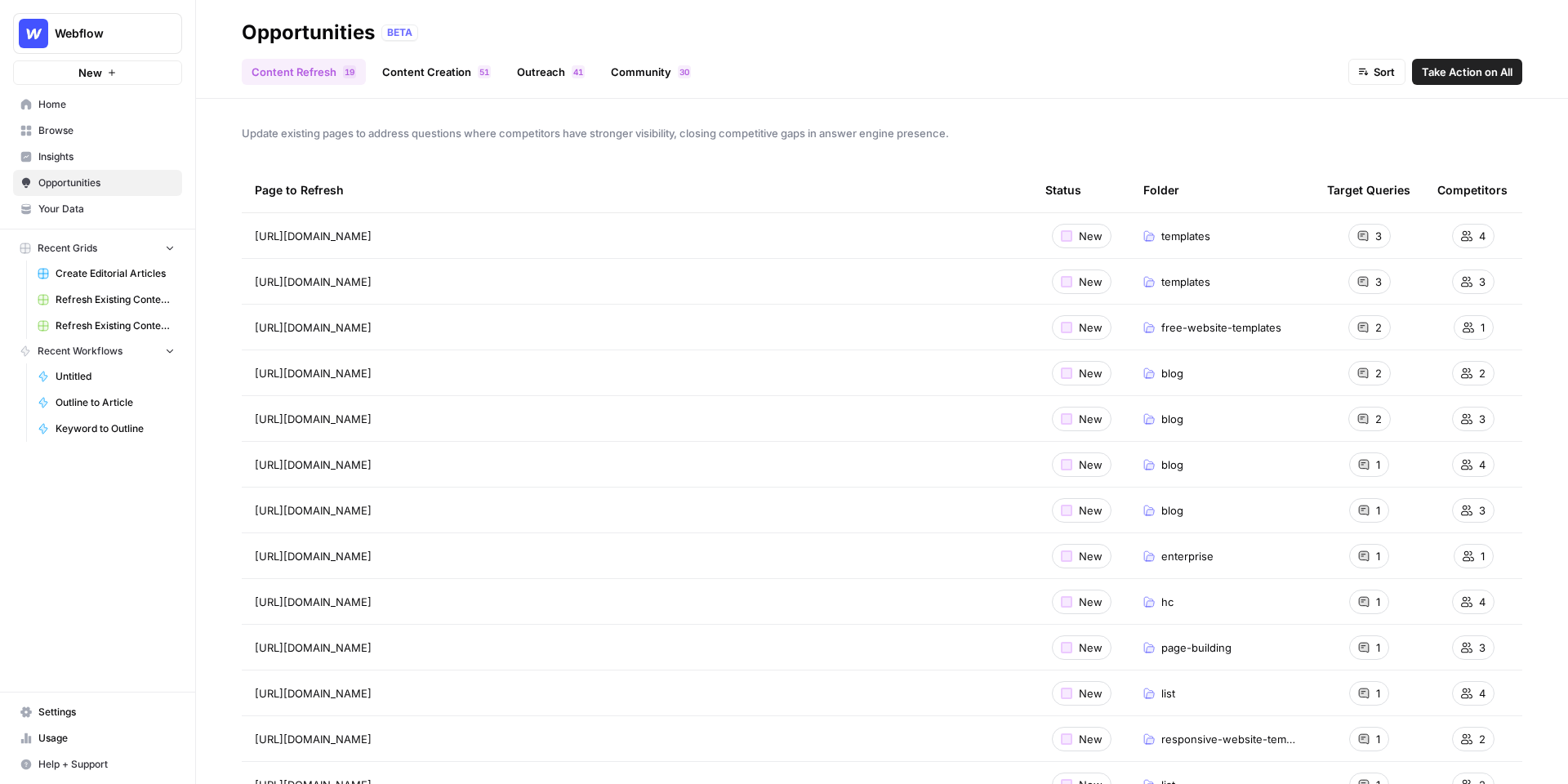
click at [119, 160] on span "Insights" at bounding box center [106, 156] width 136 height 15
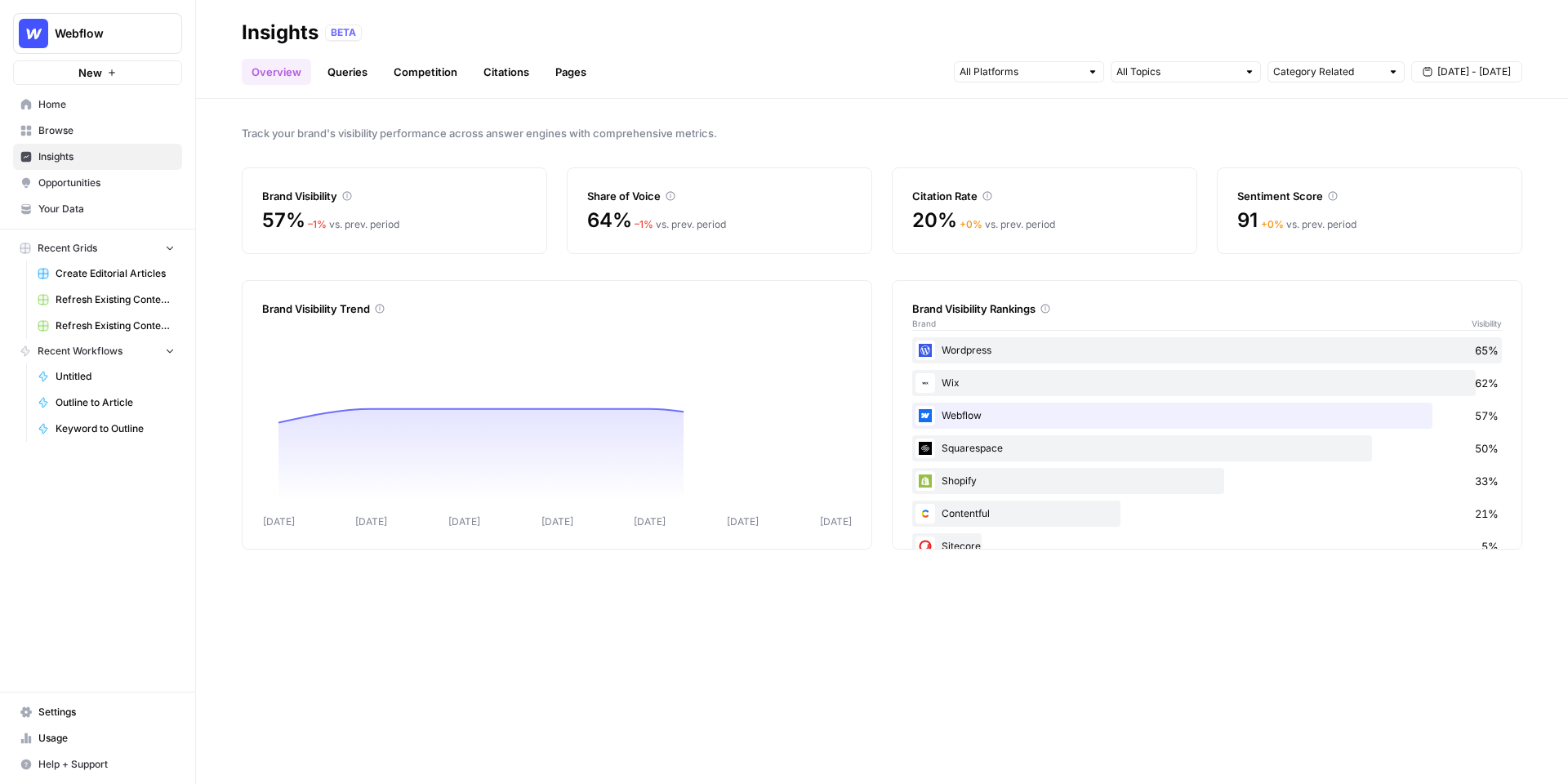
click at [356, 77] on link "Queries" at bounding box center [347, 72] width 59 height 26
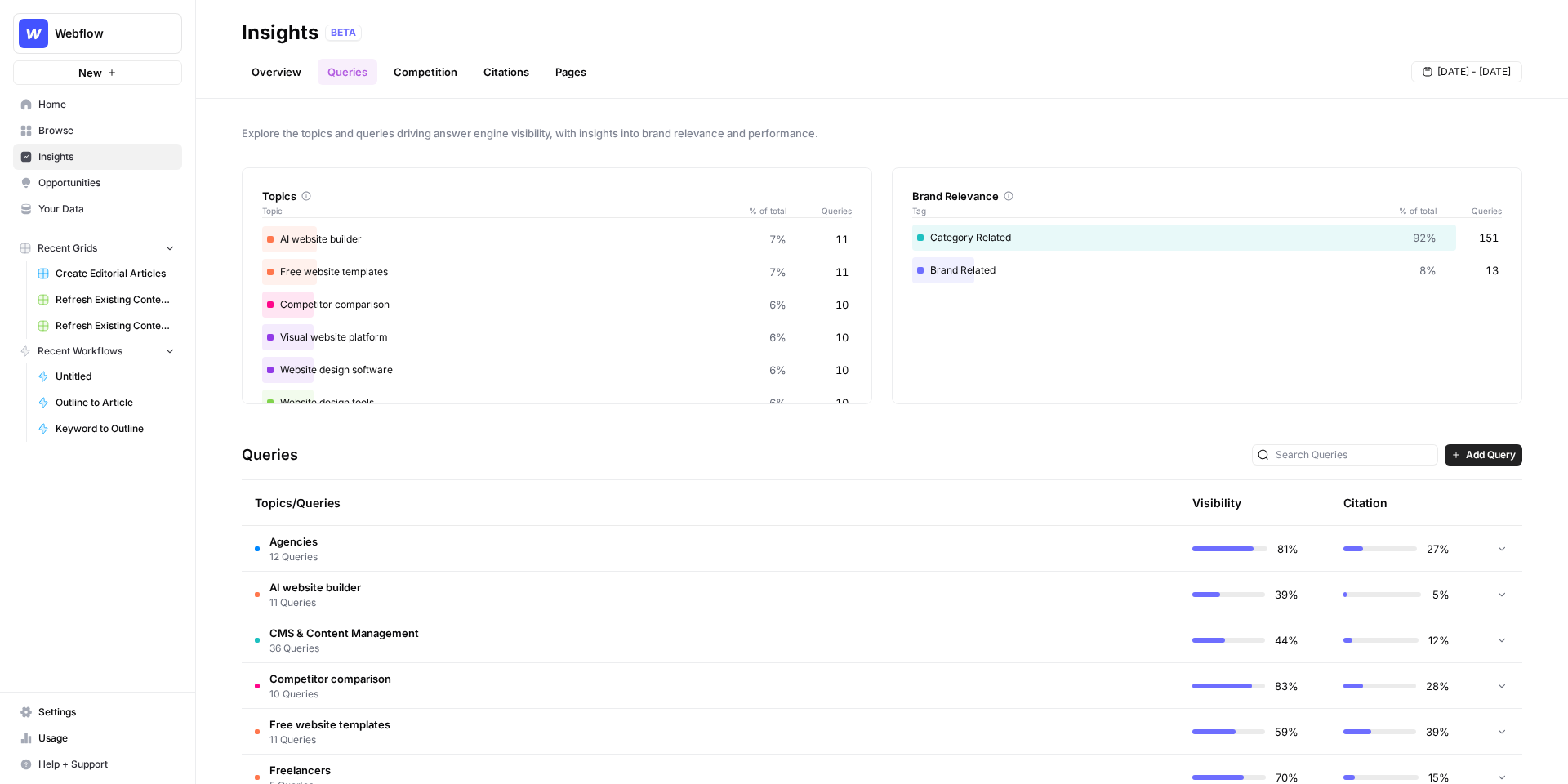
scroll to position [137, 0]
click at [554, 543] on td "Agencies 12 Queries" at bounding box center [632, 548] width 782 height 45
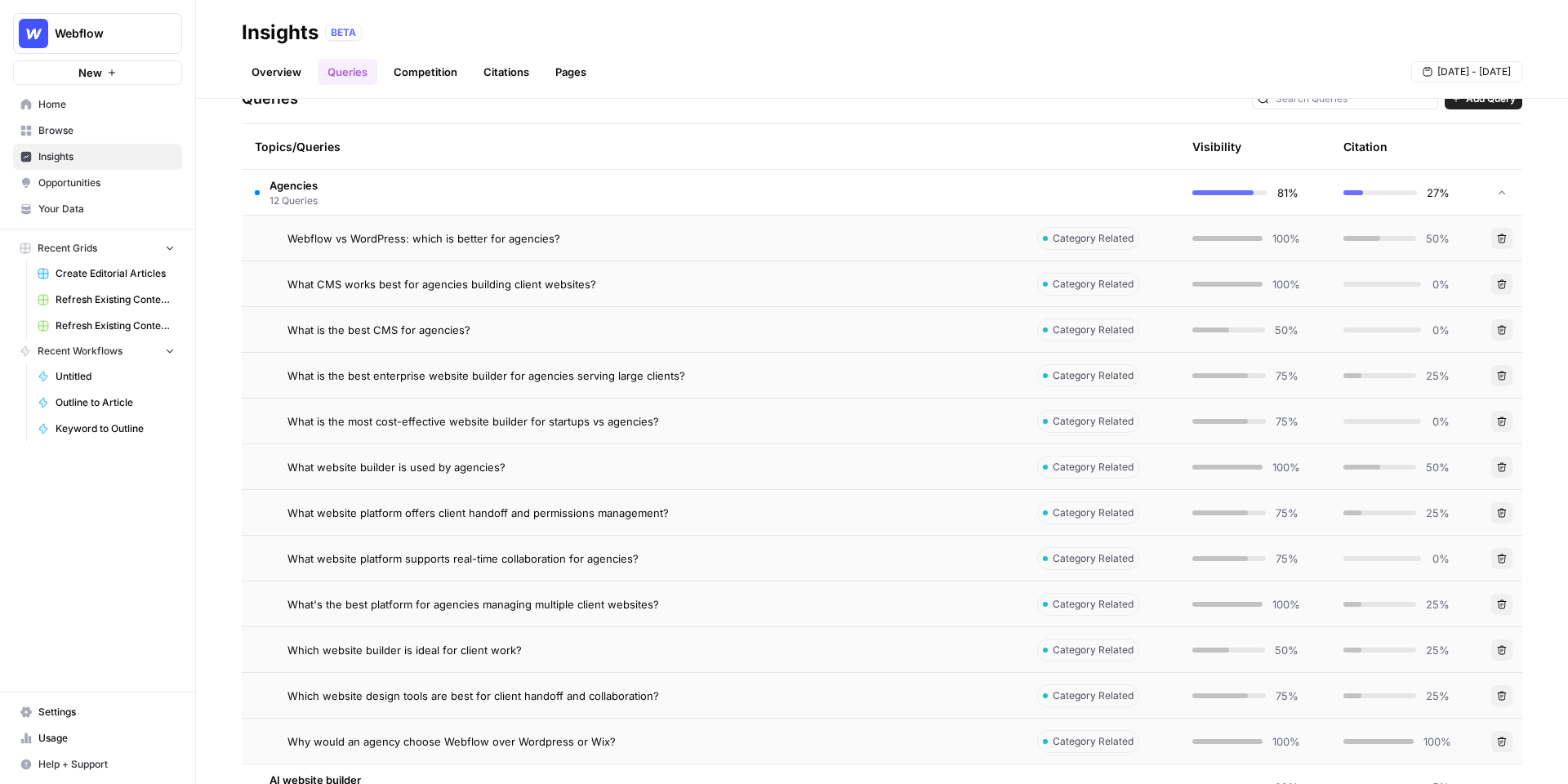
scroll to position [359, 0]
click at [115, 275] on span "Create Editorial Articles" at bounding box center [115, 274] width 119 height 15
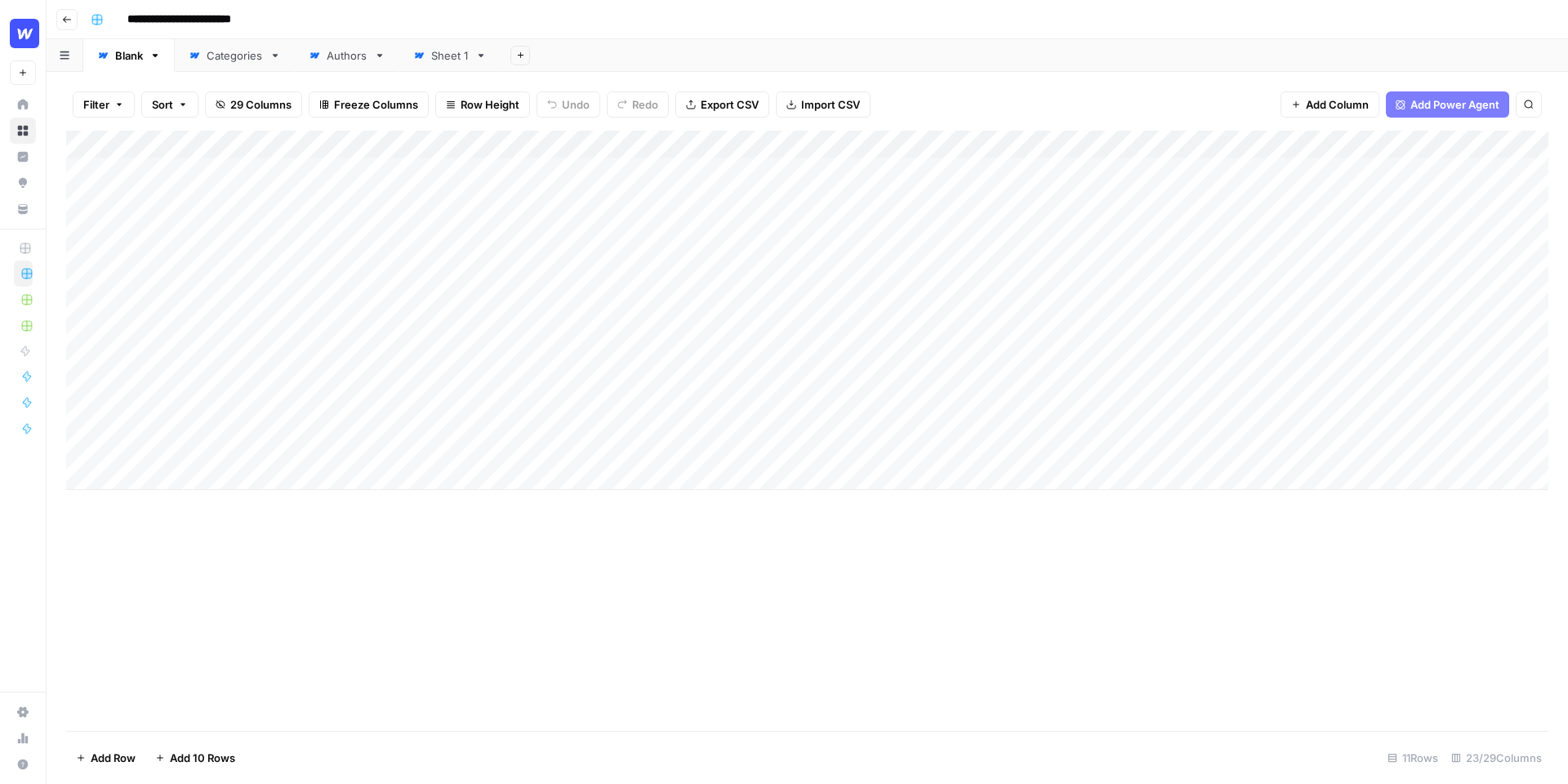
click at [755, 142] on div "Add Column" at bounding box center [807, 310] width 1483 height 359
click at [628, 304] on span "Edit Workflow" at bounding box center [678, 305] width 143 height 17
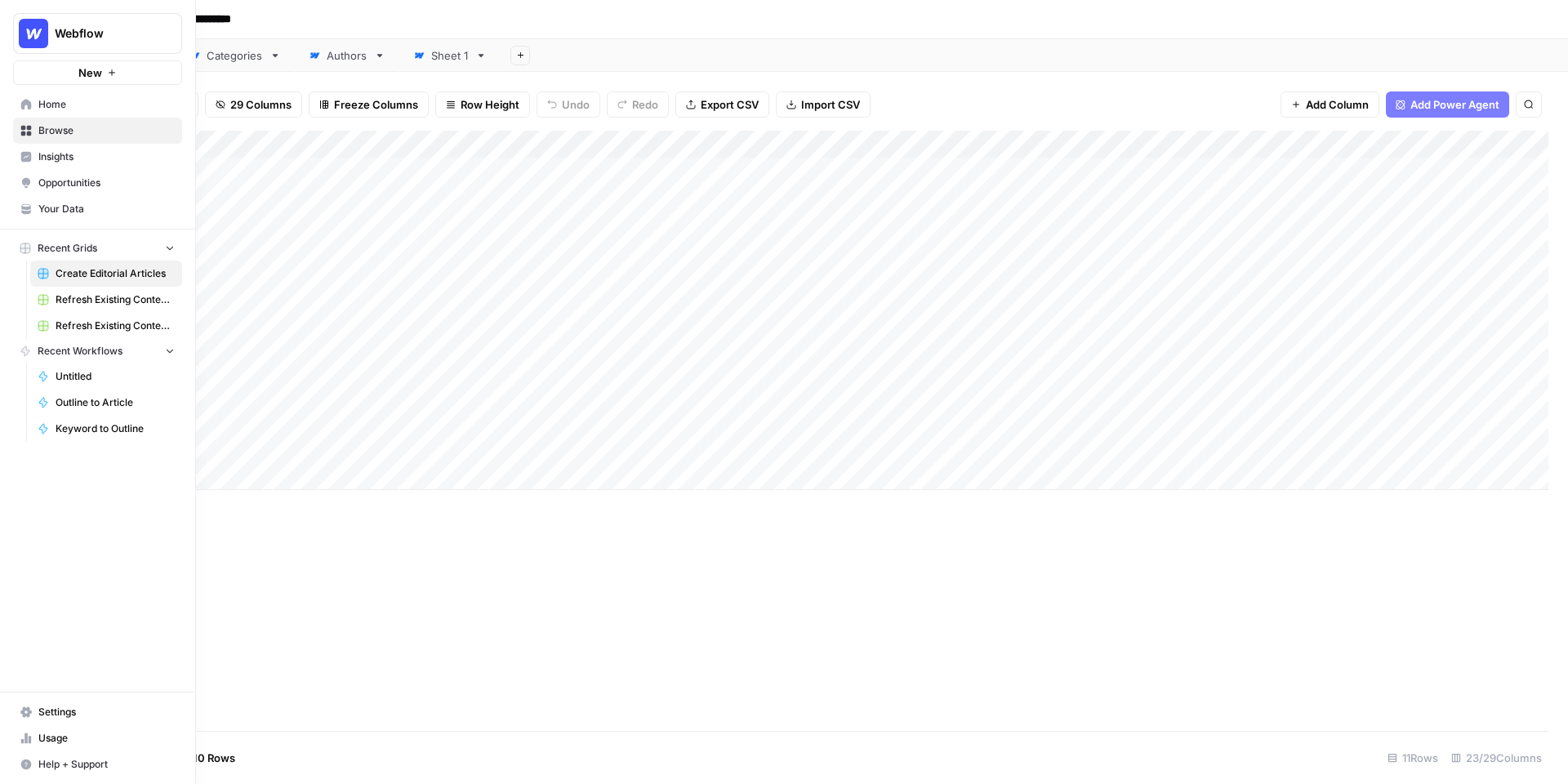
click at [64, 213] on span "Your Data" at bounding box center [106, 209] width 136 height 15
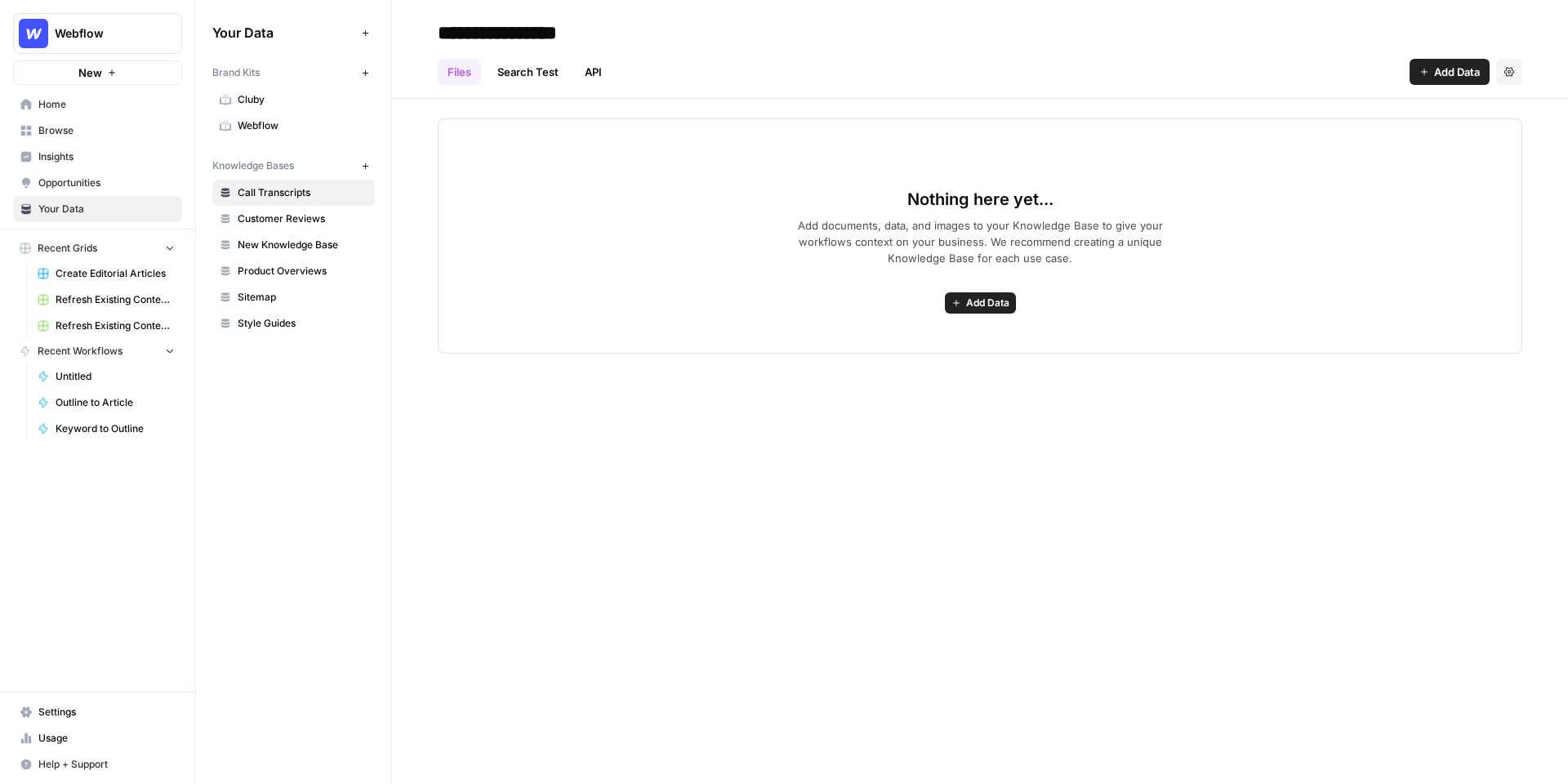
click at [728, 118] on div "Nothing here yet... Add documents, data, and images to your Knowledge Base to g…" at bounding box center [980, 236] width 1085 height 235
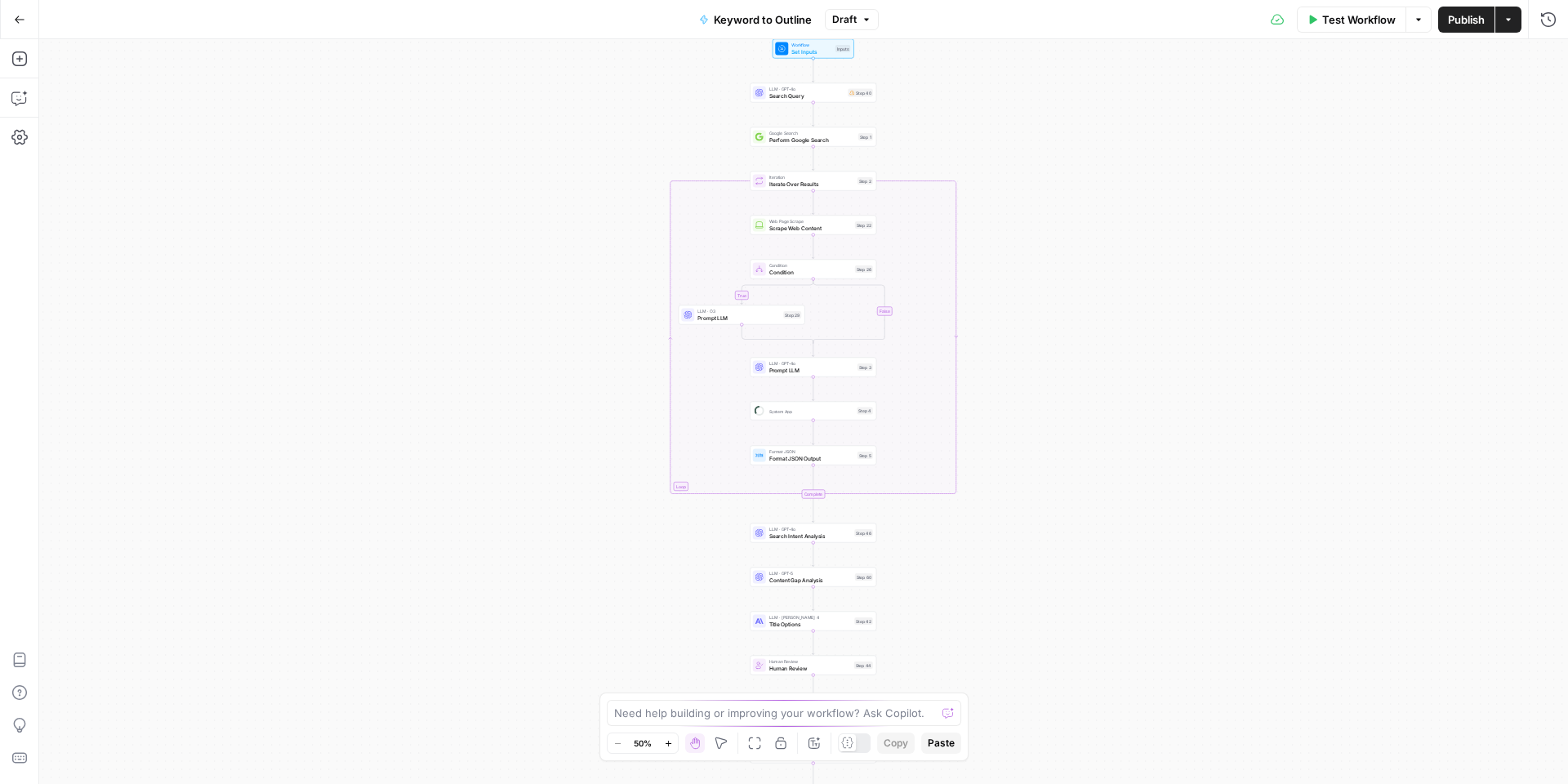
drag, startPoint x: 1041, startPoint y: 148, endPoint x: 994, endPoint y: 444, distance: 299.7
click at [994, 444] on div "true false Workflow Set Inputs Inputs LLM · GPT-4o Search Query Step 40 Google …" at bounding box center [803, 411] width 1529 height 745
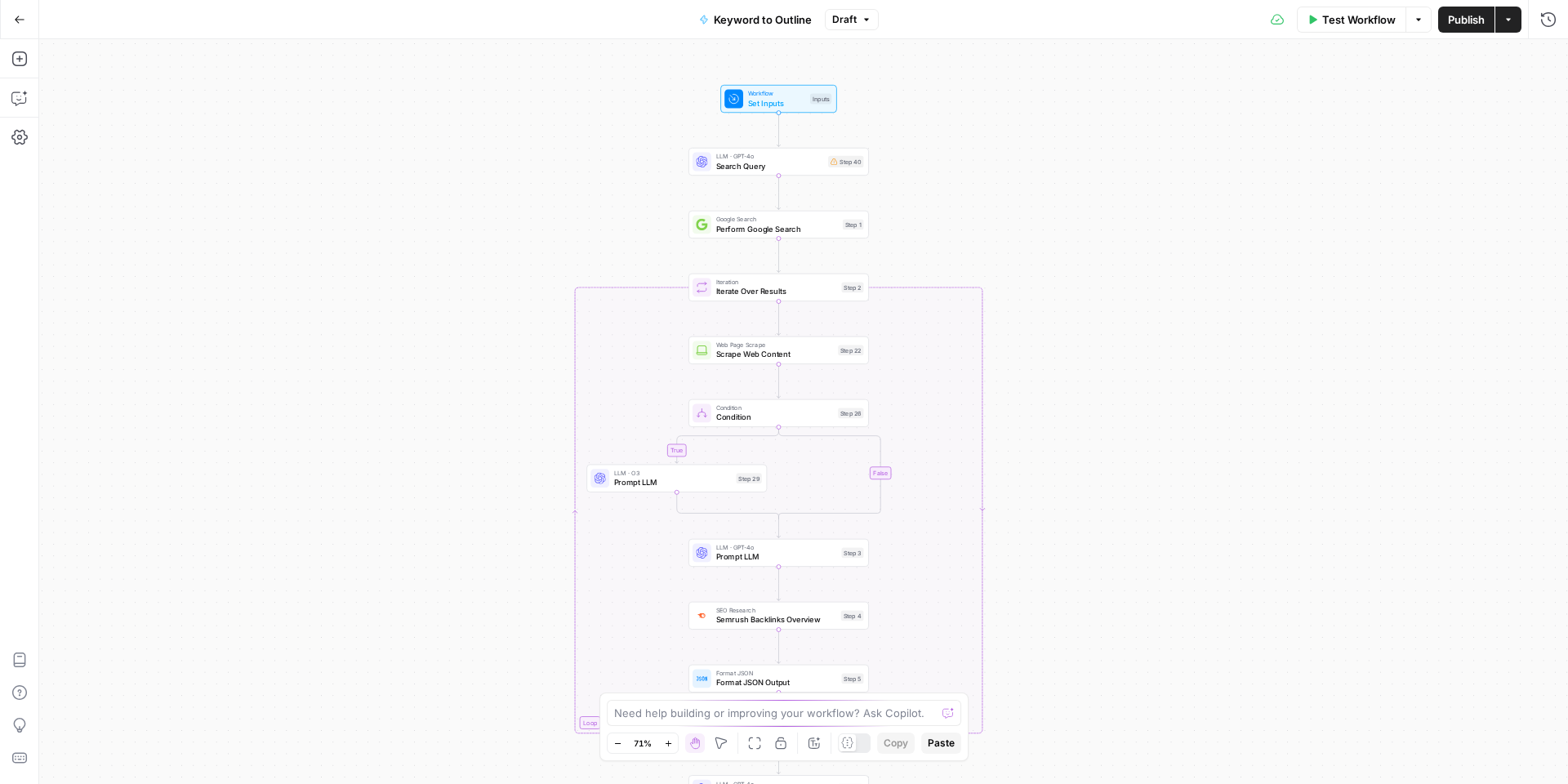
drag, startPoint x: 1132, startPoint y: 417, endPoint x: 1132, endPoint y: 223, distance: 194.0
click at [1132, 222] on div "true false Workflow Set Inputs Inputs LLM · GPT-4o Search Query Step 40 Google …" at bounding box center [803, 411] width 1529 height 745
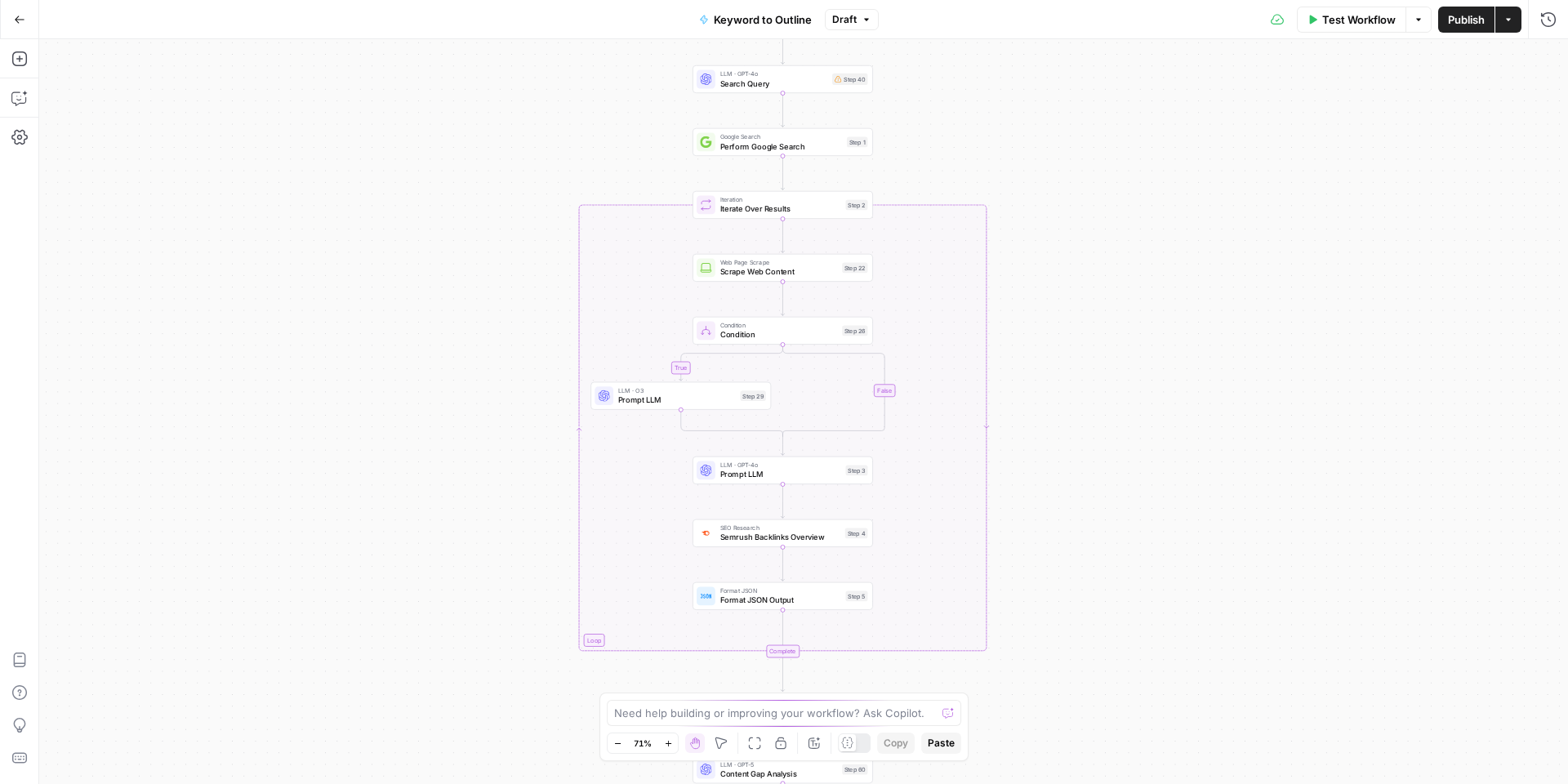
drag, startPoint x: 1100, startPoint y: 222, endPoint x: 1103, endPoint y: 251, distance: 29.2
click at [1103, 251] on div "true false Workflow Set Inputs Inputs LLM · GPT-4o Search Query Step 40 Google …" at bounding box center [803, 411] width 1529 height 745
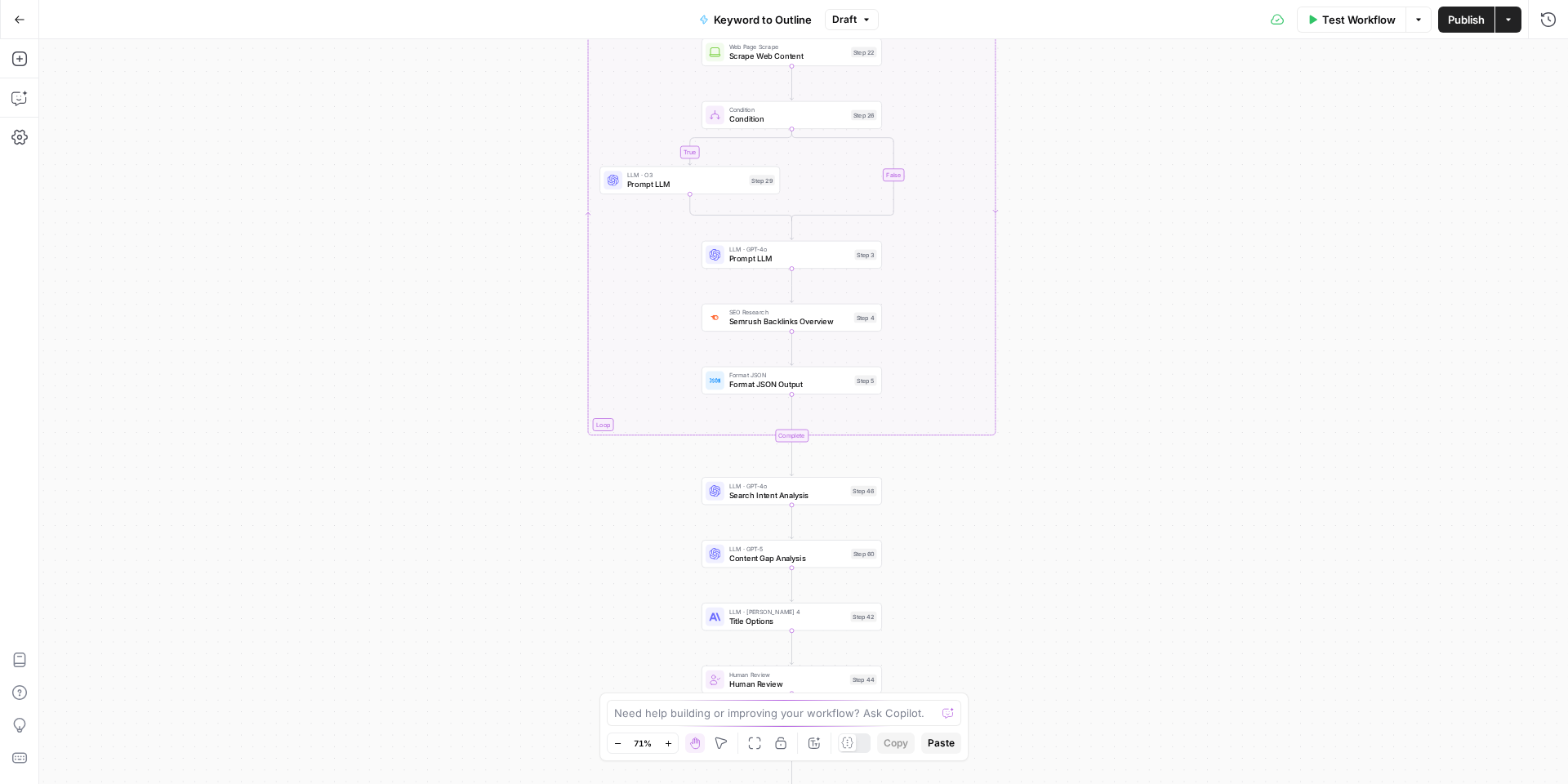
drag, startPoint x: 1006, startPoint y: 504, endPoint x: 1014, endPoint y: 291, distance: 213.2
click at [1014, 291] on div "true false Workflow Set Inputs Inputs LLM · GPT-4o Search Query Step 40 Google …" at bounding box center [803, 411] width 1529 height 745
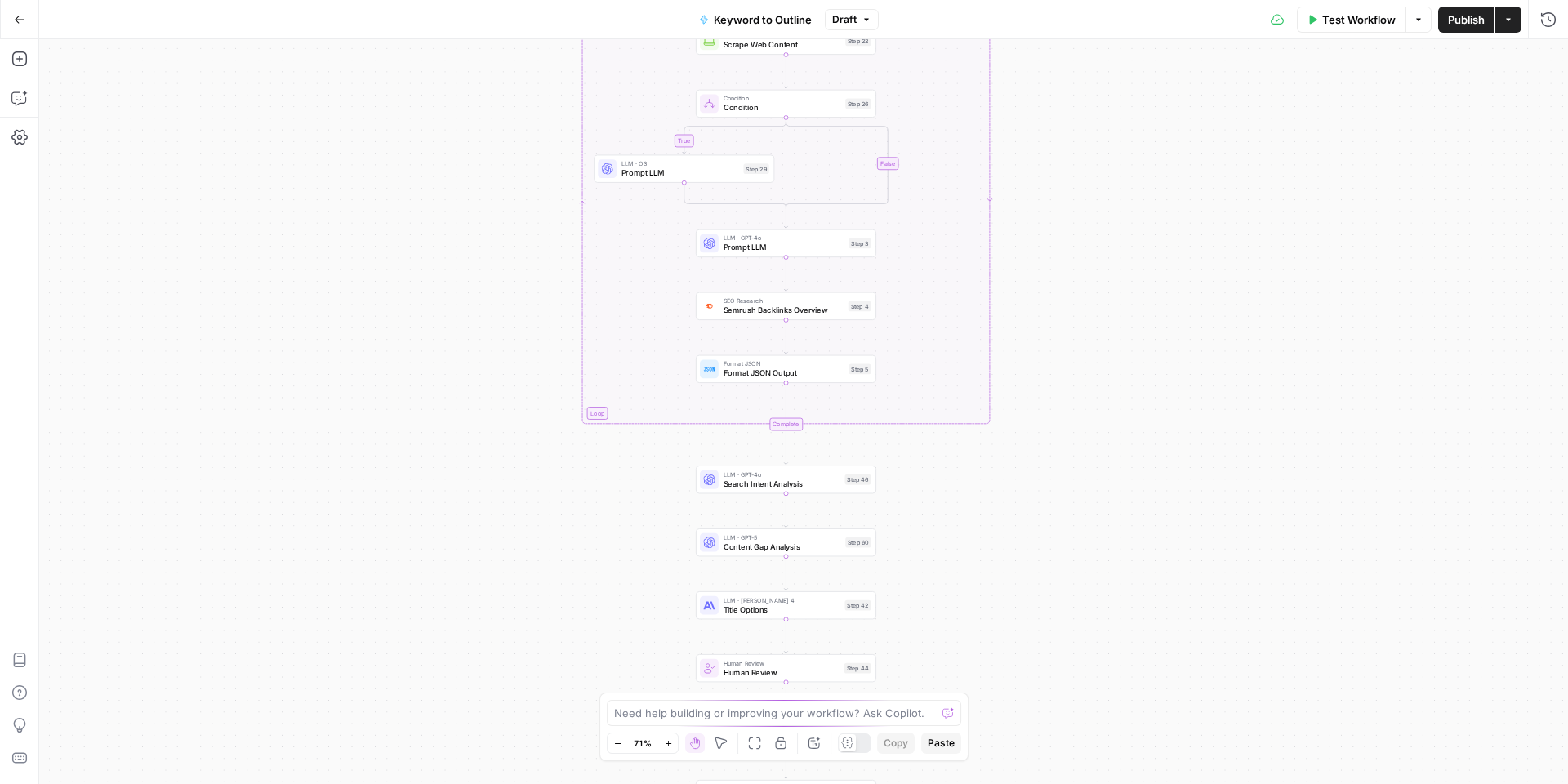
drag, startPoint x: 1023, startPoint y: 551, endPoint x: 946, endPoint y: 400, distance: 169.5
click at [945, 400] on div "true false Workflow Set Inputs Inputs LLM · GPT-4o Search Query Step 40 Google …" at bounding box center [803, 411] width 1529 height 745
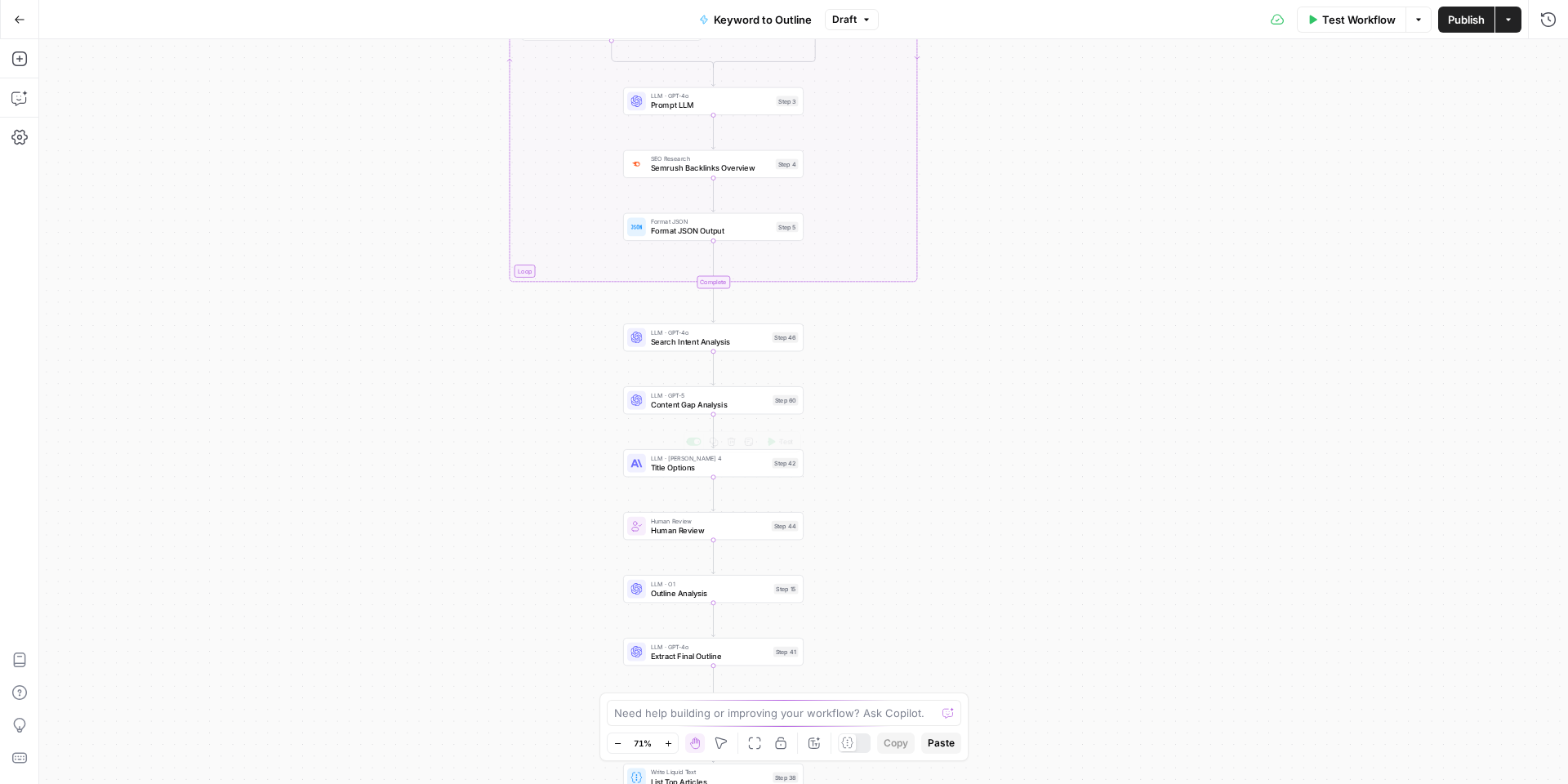
click at [691, 468] on span "Title Options" at bounding box center [709, 467] width 117 height 11
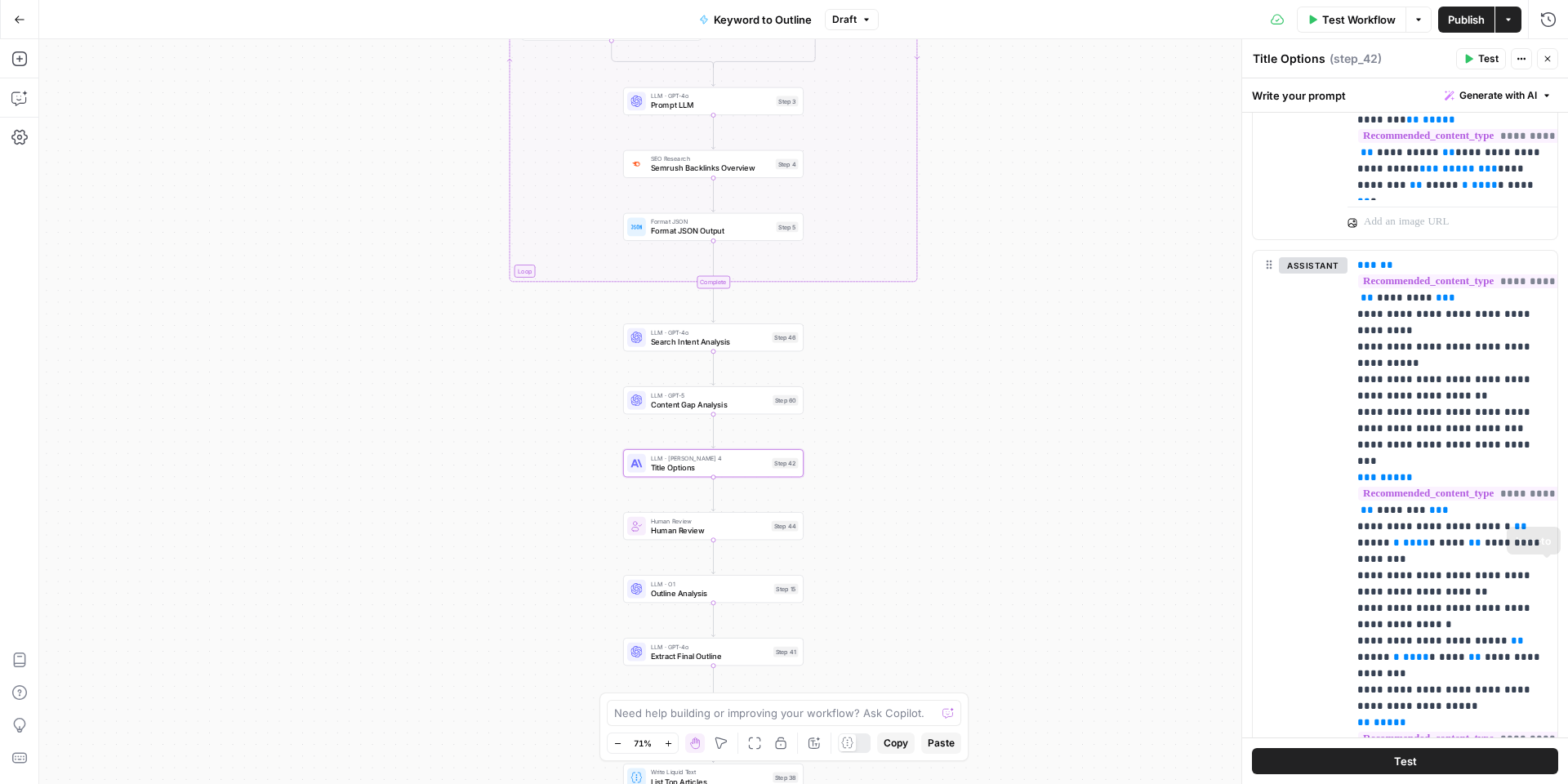
scroll to position [1311, 0]
